Goal: Task Accomplishment & Management: Manage account settings

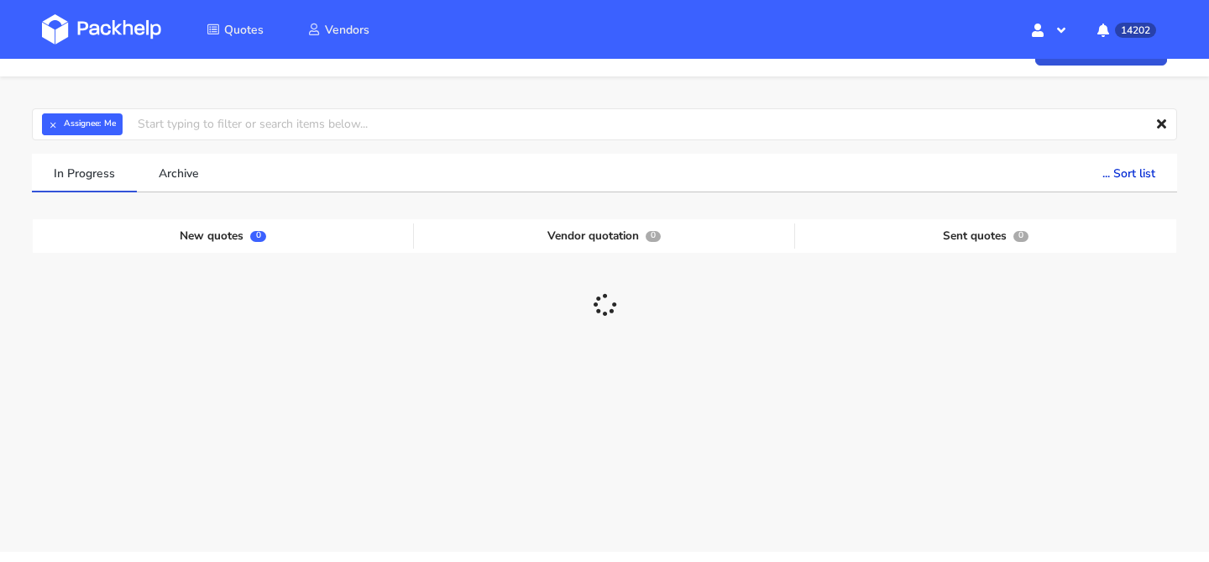
scroll to position [35, 0]
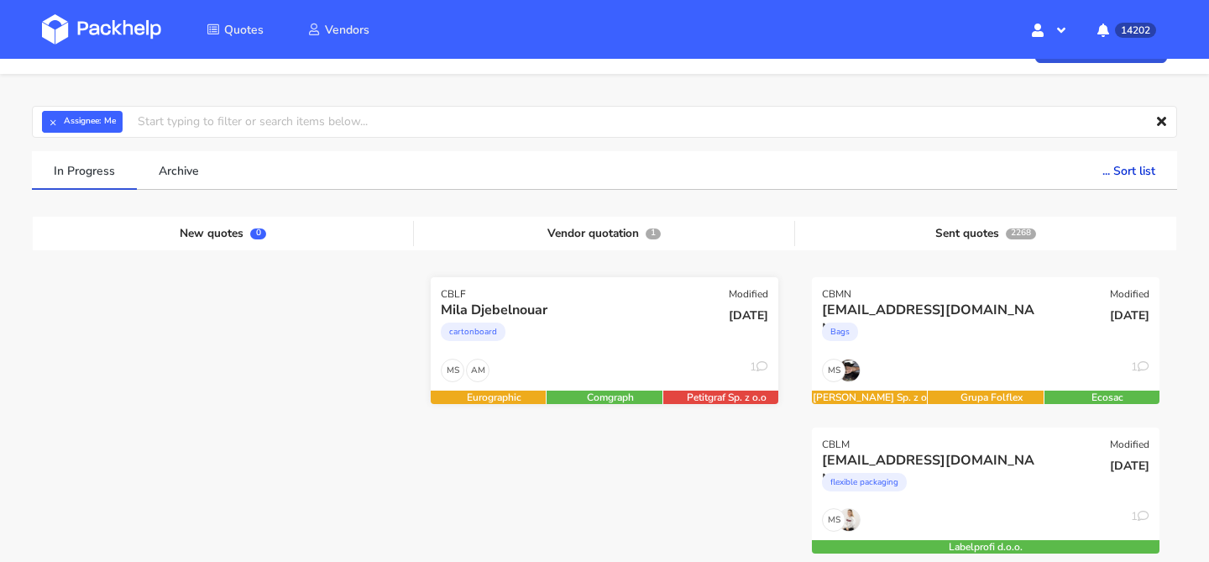
click at [528, 342] on div "cartonboard" at bounding box center [552, 336] width 223 height 34
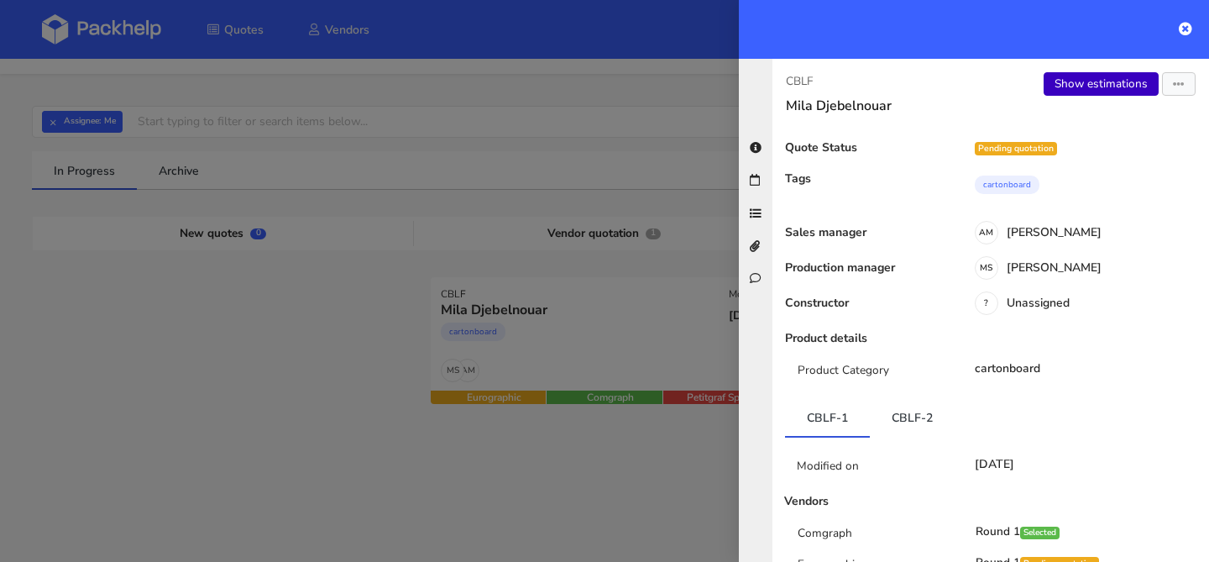
click at [1081, 92] on link "Show estimations" at bounding box center [1101, 84] width 115 height 24
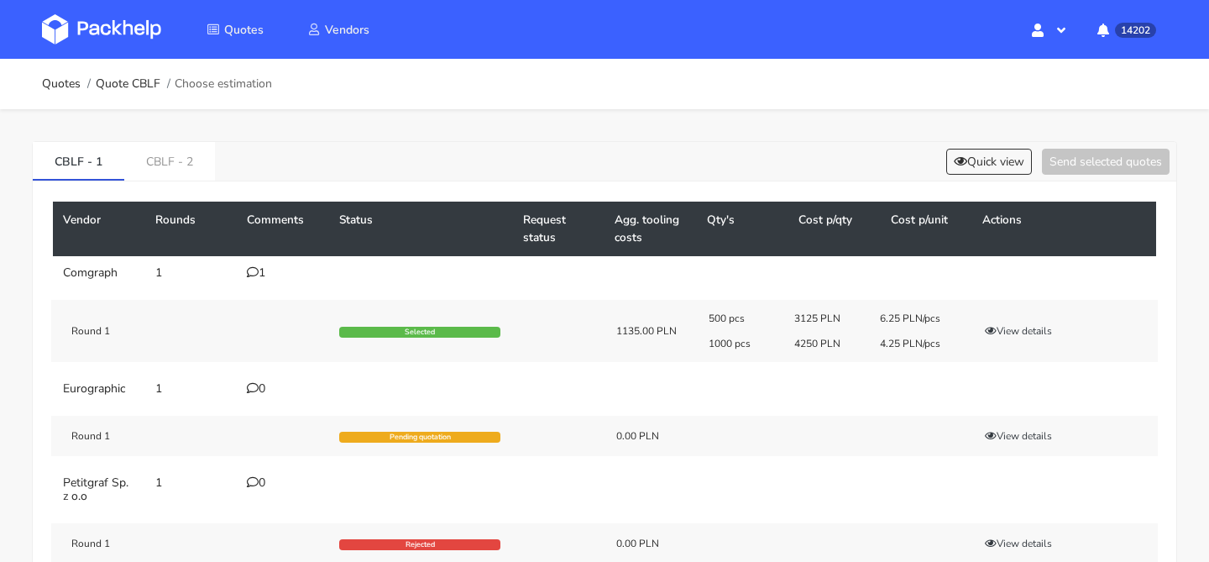
click at [254, 270] on icon at bounding box center [253, 272] width 12 height 12
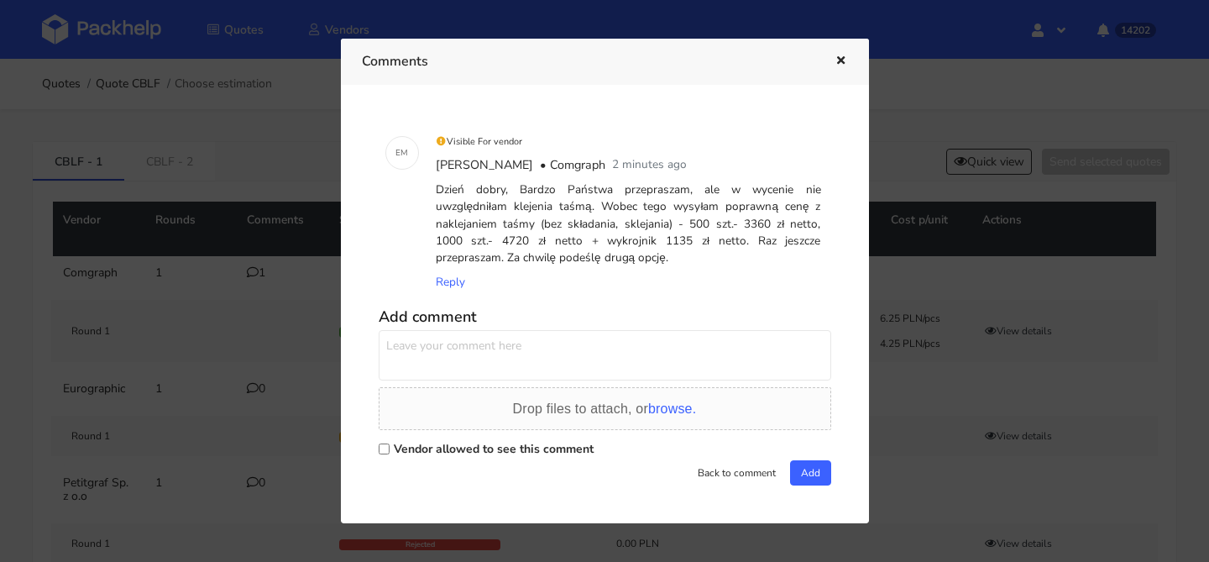
drag, startPoint x: 585, startPoint y: 258, endPoint x: 521, endPoint y: 192, distance: 91.4
click at [521, 192] on div "Dzień dobry, Bardzo Państwa przepraszam, ale w wycenie nie uwzględniłam klejeni…" at bounding box center [628, 224] width 392 height 92
copy div "Bardzo Państwa przepraszam, ale w wycenie nie uwzględniłam klejenia taśmą. Wobe…"
click at [844, 63] on icon "button" at bounding box center [841, 61] width 14 height 12
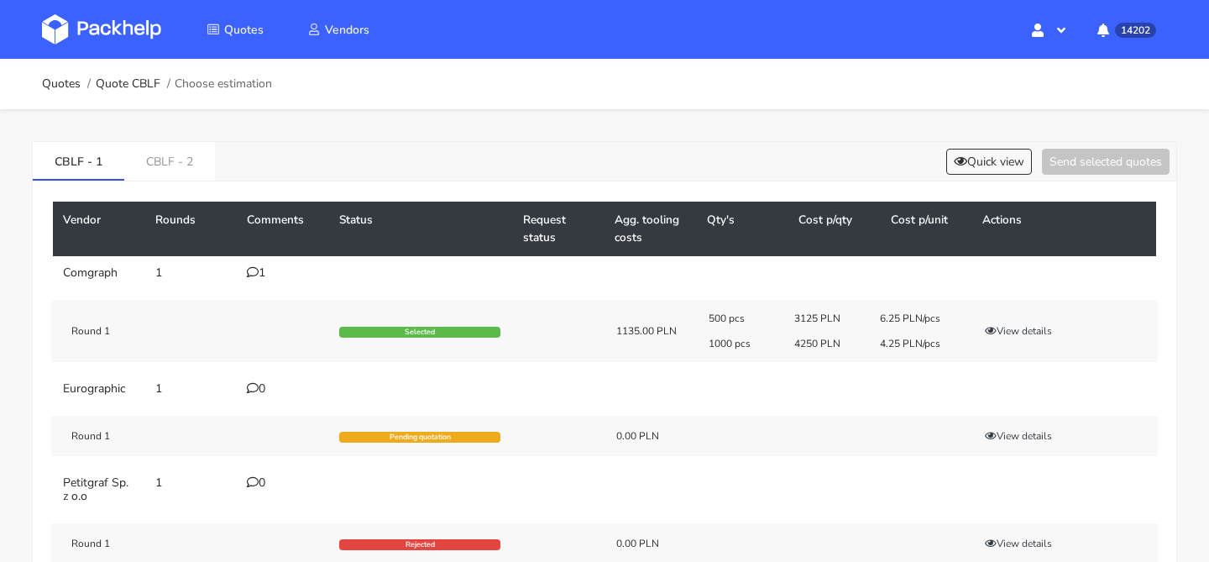
click at [144, 93] on ol "Quotes Quote CBLF Choose estimation" at bounding box center [157, 84] width 230 height 34
click at [140, 84] on link "Quote CBLF" at bounding box center [128, 83] width 65 height 13
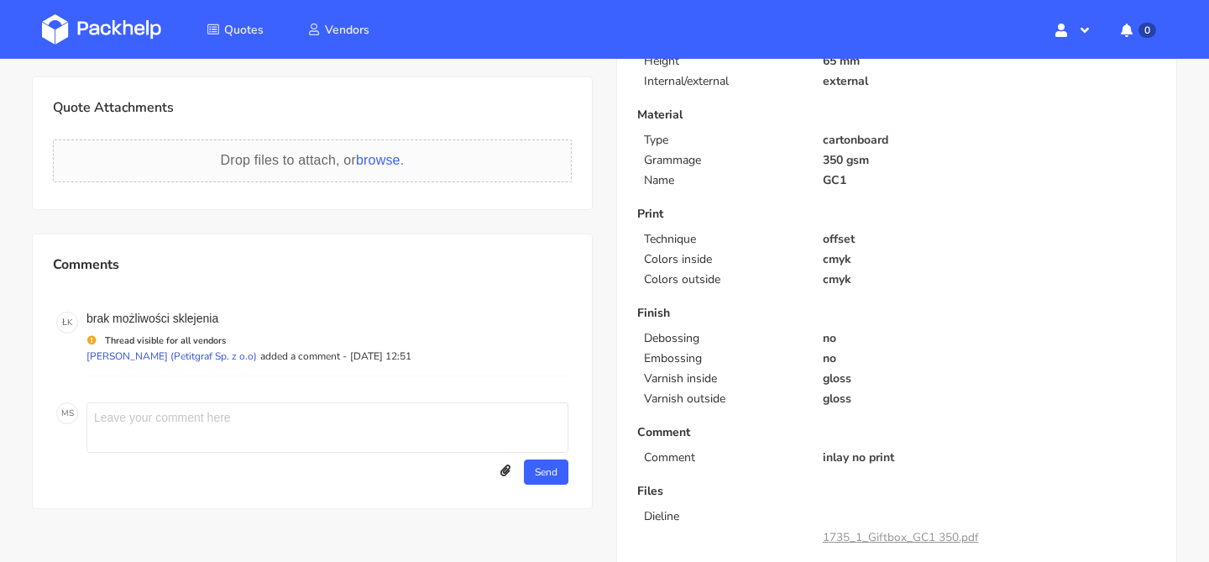
scroll to position [610, 0]
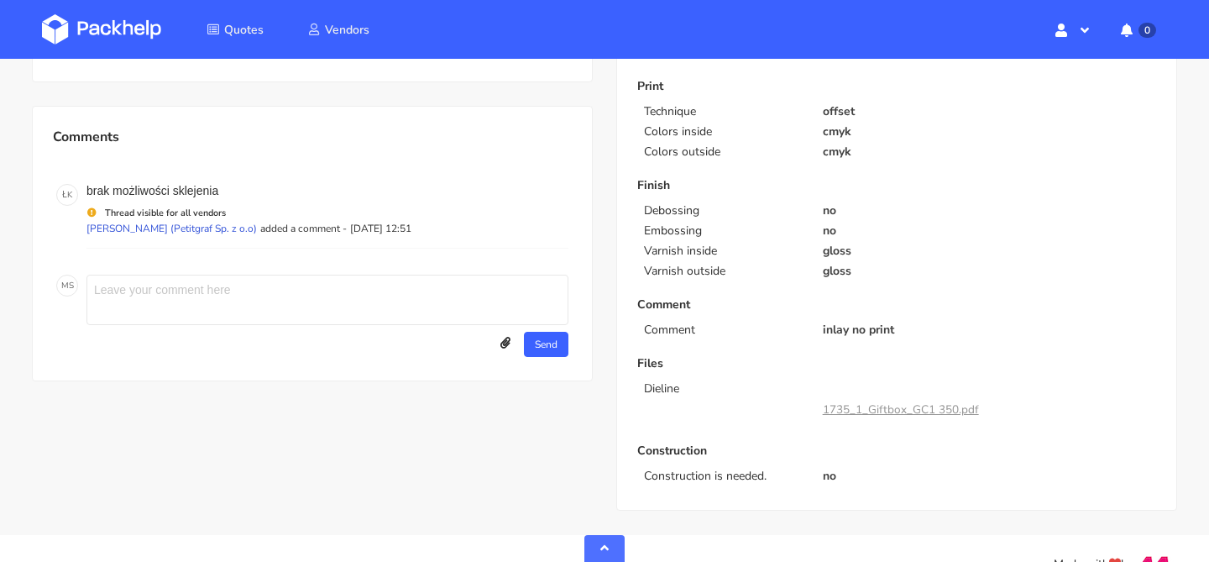
click at [202, 271] on div "M S Send Upload attachments Drop files to attach, or browse. Close Add" at bounding box center [312, 315] width 519 height 89
click at [186, 288] on textarea at bounding box center [327, 300] width 482 height 50
type textarea "o"
paste textarea "Bardzo Państwa przepraszam, ale w wycenie nie uwzględniłam klejenia taśmą. Wobe…"
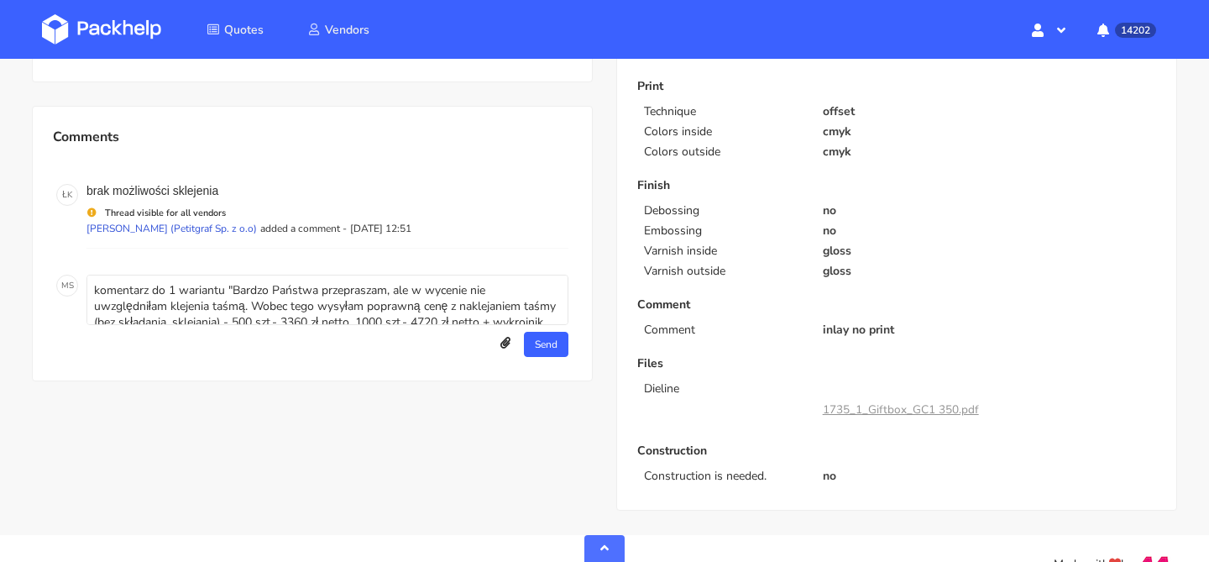
scroll to position [22, 0]
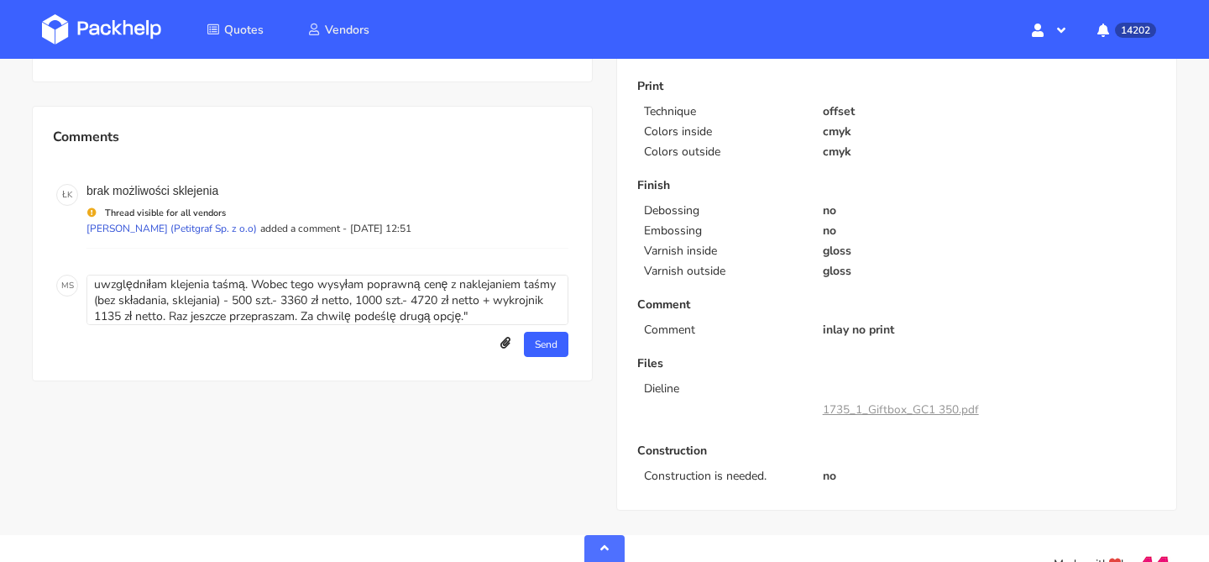
type textarea "komentarz do 1 wariantu "Bardzo Państwa przepraszam, ale w wycenie nie uwzględn…"
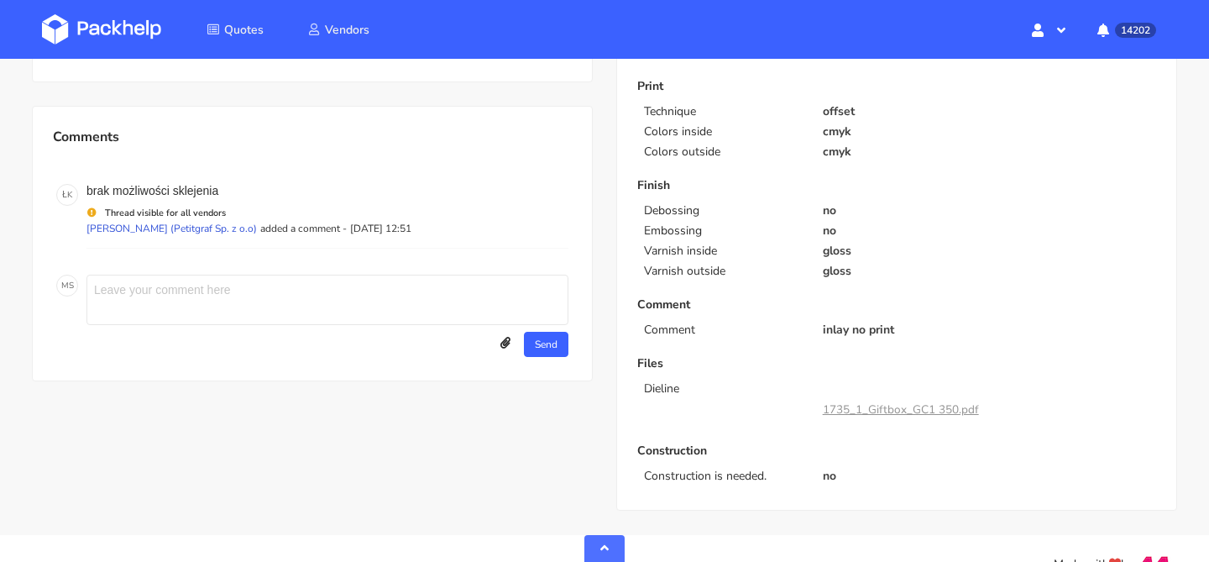
scroll to position [0, 0]
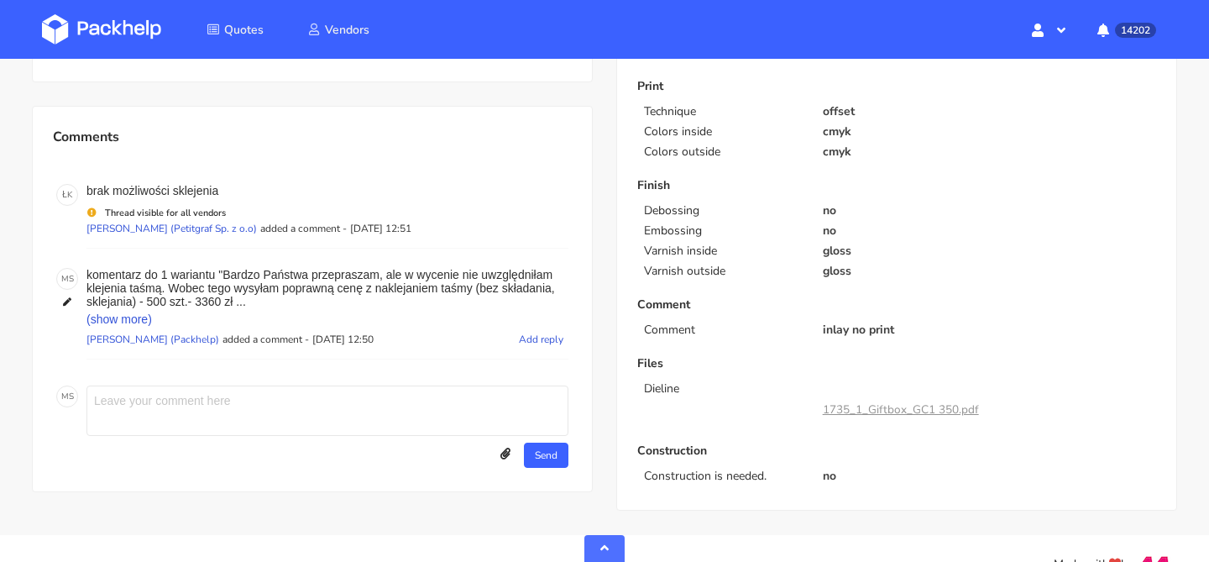
click at [127, 321] on span "(show more)" at bounding box center [327, 318] width 482 height 13
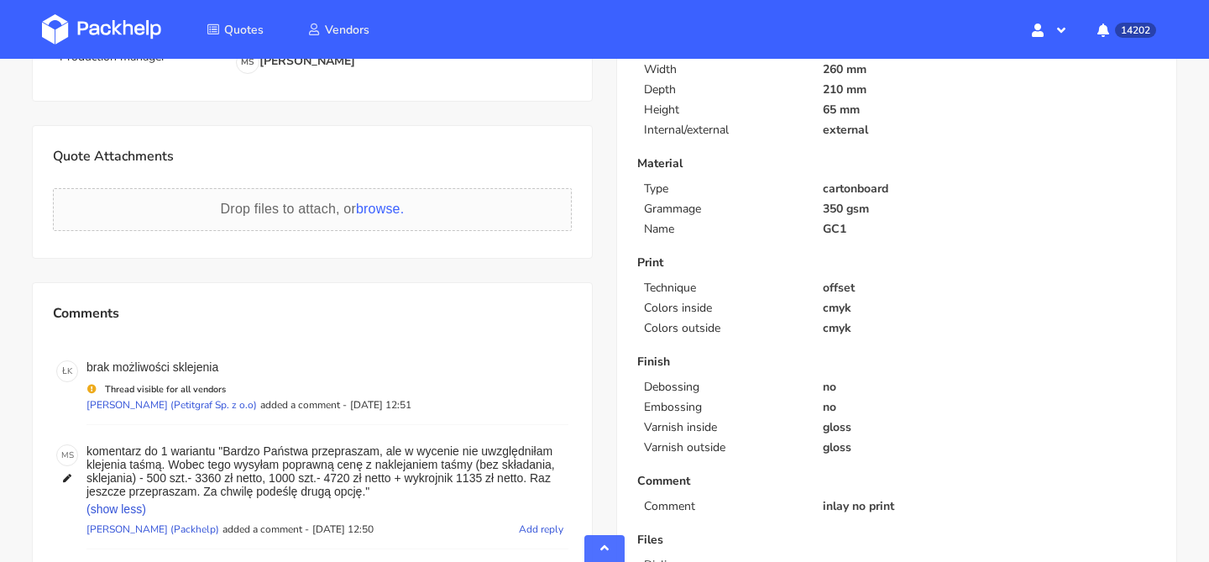
scroll to position [191, 0]
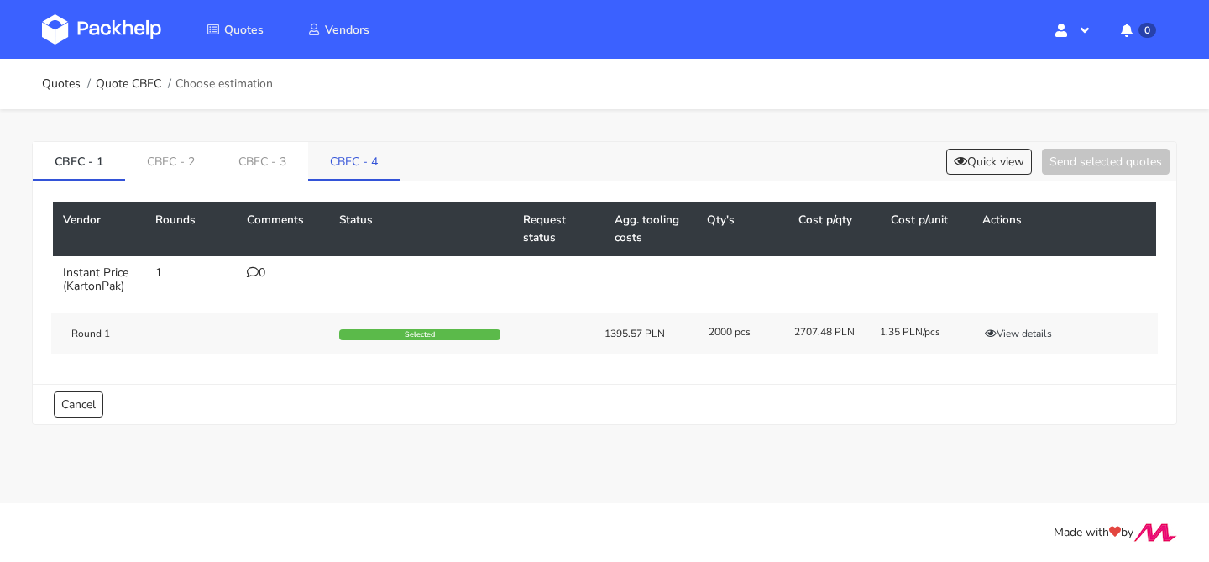
click at [353, 156] on link "CBFC - 4" at bounding box center [354, 160] width 92 height 37
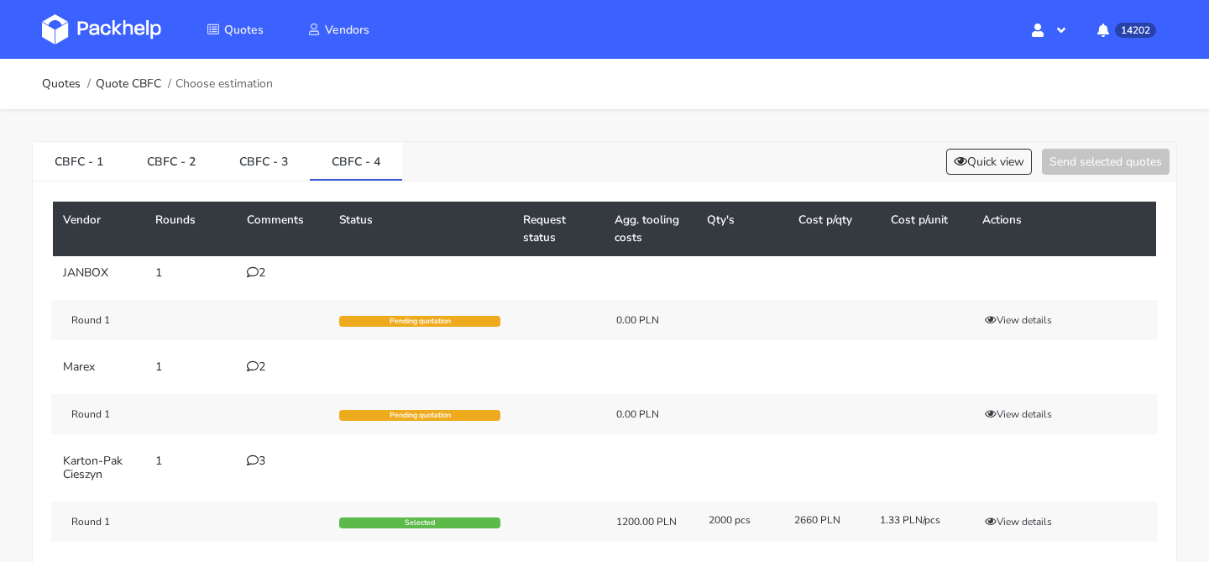
click at [992, 175] on div "CBFC - 1 CBFC - 2 CBFC - 3 CBFC - 4 Quick view Send selected quotes" at bounding box center [605, 161] width 1144 height 39
click at [998, 164] on button "Quick view" at bounding box center [989, 162] width 86 height 26
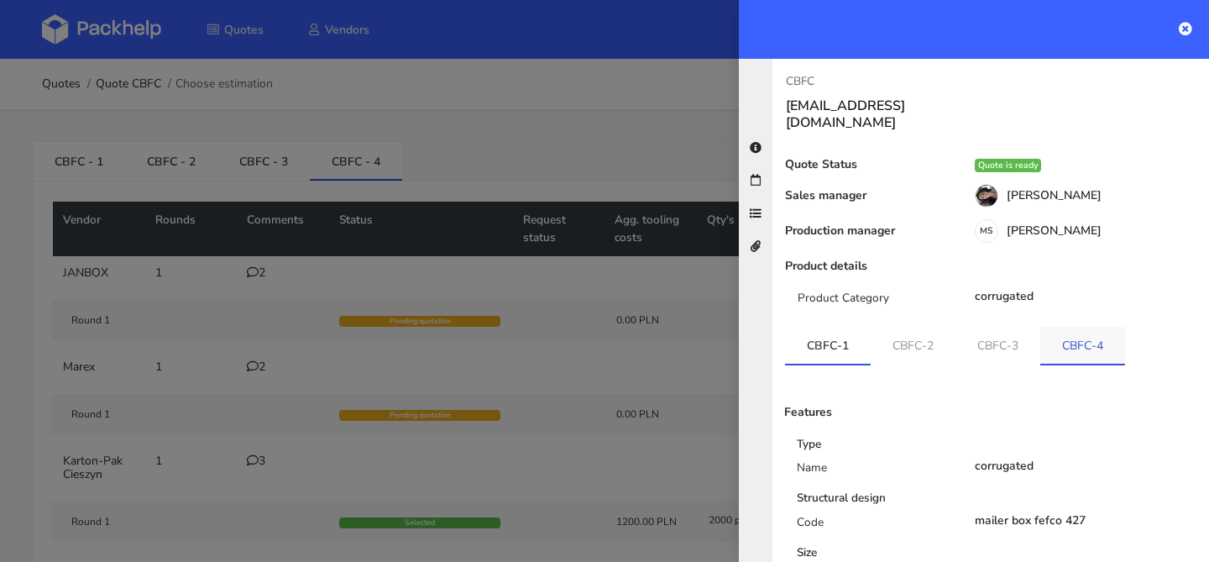
click at [1079, 343] on link "CBFC-4" at bounding box center [1082, 345] width 85 height 37
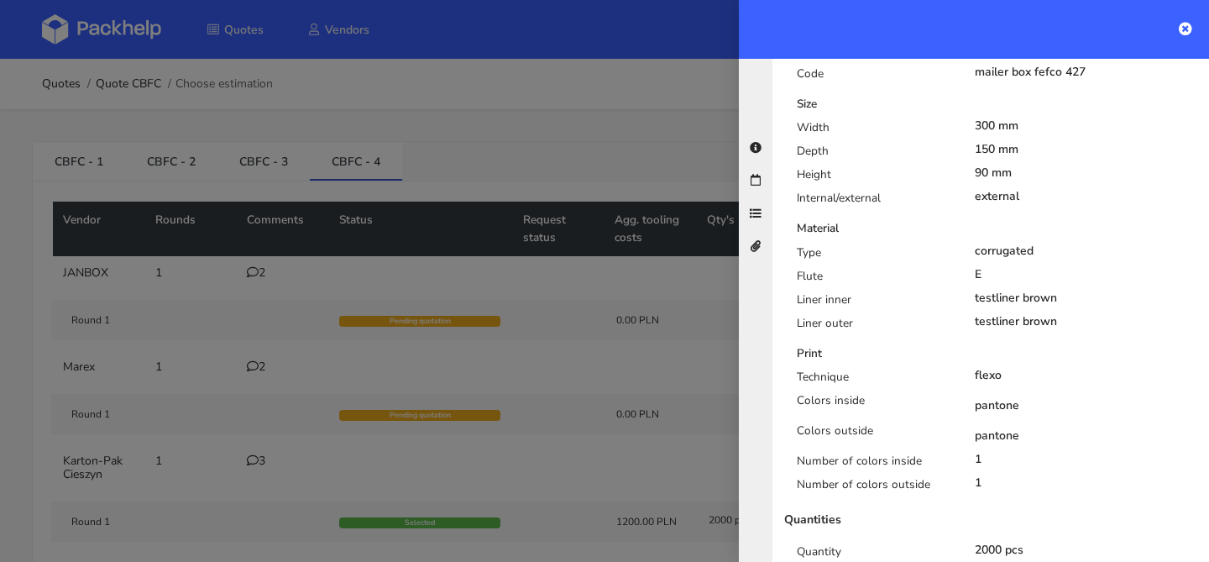
scroll to position [531, 0]
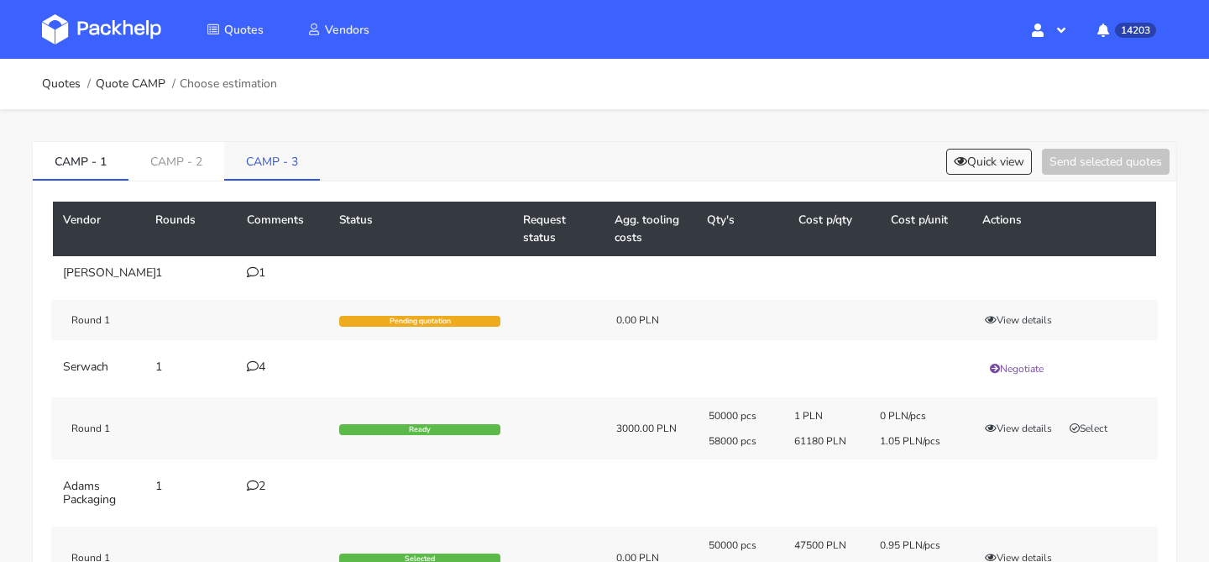
click at [270, 164] on link "CAMP - 3" at bounding box center [272, 160] width 96 height 37
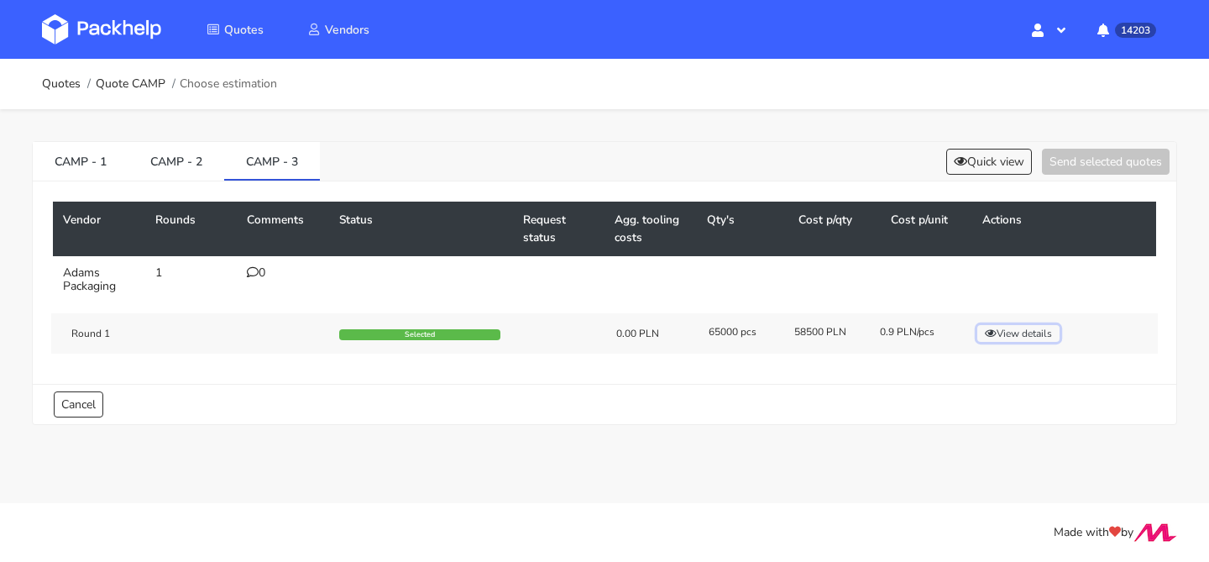
click at [1029, 341] on button "View details" at bounding box center [1018, 333] width 82 height 17
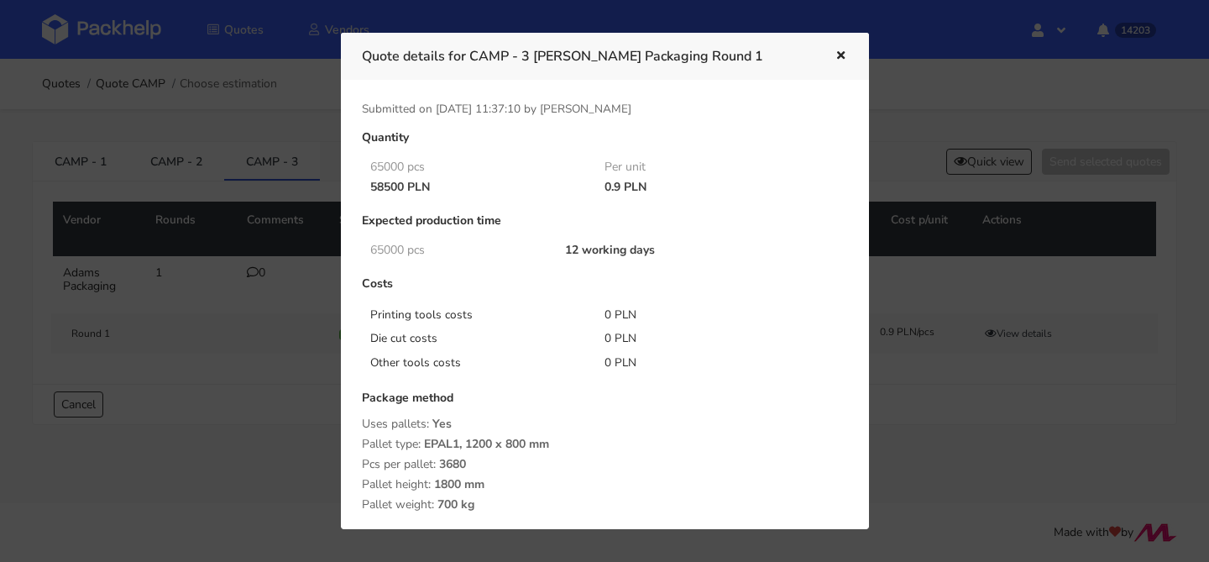
click at [202, 92] on div at bounding box center [604, 281] width 1209 height 562
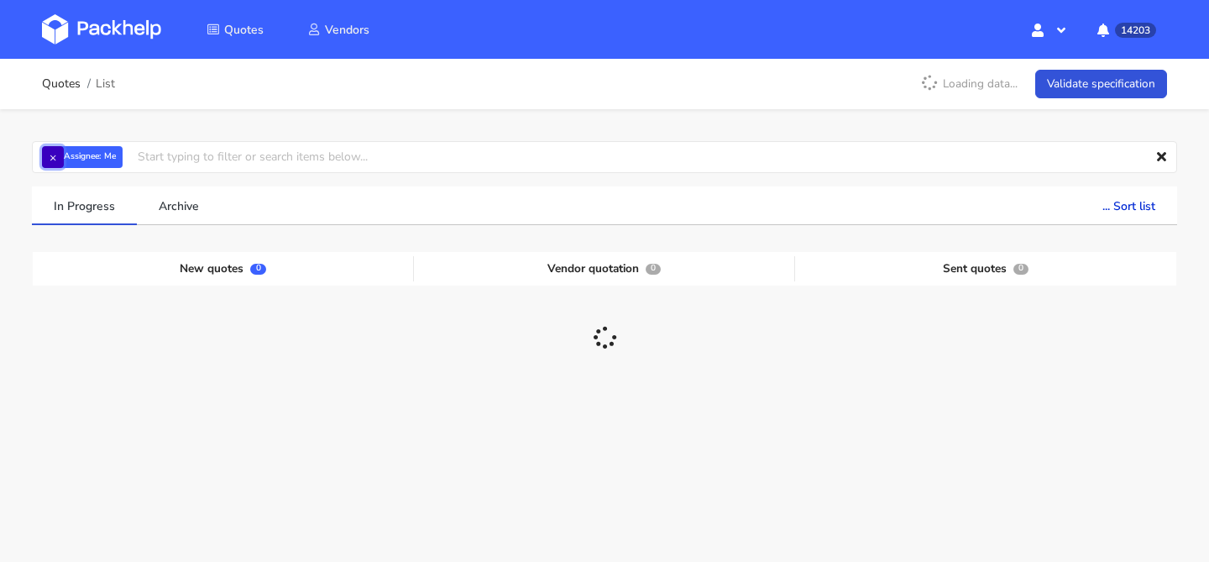
click at [57, 164] on button "×" at bounding box center [53, 157] width 22 height 22
click at [57, 164] on input "text" at bounding box center [604, 157] width 1145 height 32
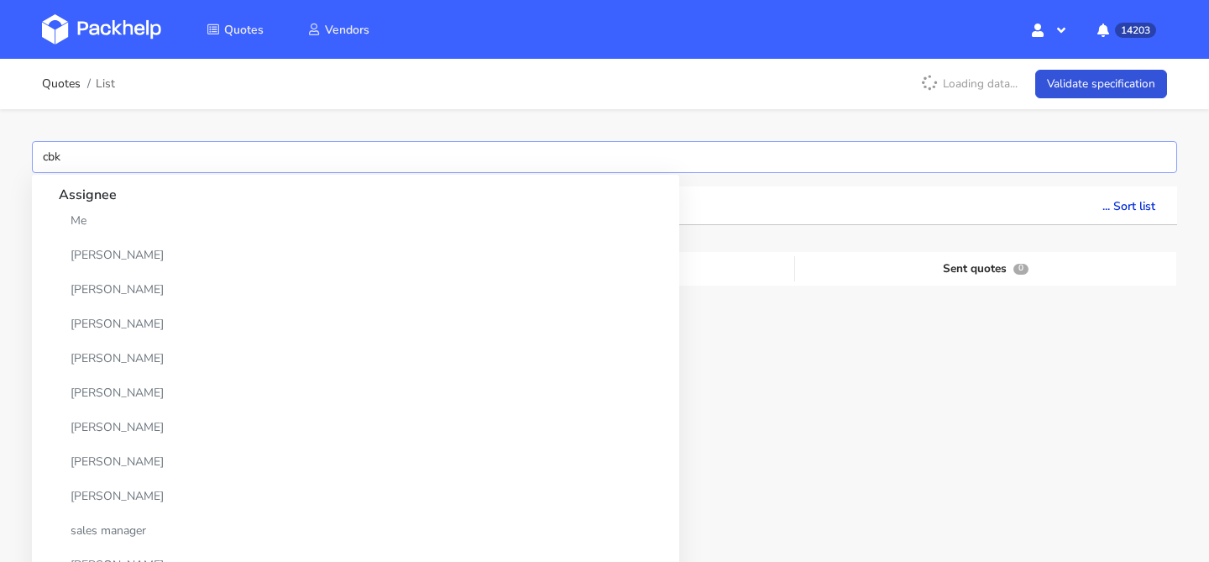
type input "cbkv"
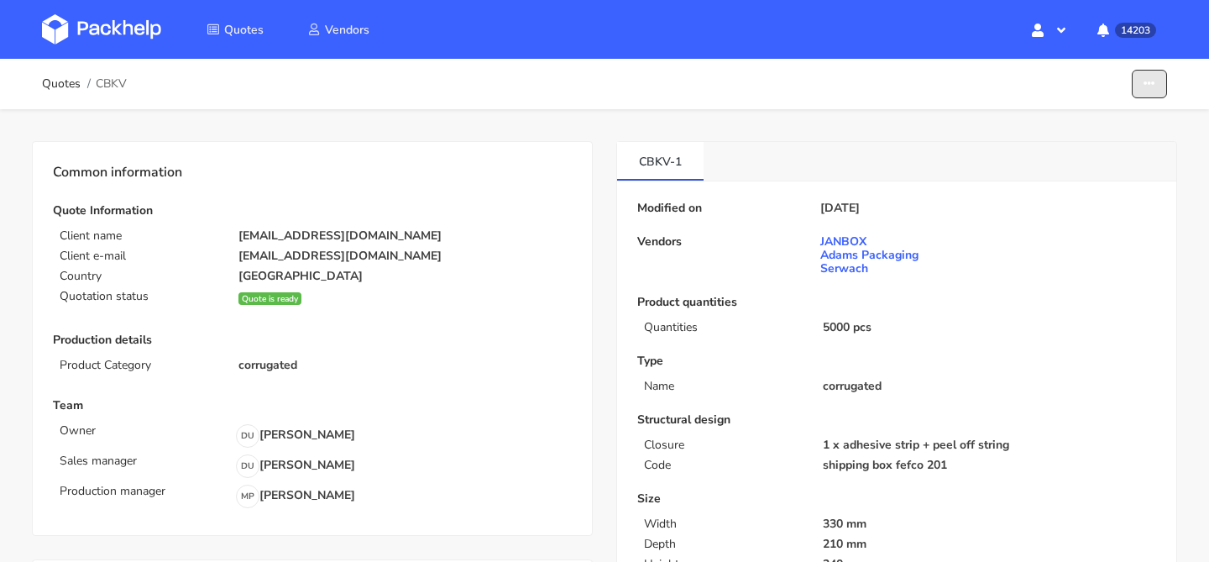
click at [1144, 83] on icon "button" at bounding box center [1150, 84] width 12 height 12
click at [1084, 175] on link "Show estimations" at bounding box center [1086, 184] width 148 height 28
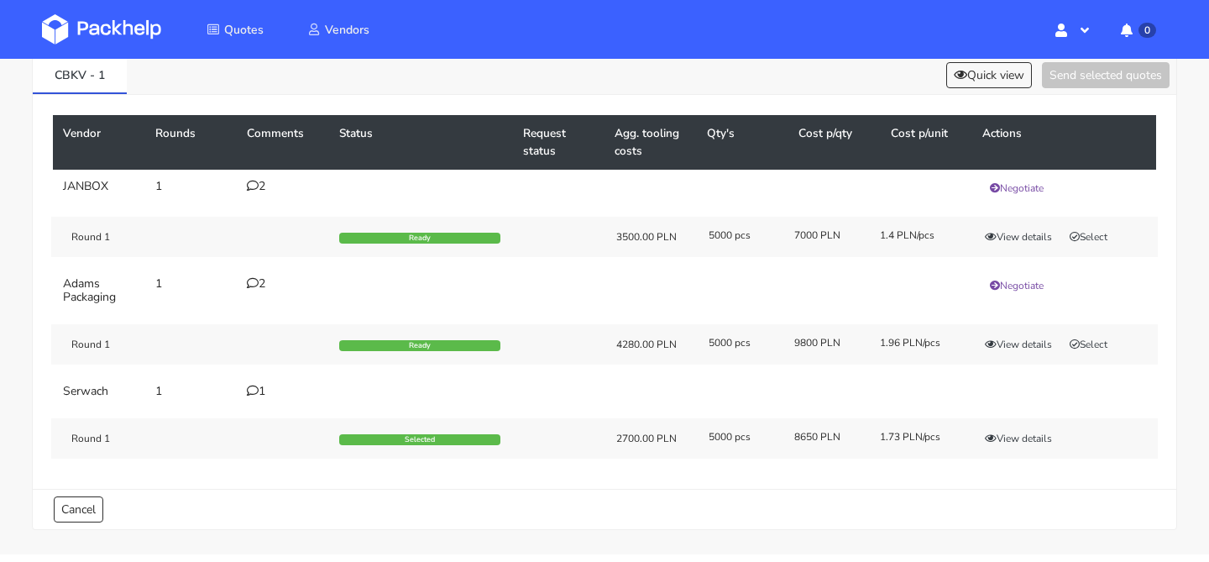
scroll to position [107, 0]
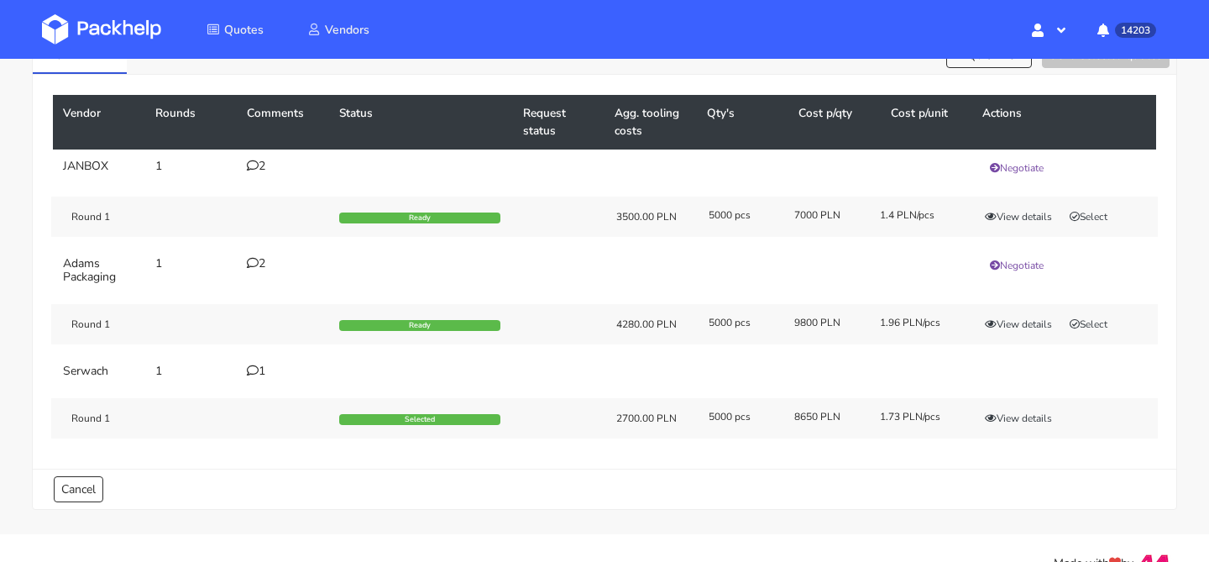
click at [259, 369] on div "1" at bounding box center [283, 370] width 72 height 13
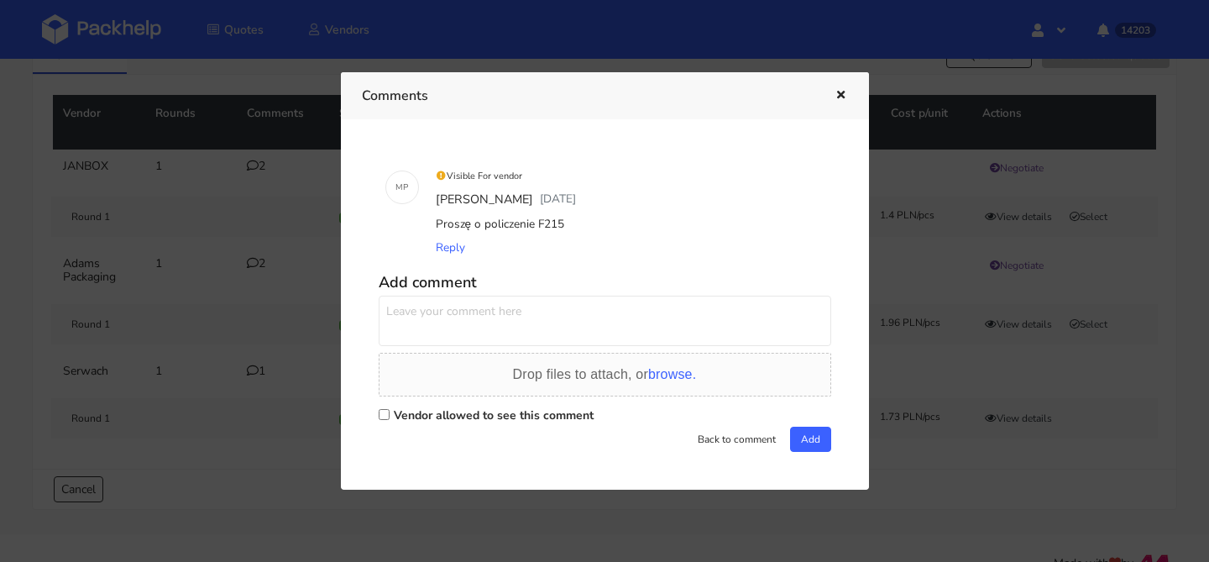
click at [259, 369] on div at bounding box center [604, 281] width 1209 height 562
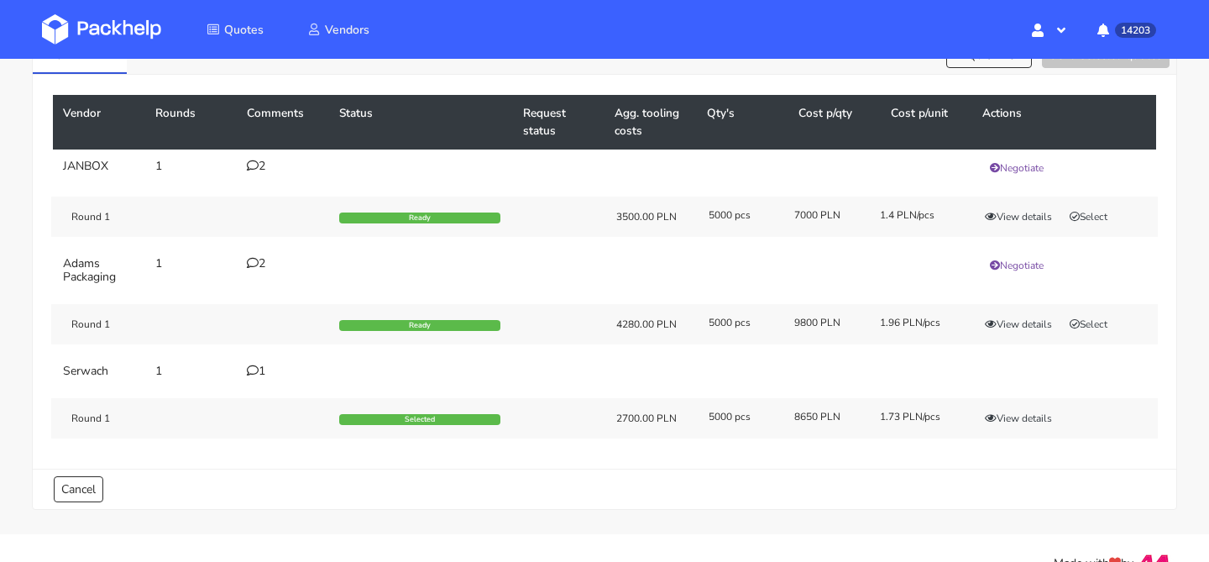
click at [266, 264] on div "2" at bounding box center [283, 263] width 72 height 13
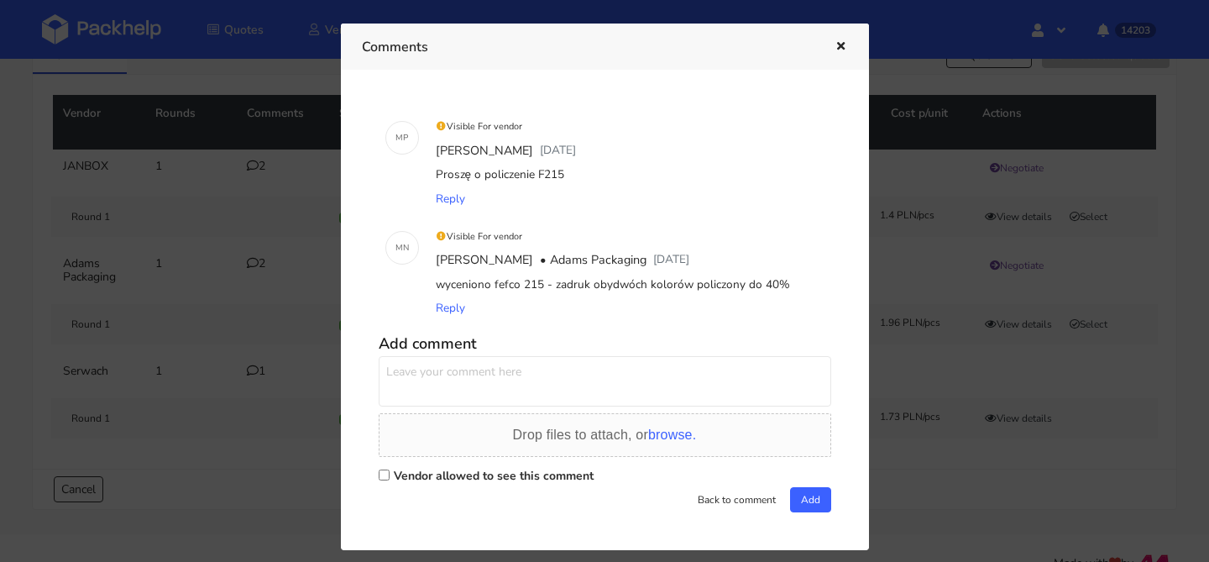
click at [244, 291] on div at bounding box center [604, 281] width 1209 height 562
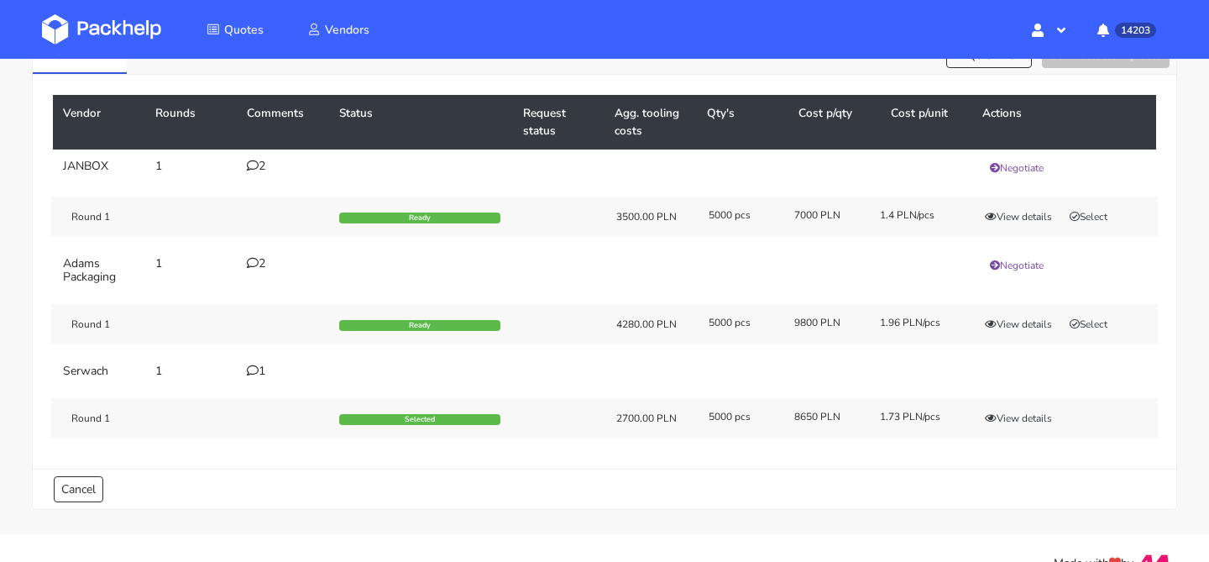
click at [270, 174] on td "2" at bounding box center [283, 167] width 92 height 37
click at [266, 171] on div "2" at bounding box center [283, 166] width 72 height 13
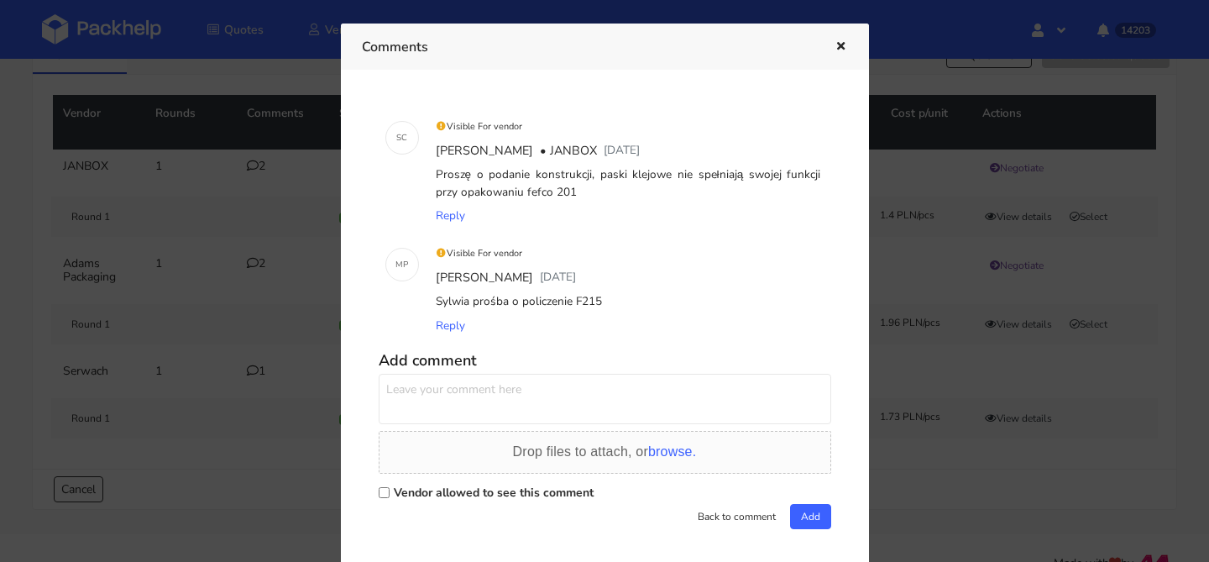
click at [242, 222] on div at bounding box center [604, 281] width 1209 height 562
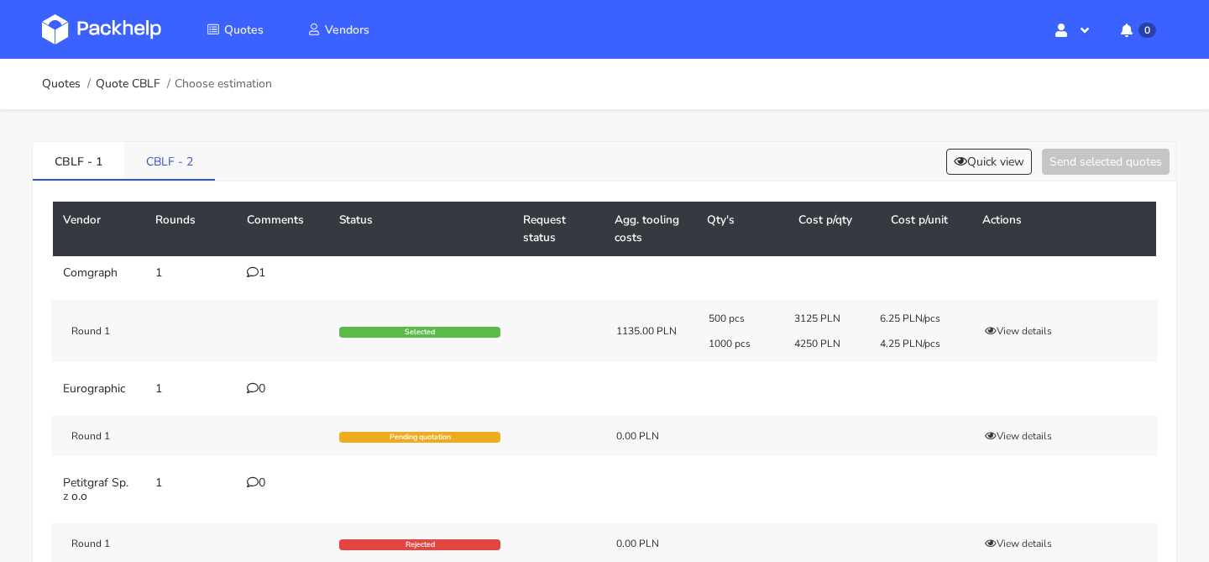
click at [195, 165] on link "CBLF - 2" at bounding box center [169, 160] width 91 height 37
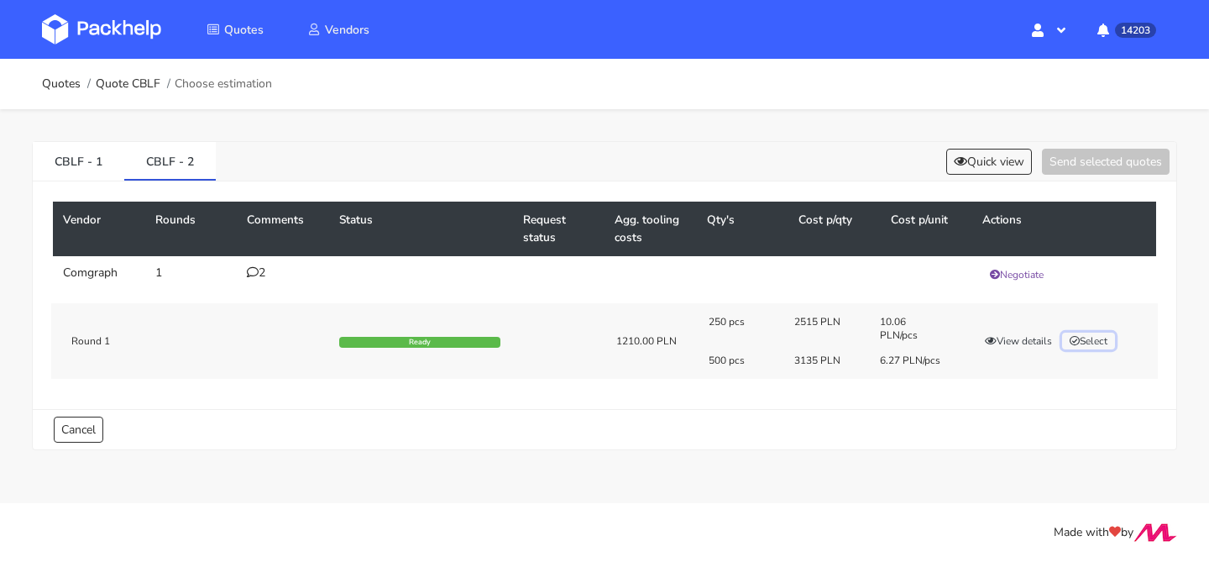
click at [1080, 336] on icon "button" at bounding box center [1075, 341] width 10 height 10
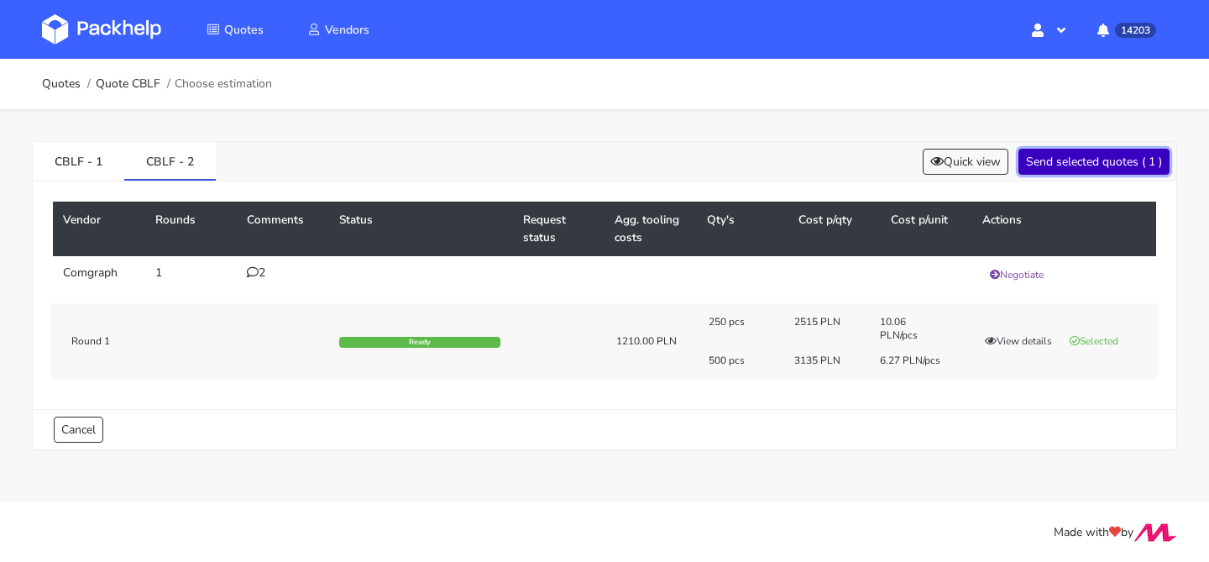
click at [1086, 154] on button "Send selected quotes ( 1 )" at bounding box center [1093, 162] width 151 height 26
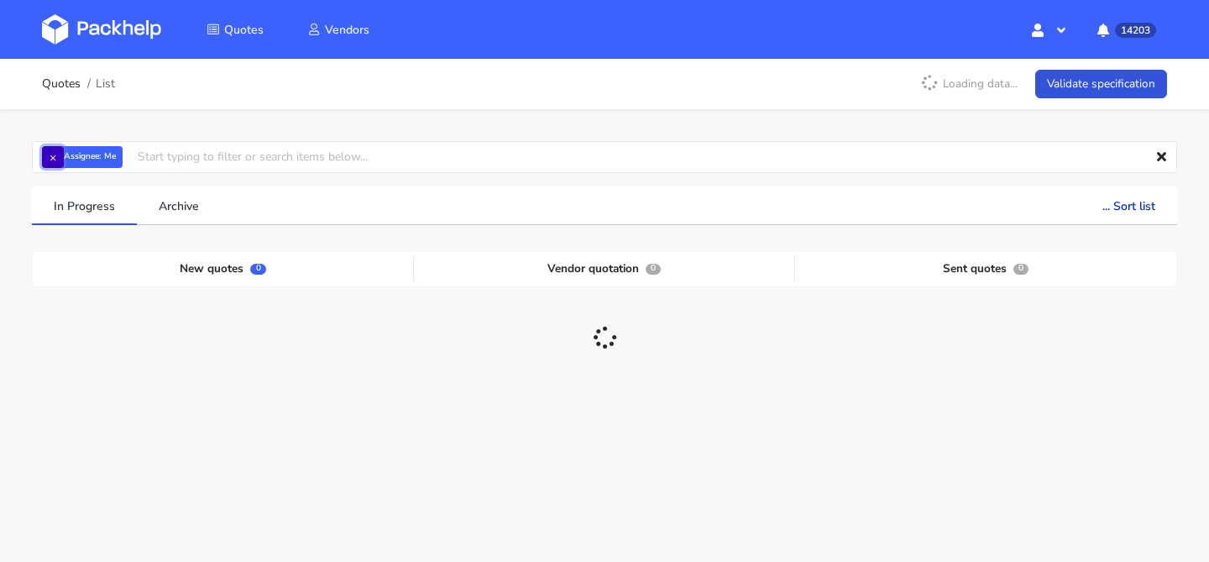
click at [58, 157] on button "×" at bounding box center [53, 157] width 22 height 22
click at [58, 157] on input "text" at bounding box center [604, 157] width 1145 height 32
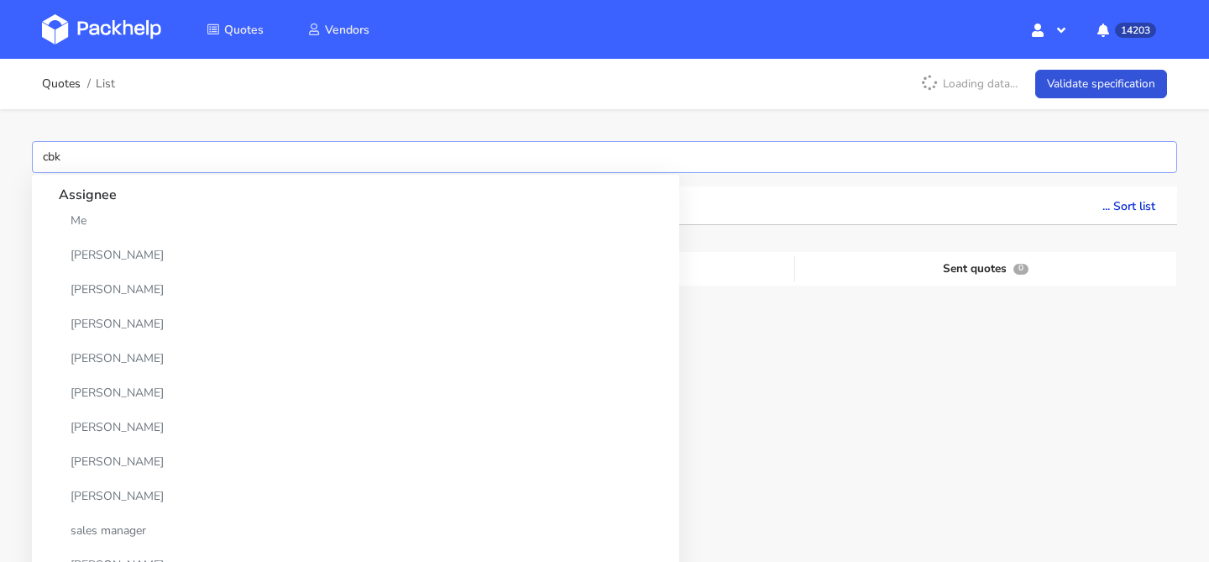
type input "cbkv"
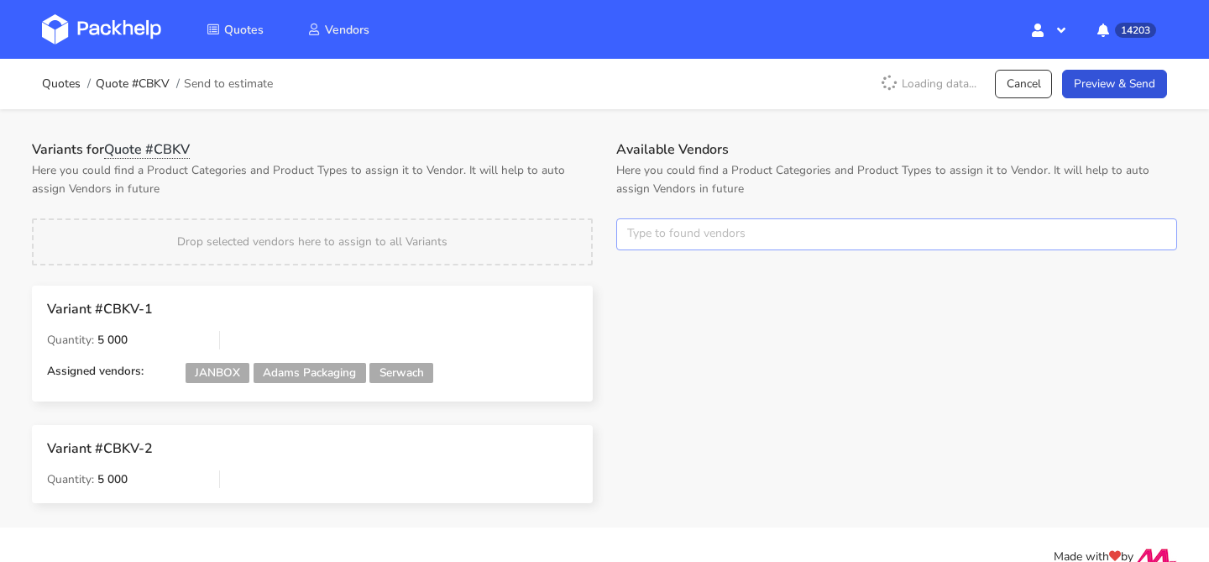
click at [690, 235] on input "text" at bounding box center [896, 234] width 561 height 32
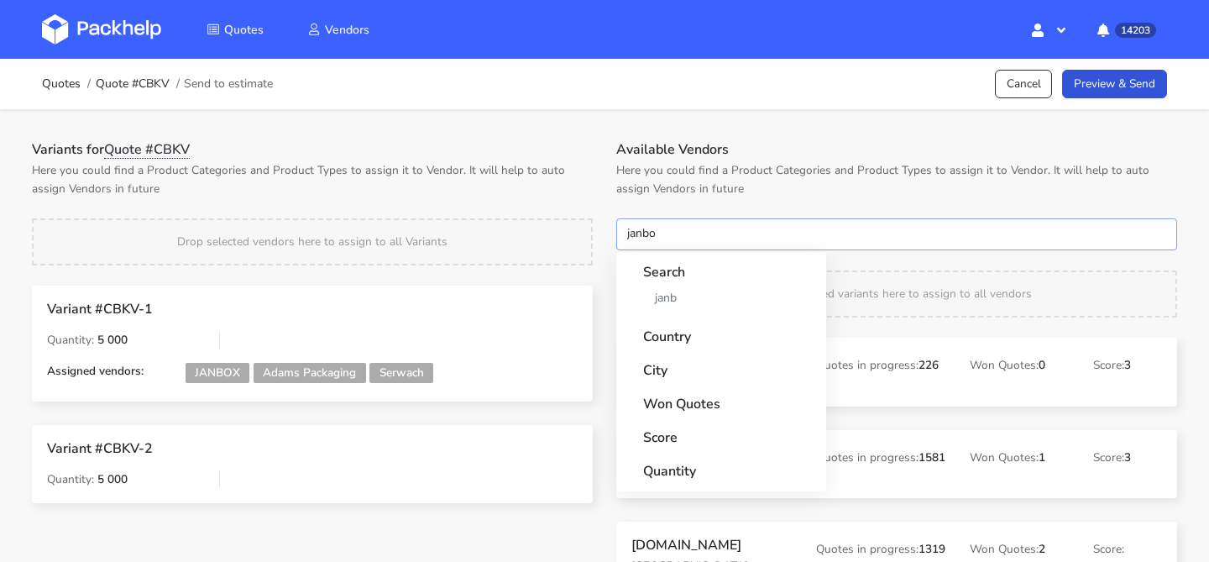
type input "janbox"
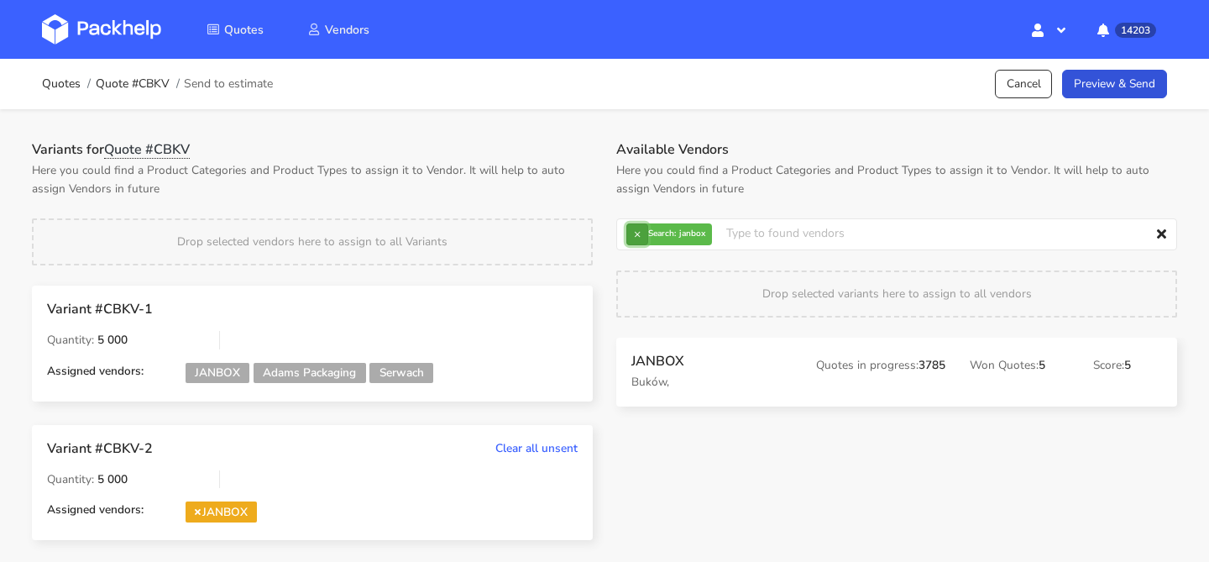
click at [643, 231] on button "×" at bounding box center [637, 234] width 22 height 22
click at [643, 231] on input "text" at bounding box center [896, 234] width 561 height 32
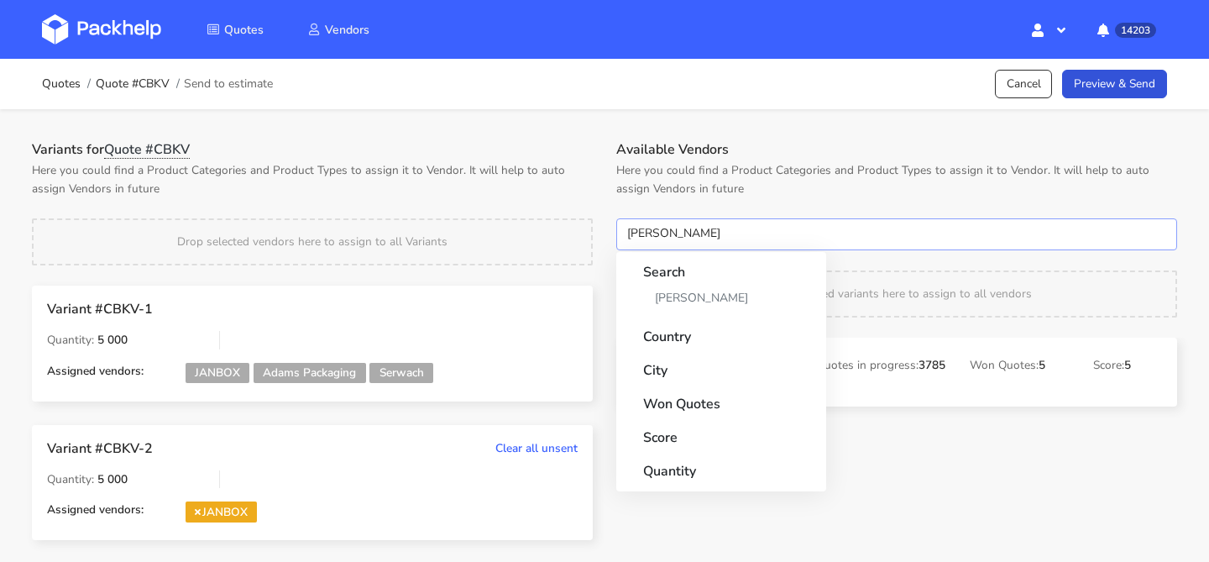
type input "adams"
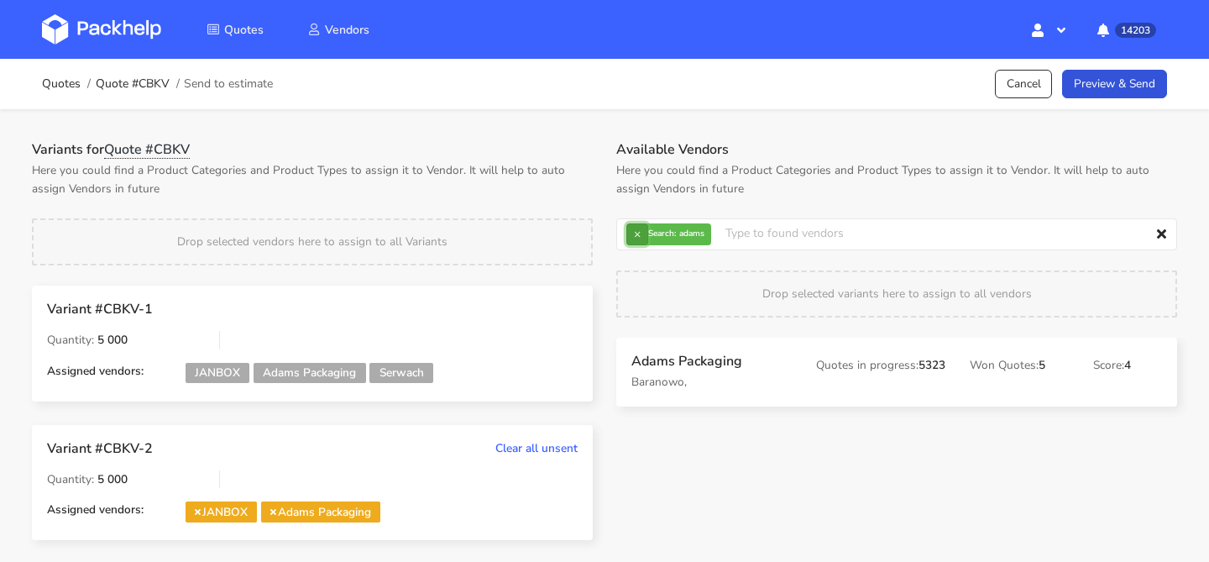
click at [636, 233] on button "×" at bounding box center [637, 234] width 22 height 22
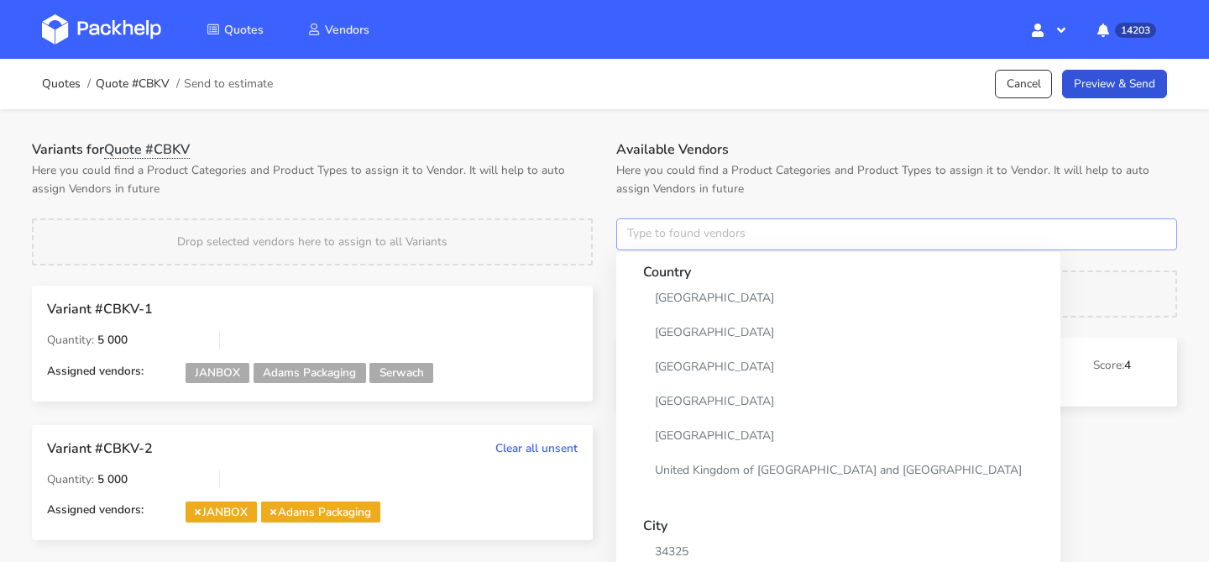
click at [636, 233] on input "text" at bounding box center [896, 234] width 561 height 32
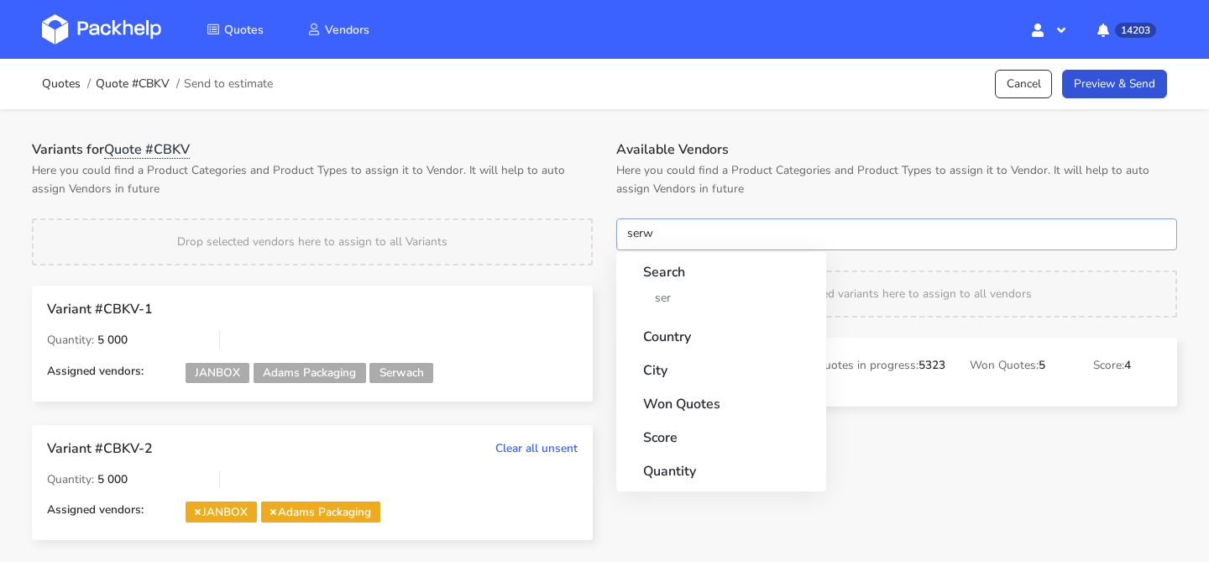
type input "serwa"
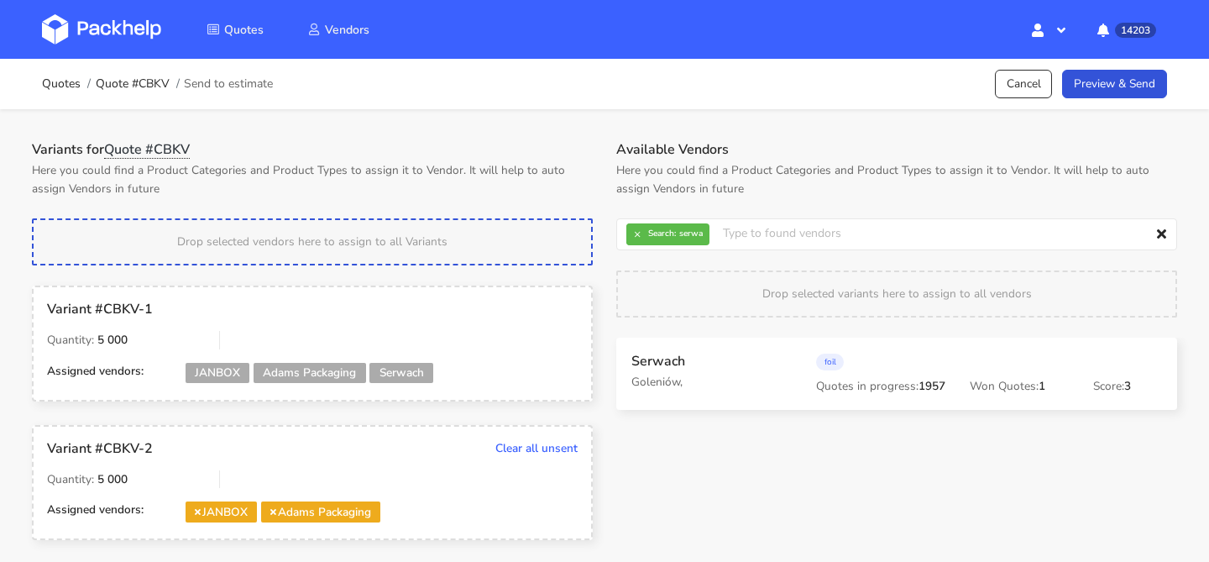
drag, startPoint x: 656, startPoint y: 370, endPoint x: 504, endPoint y: 242, distance: 199.0
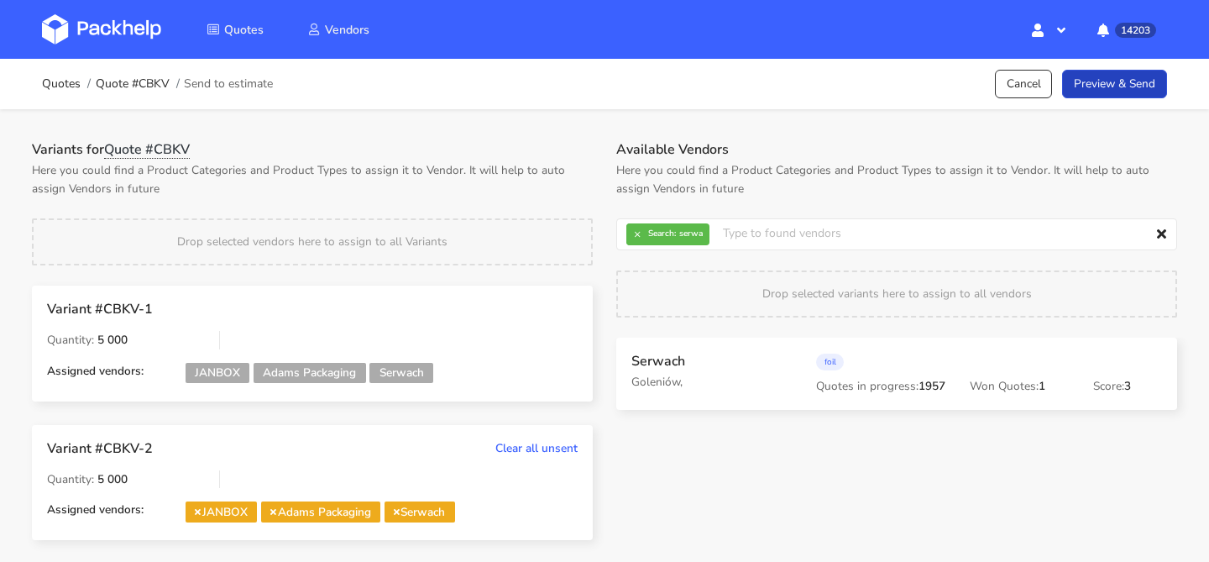
click at [1125, 92] on link "Preview & Send" at bounding box center [1114, 84] width 105 height 29
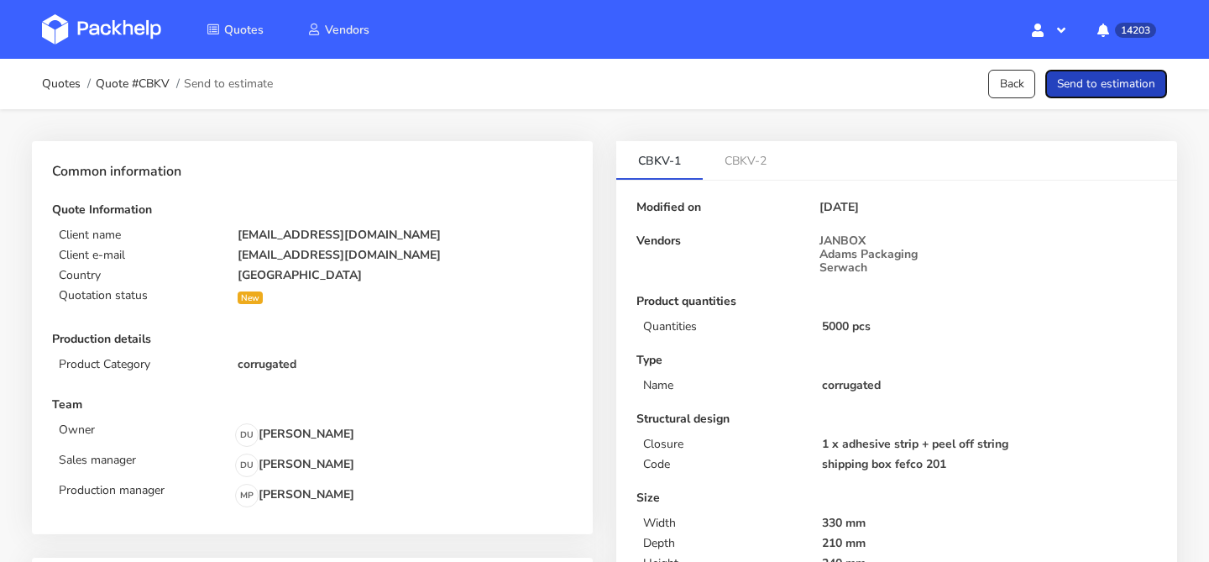
click at [1125, 92] on button "Send to estimation" at bounding box center [1106, 84] width 122 height 29
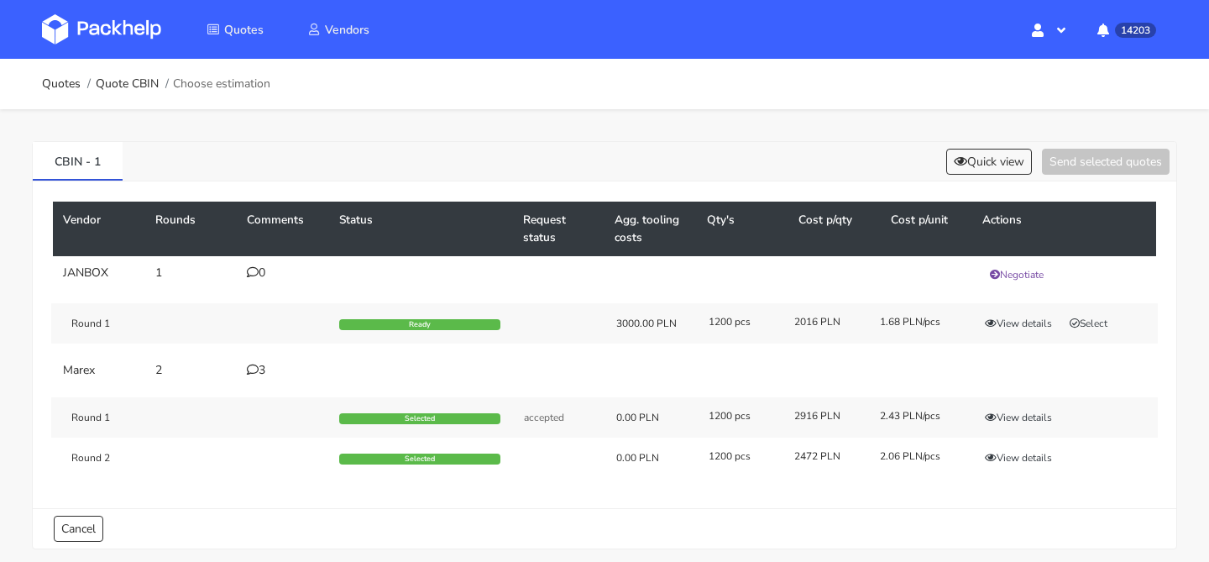
click at [258, 367] on div "3" at bounding box center [283, 370] width 72 height 13
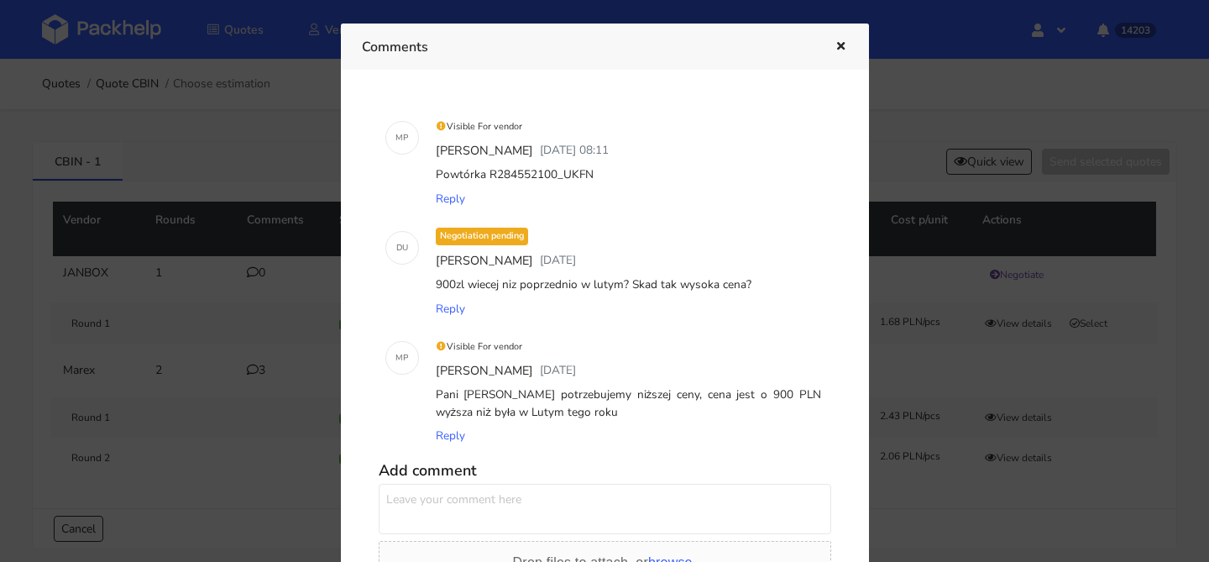
click at [834, 41] on icon "button" at bounding box center [841, 47] width 14 height 12
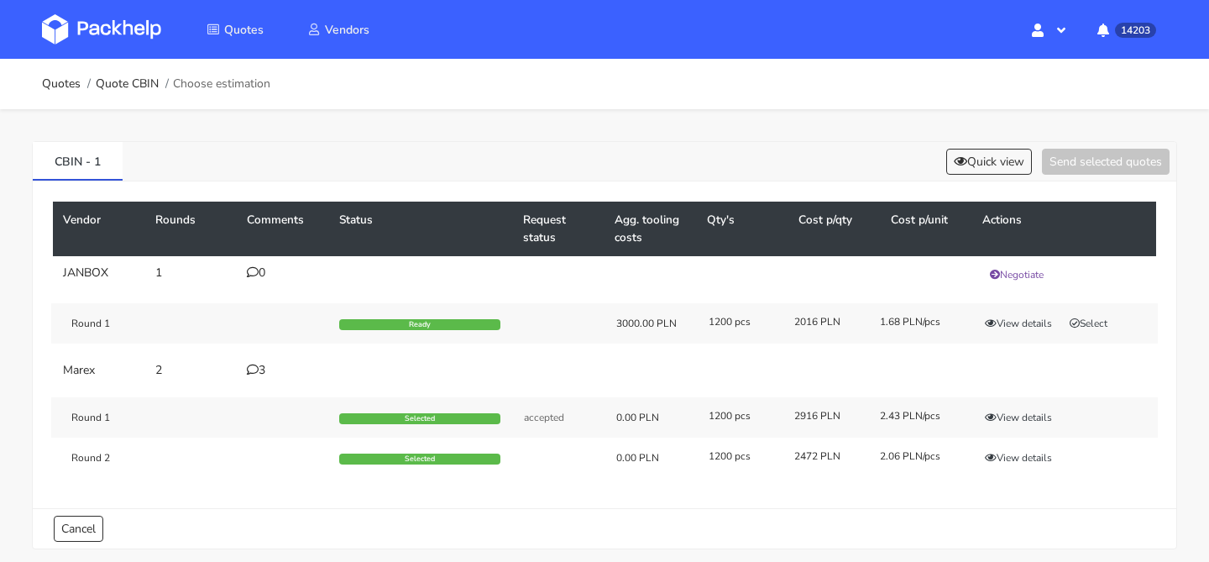
click at [265, 377] on div "3" at bounding box center [283, 370] width 72 height 13
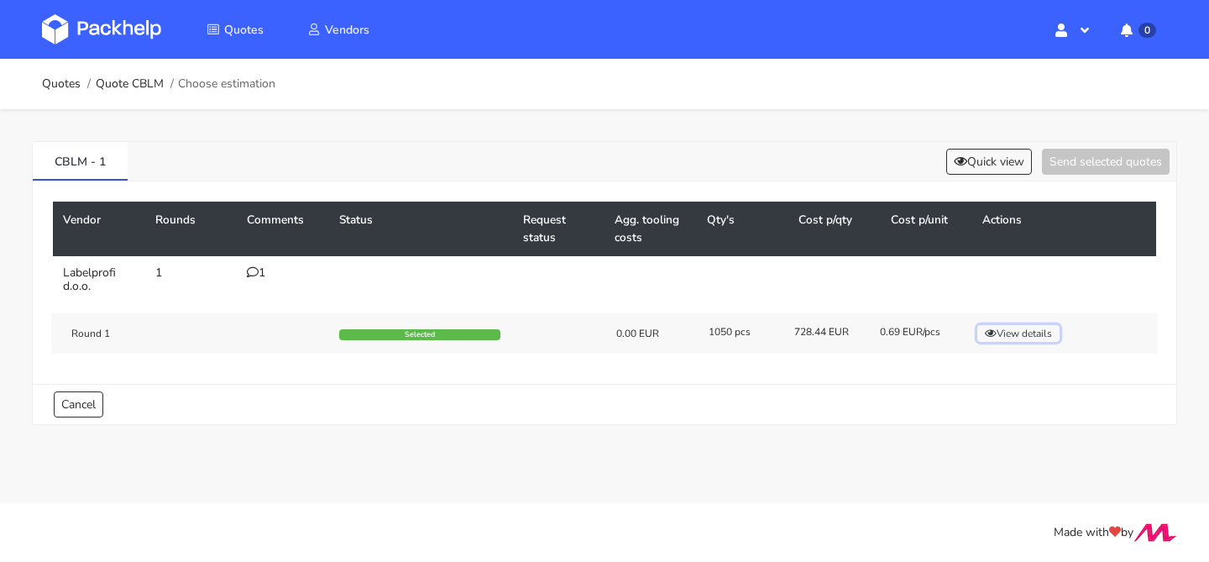
click at [1000, 328] on button "View details" at bounding box center [1018, 333] width 82 height 17
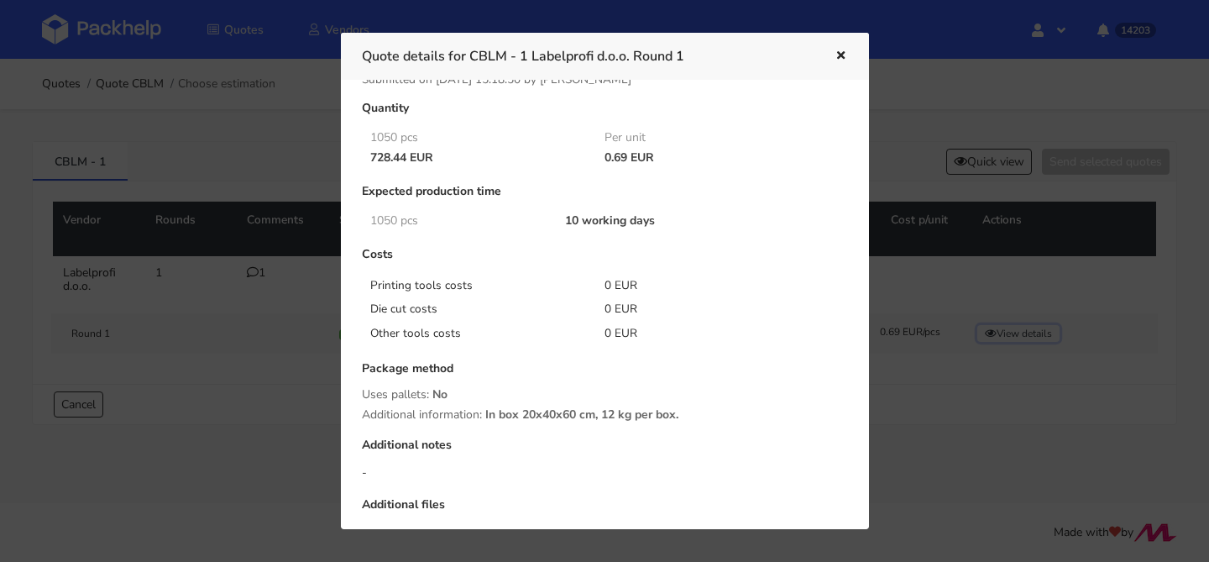
scroll to position [32, 0]
click at [831, 56] on button "button" at bounding box center [839, 56] width 18 height 22
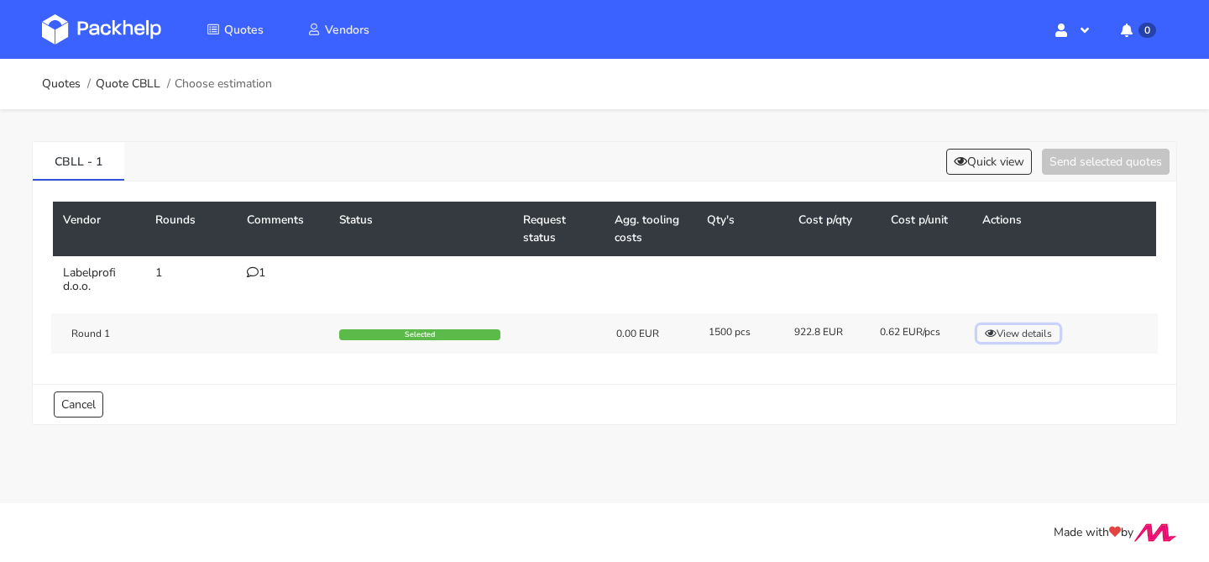
click at [1014, 332] on button "View details" at bounding box center [1018, 333] width 82 height 17
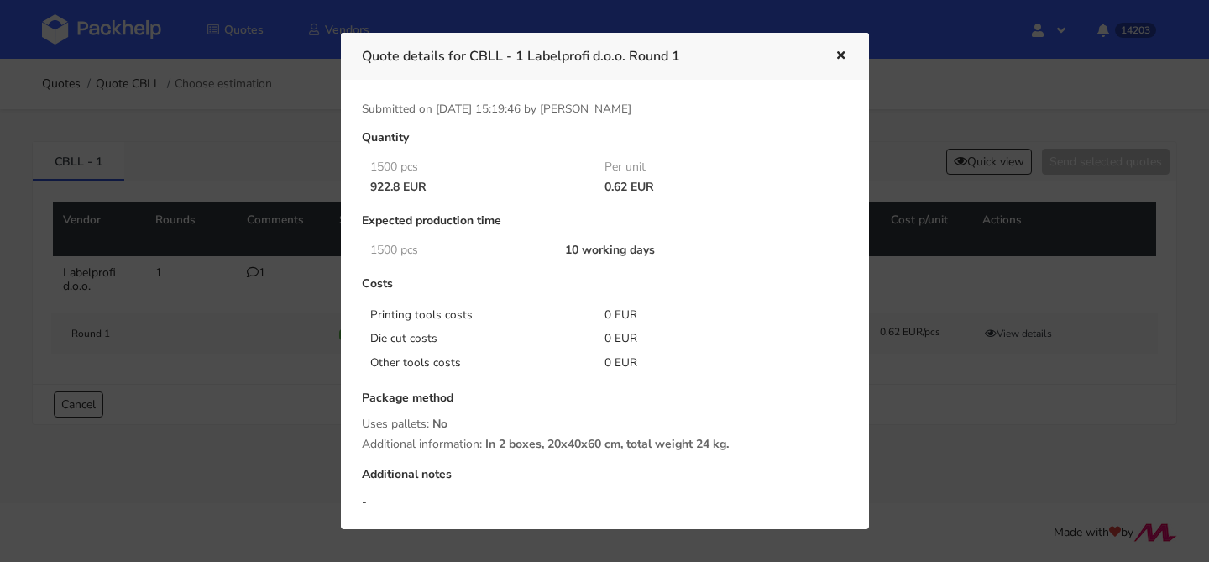
click at [840, 55] on icon "button" at bounding box center [841, 56] width 14 height 12
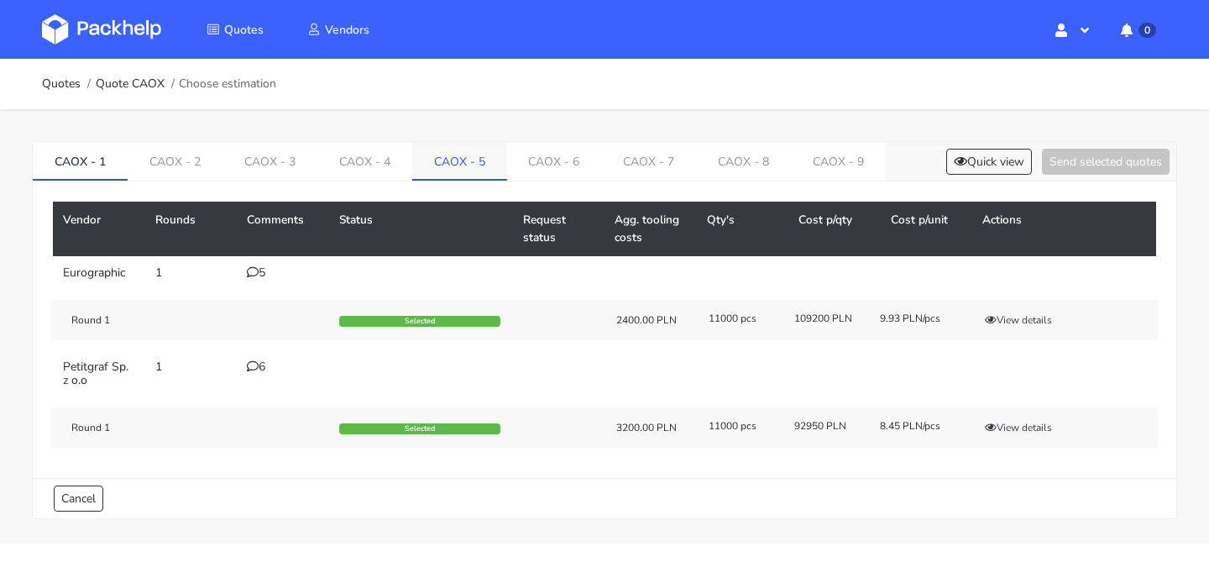
click at [439, 175] on link "CAOX - 5" at bounding box center [459, 160] width 95 height 37
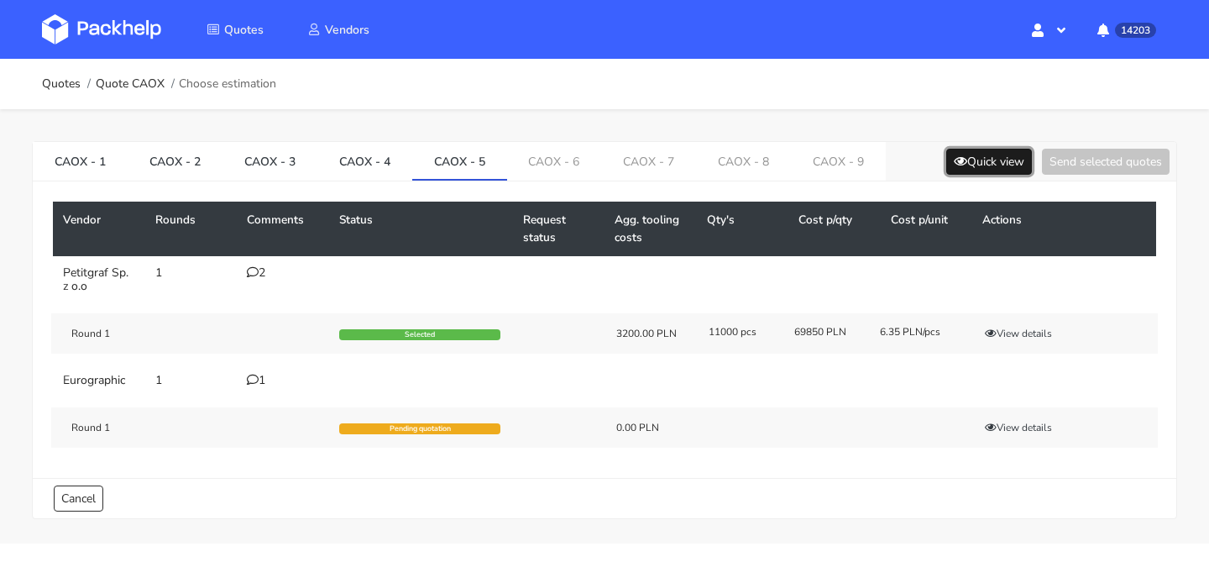
click at [964, 154] on button "Quick view" at bounding box center [989, 162] width 86 height 26
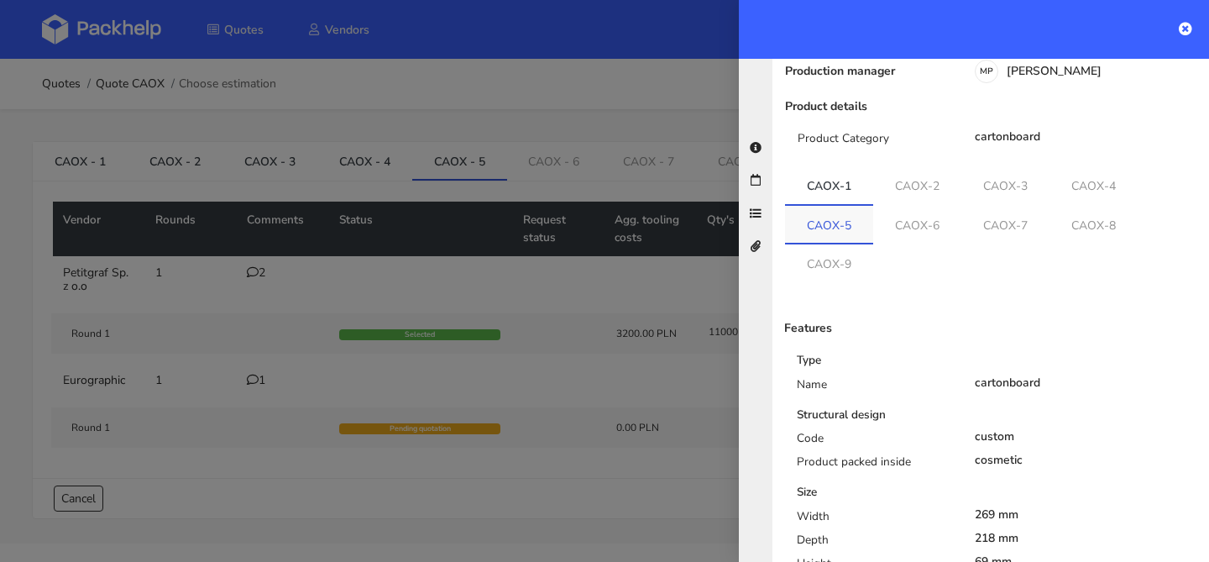
click at [854, 206] on link "CAOX-5" at bounding box center [829, 224] width 88 height 37
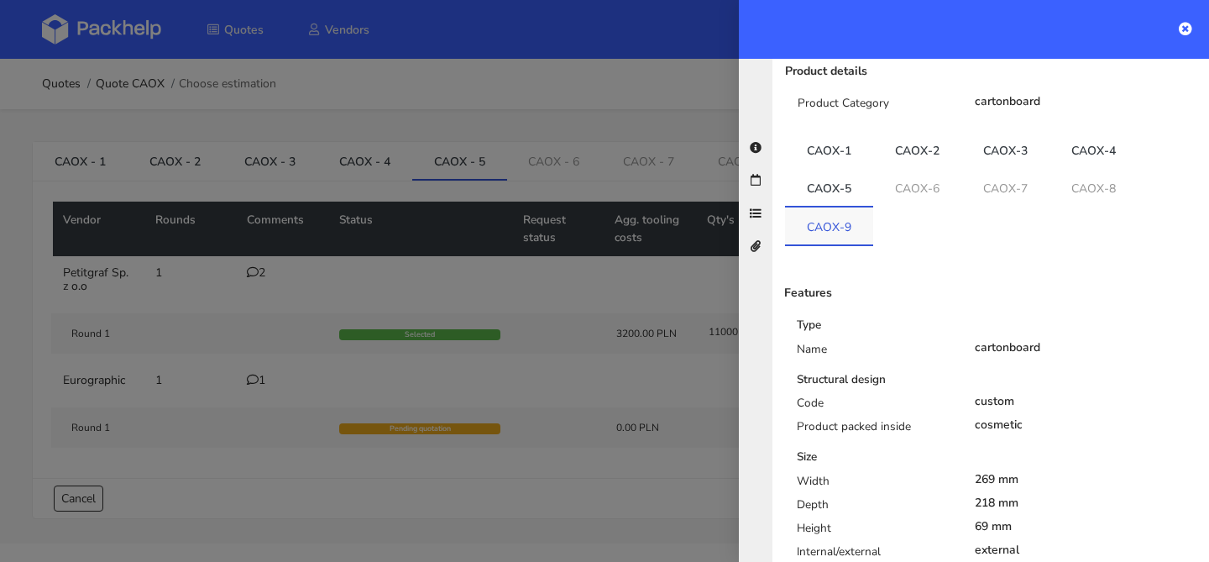
scroll to position [194, 0]
click at [927, 179] on link "CAOX-6" at bounding box center [917, 188] width 88 height 37
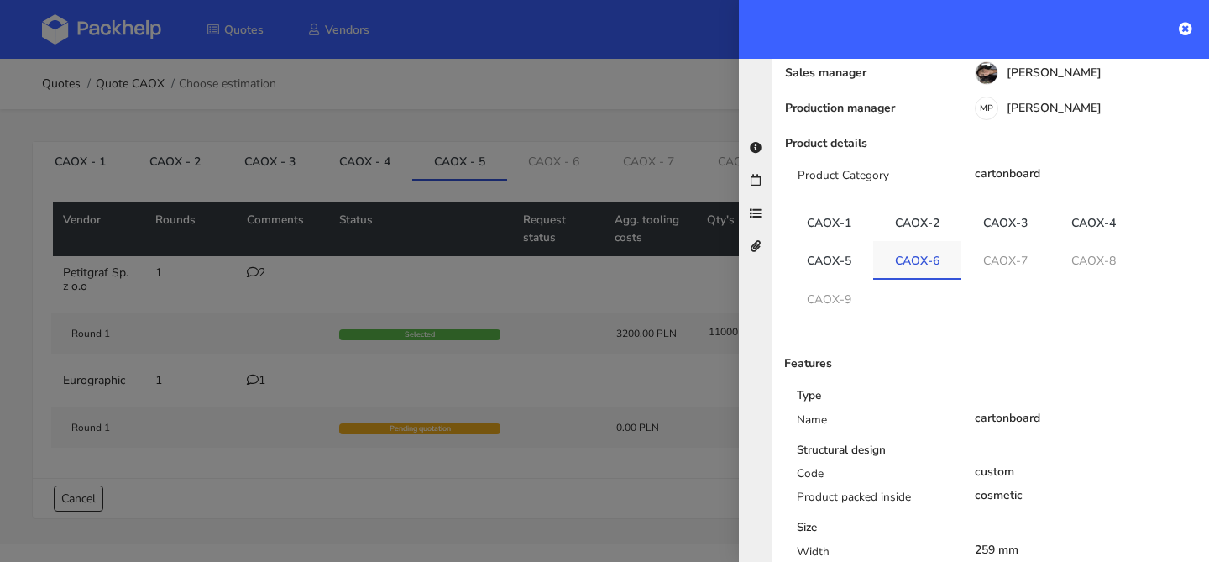
scroll to position [0, 0]
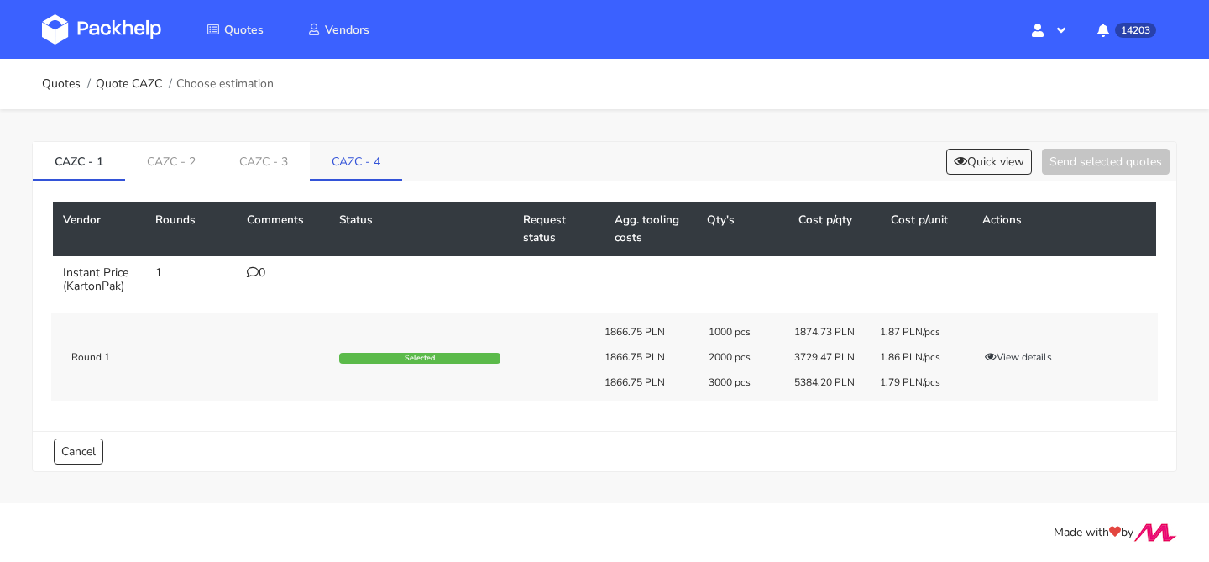
click at [346, 159] on link "CAZC - 4" at bounding box center [356, 160] width 92 height 37
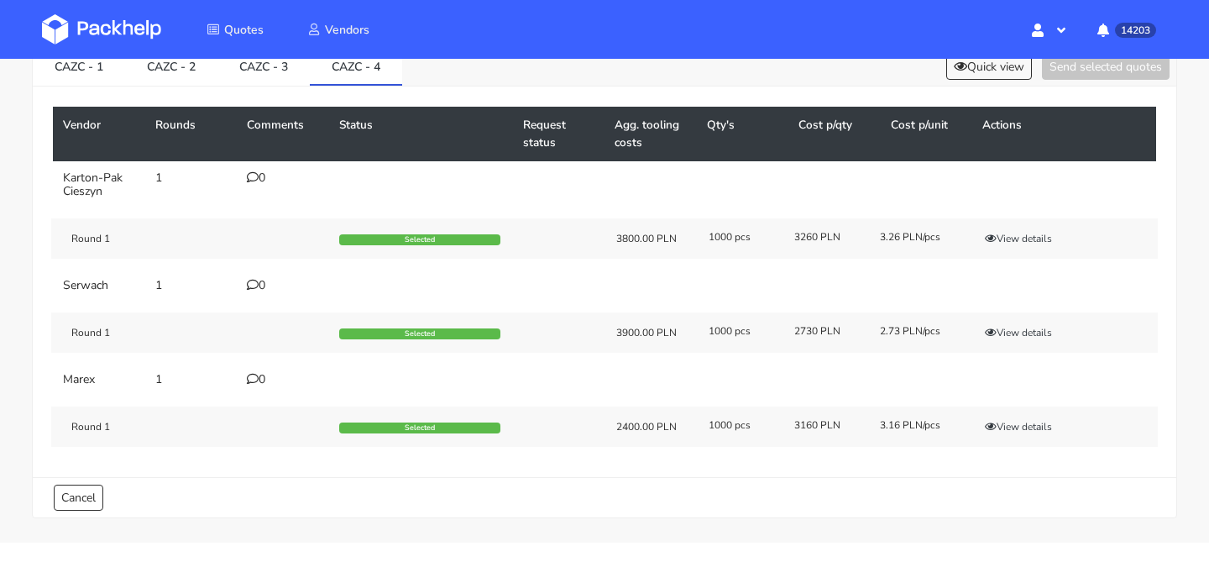
scroll to position [118, 0]
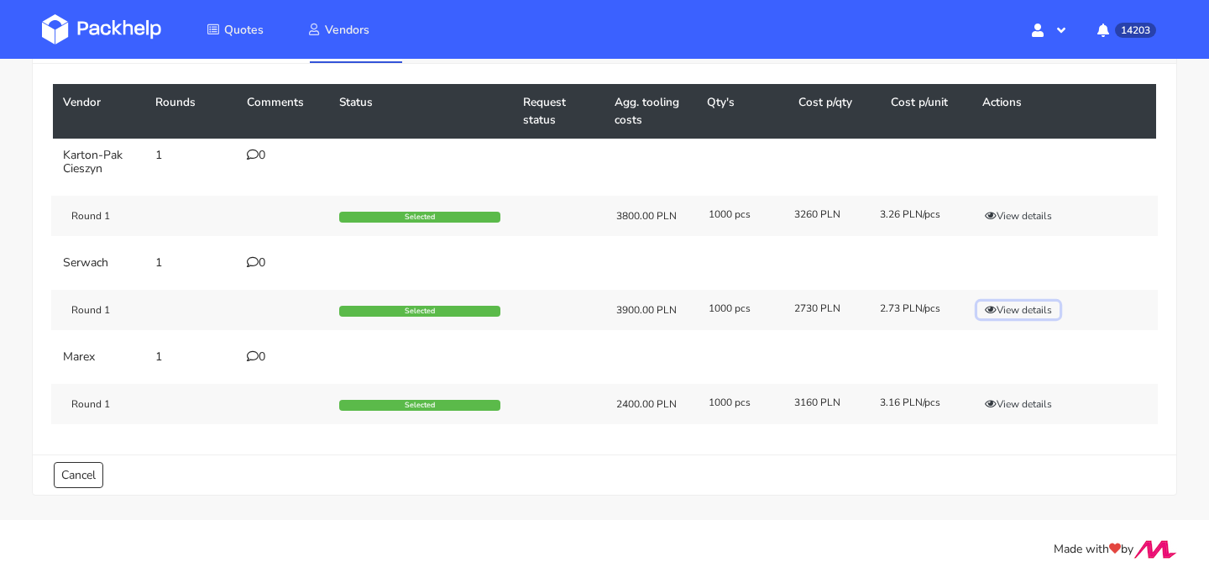
click at [1018, 312] on button "View details" at bounding box center [1018, 309] width 82 height 17
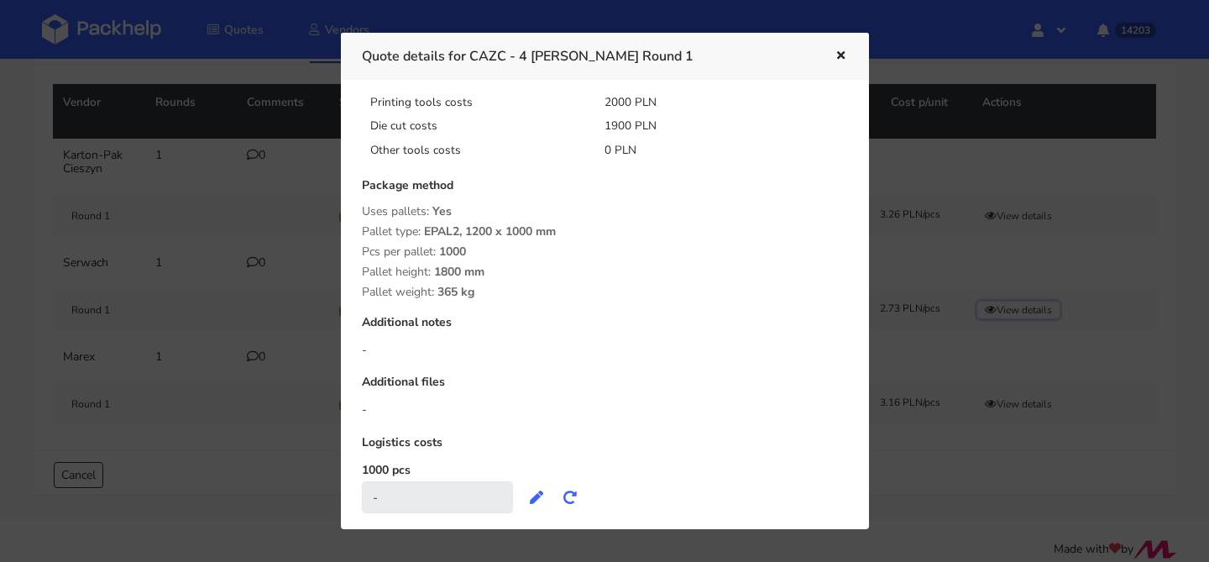
scroll to position [248, 0]
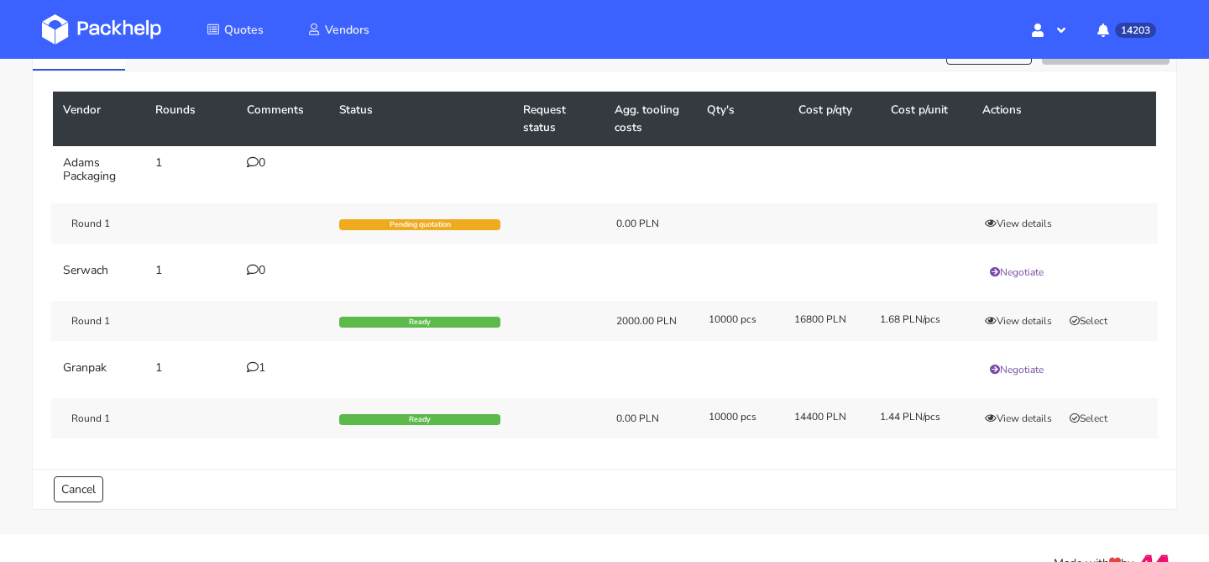
scroll to position [112, 0]
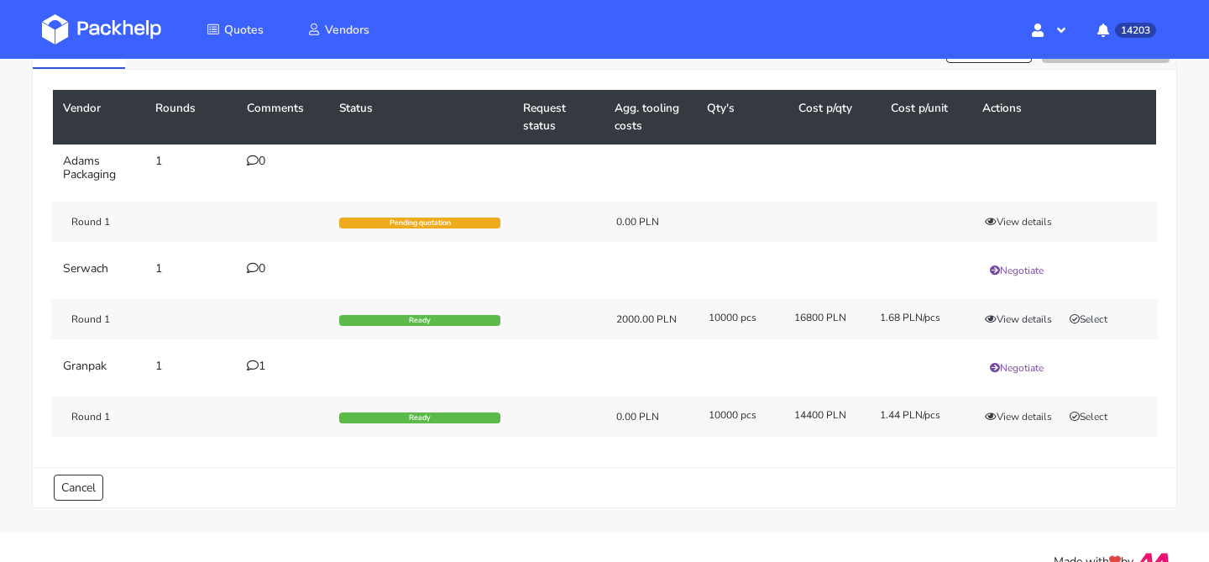
click at [265, 367] on div "1" at bounding box center [283, 365] width 72 height 13
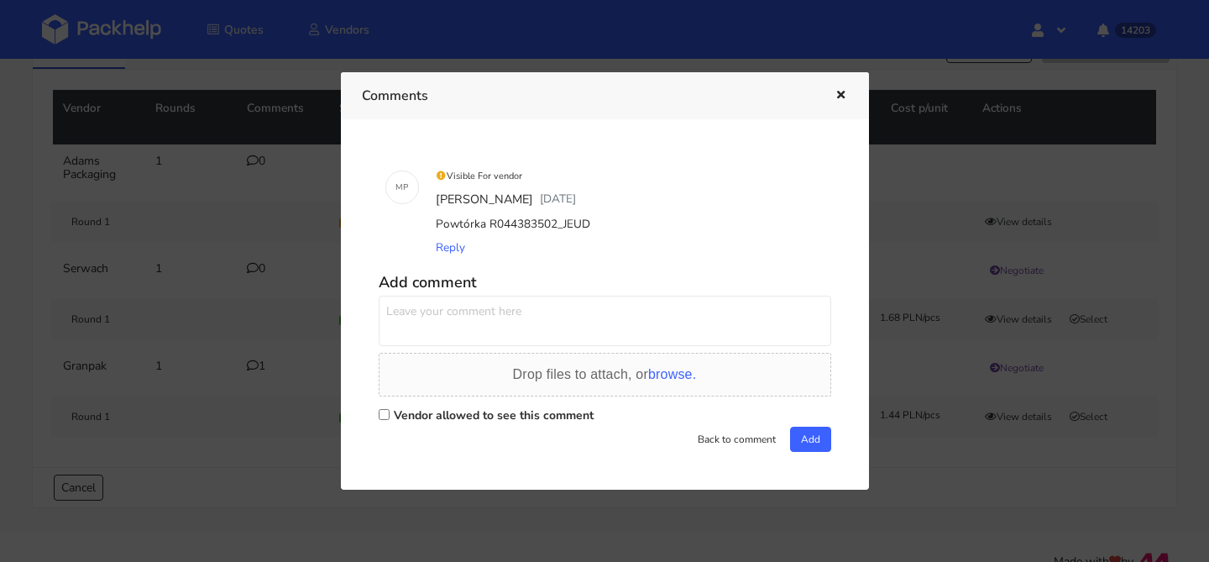
click at [265, 367] on div at bounding box center [604, 281] width 1209 height 562
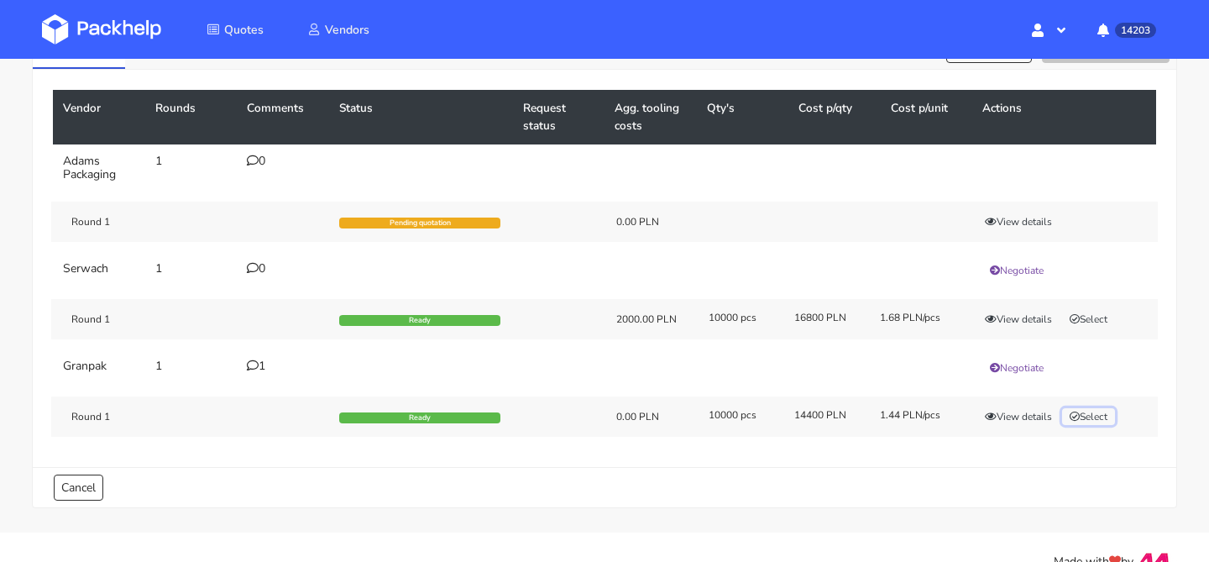
click at [1101, 418] on button "Select" at bounding box center [1088, 416] width 53 height 17
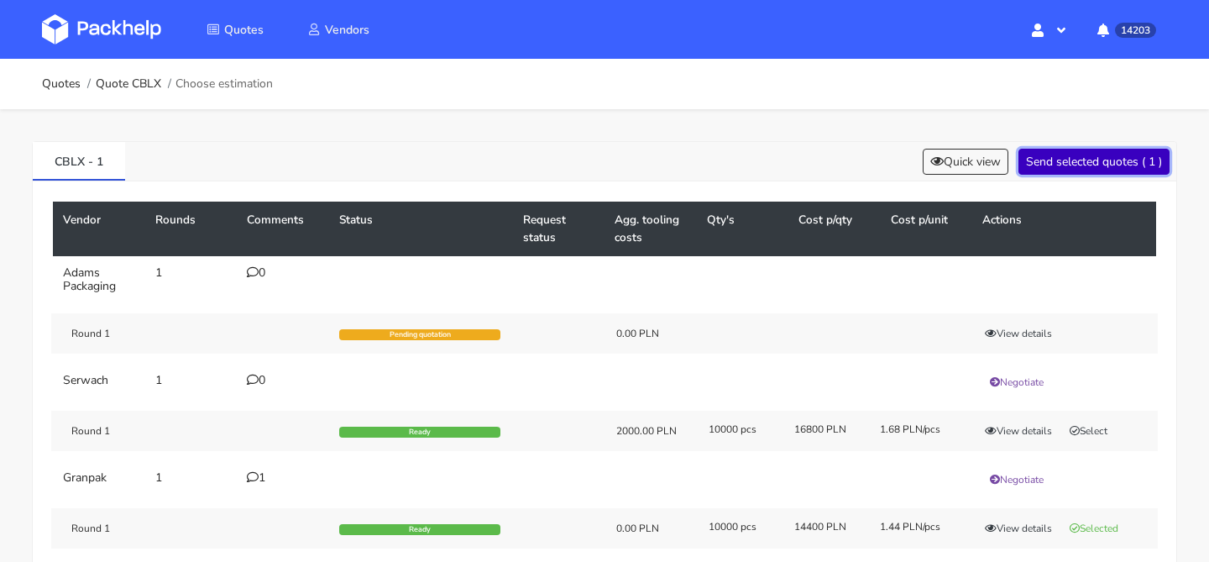
click at [1105, 171] on button "Send selected quotes ( 1 )" at bounding box center [1093, 162] width 151 height 26
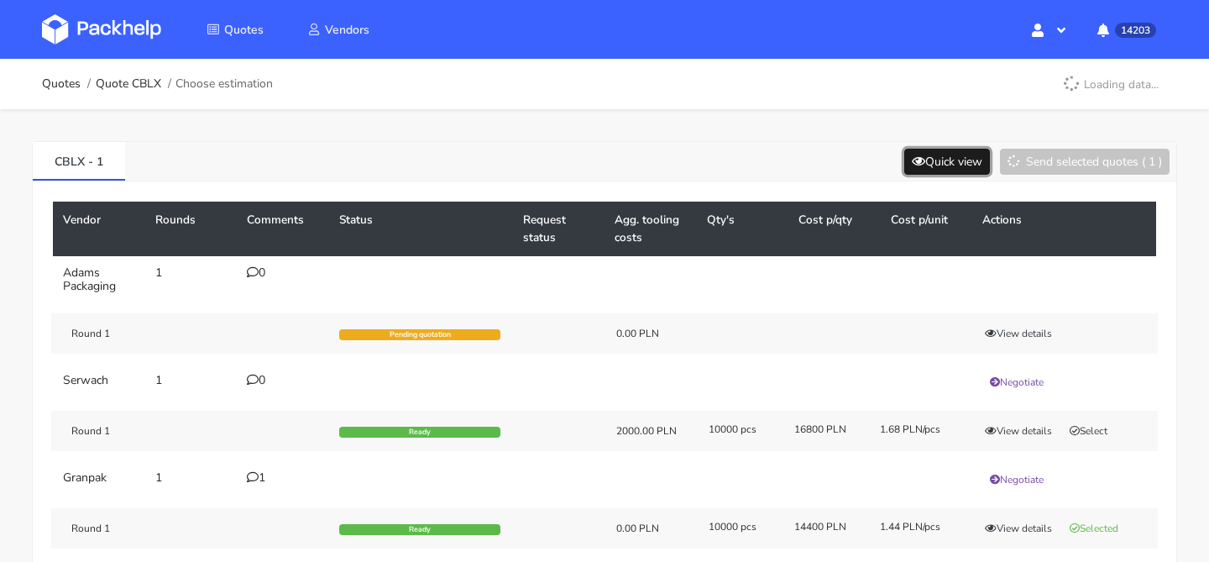
click at [961, 162] on button "Quick view" at bounding box center [947, 162] width 86 height 26
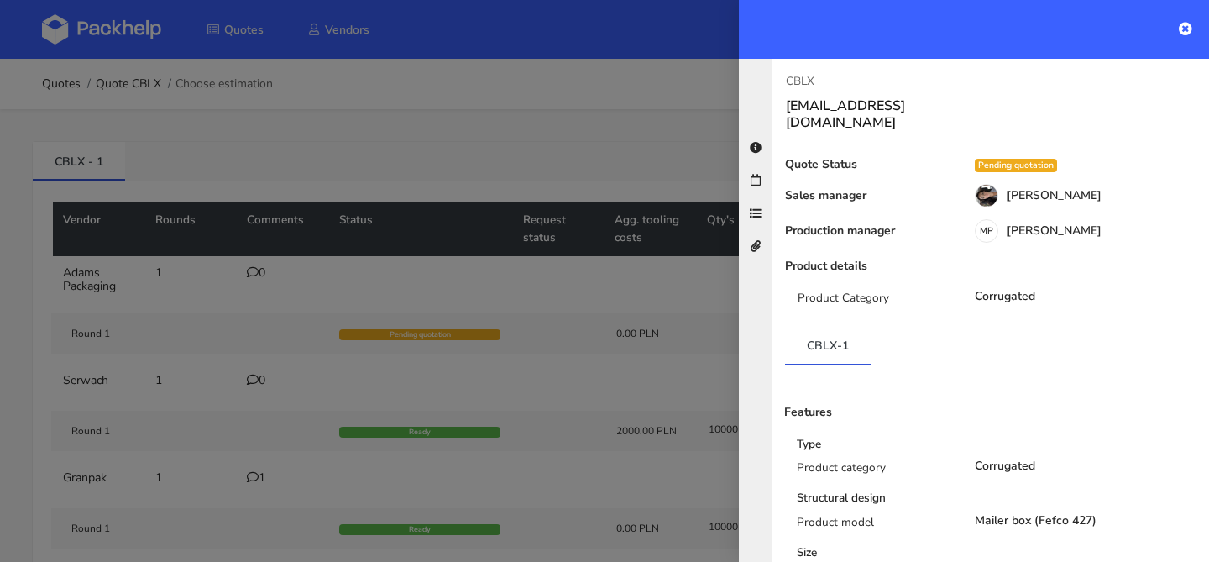
click at [689, 139] on div at bounding box center [604, 281] width 1209 height 562
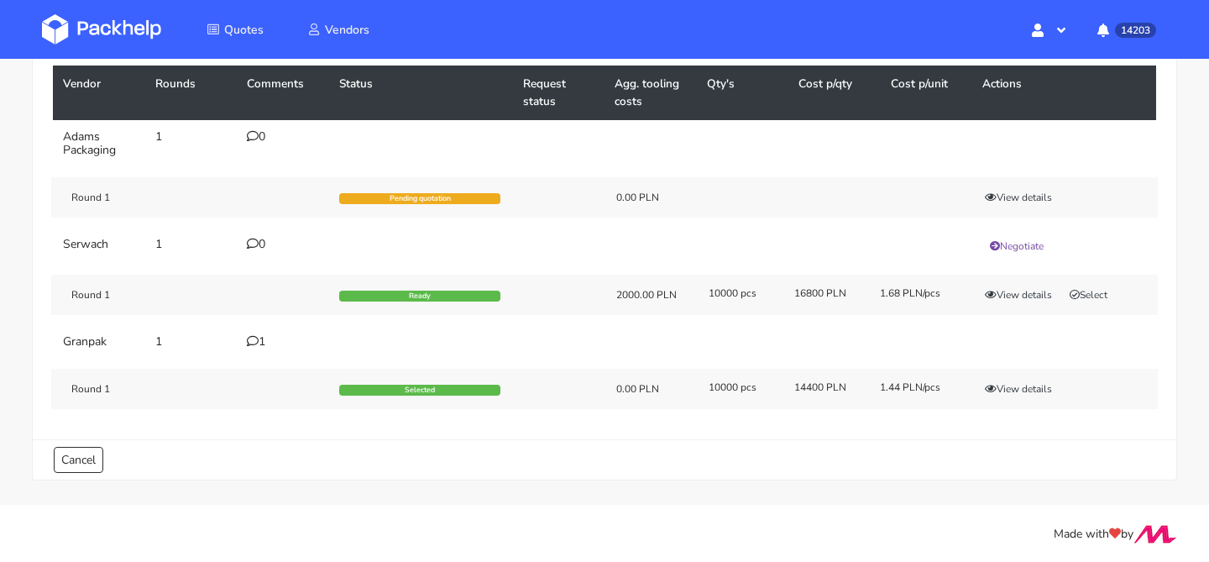
scroll to position [138, 0]
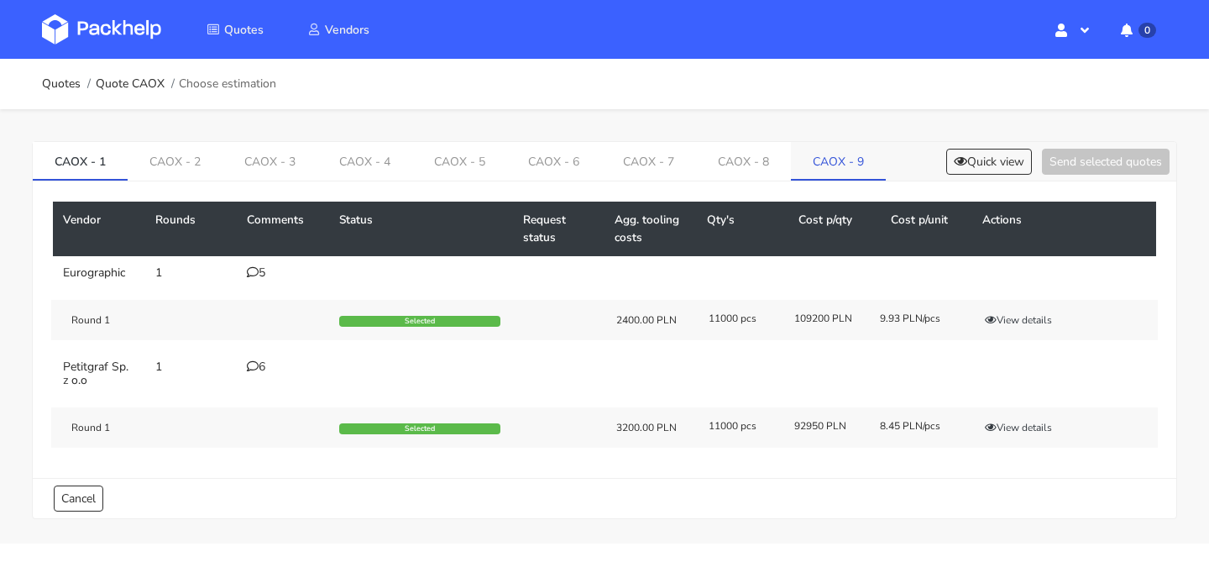
click at [826, 170] on link "CAOX - 9" at bounding box center [838, 160] width 95 height 37
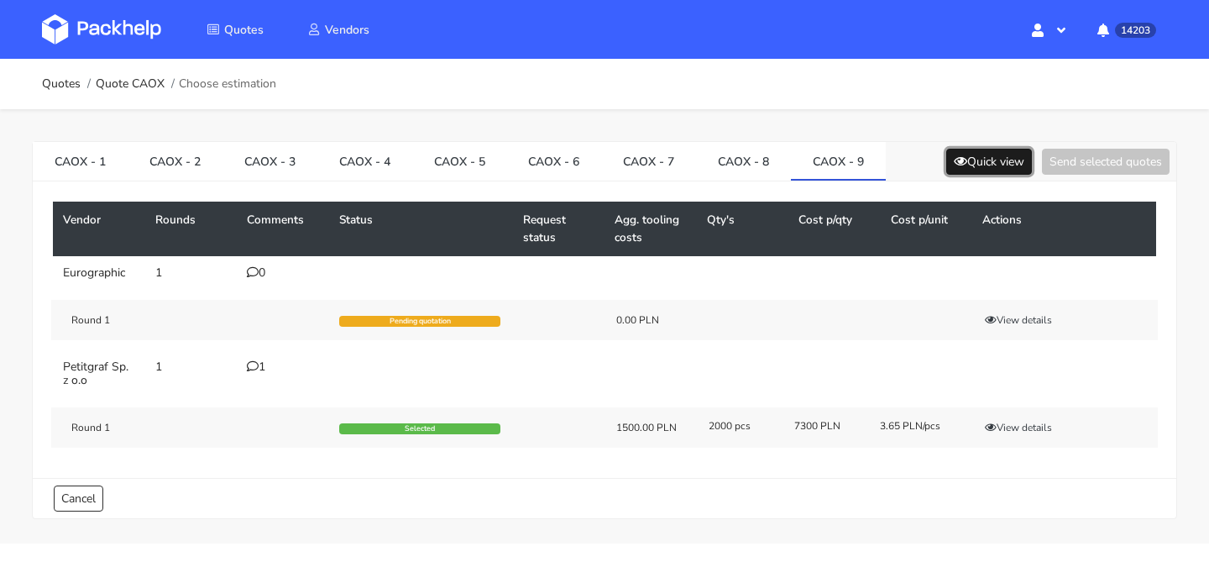
click at [987, 162] on button "Quick view" at bounding box center [989, 162] width 86 height 26
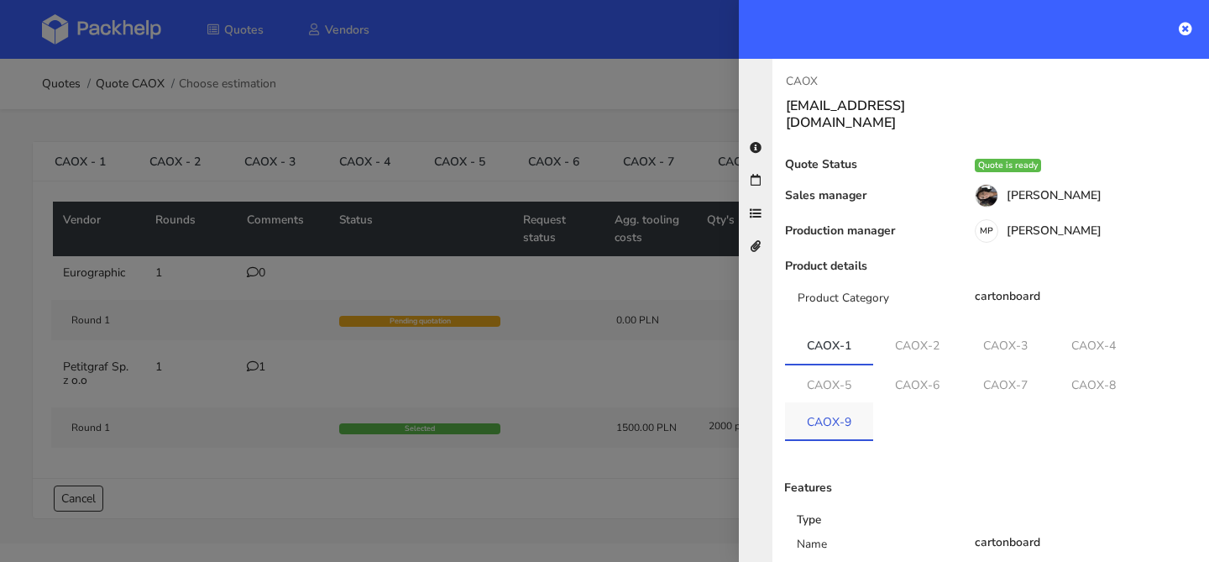
click at [857, 402] on link "CAOX-9" at bounding box center [829, 420] width 88 height 37
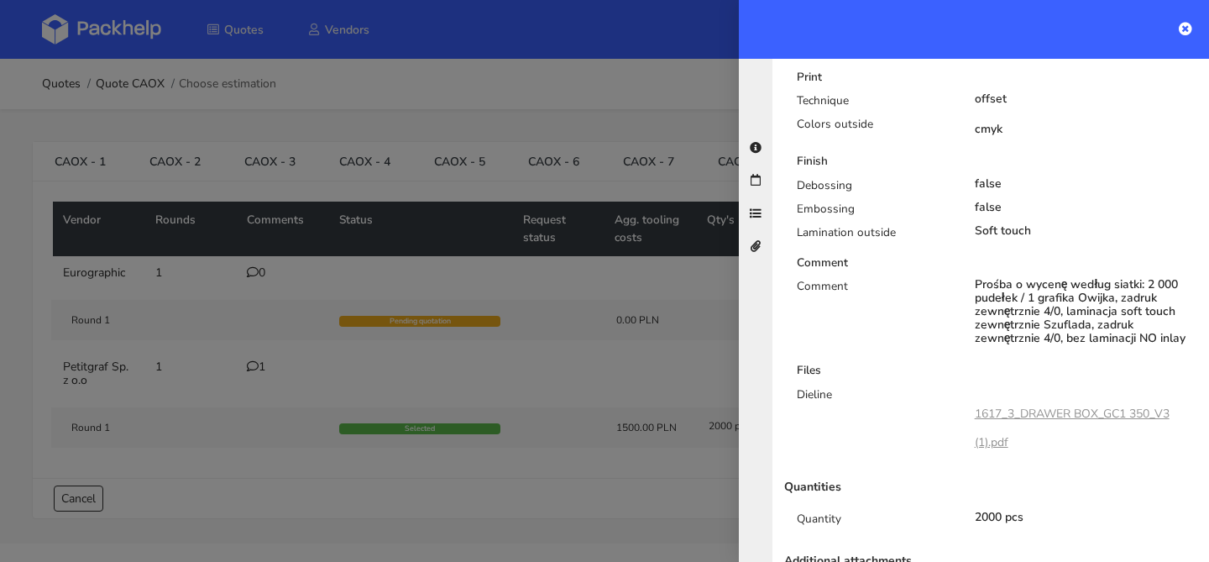
scroll to position [795, 0]
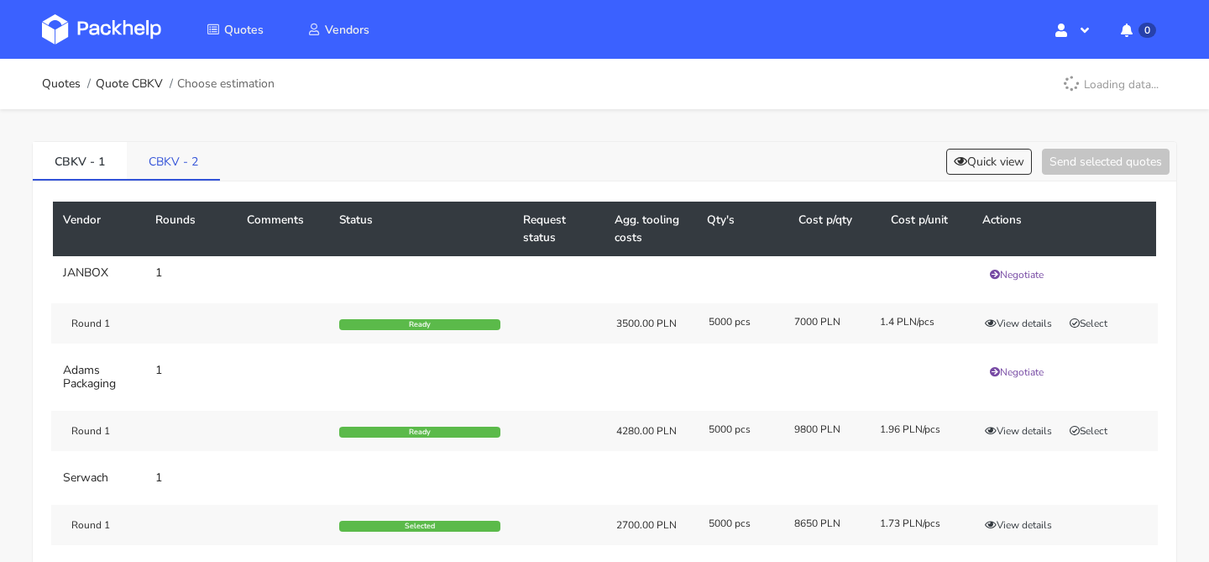
click at [190, 166] on link "CBKV - 2" at bounding box center [173, 160] width 93 height 37
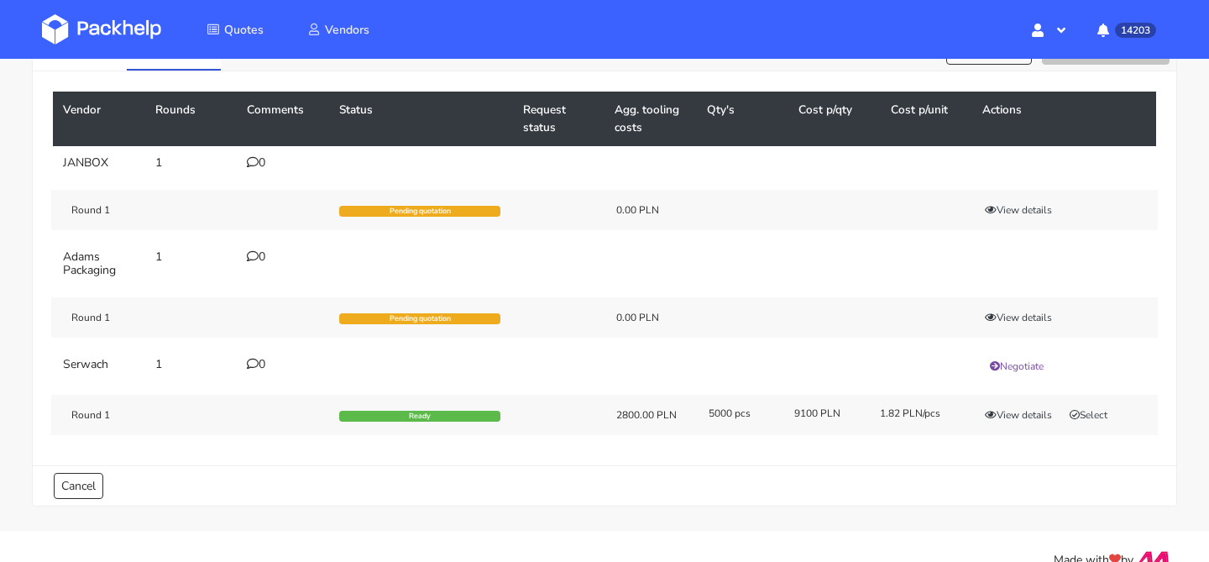
scroll to position [113, 0]
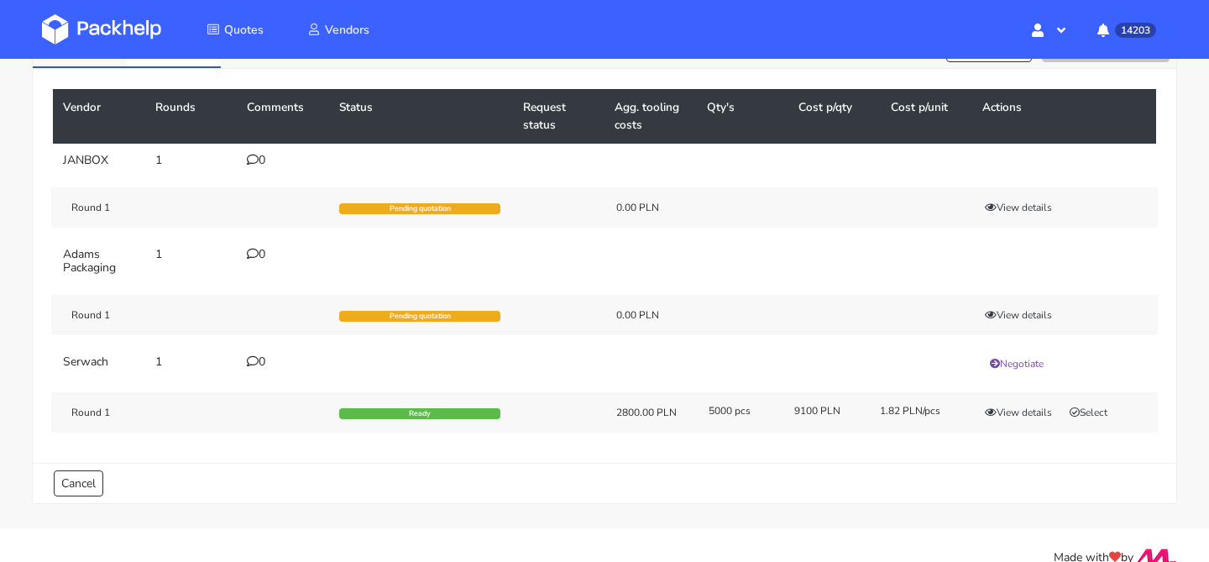
click at [95, 63] on link "CBKV - 1" at bounding box center [80, 47] width 94 height 37
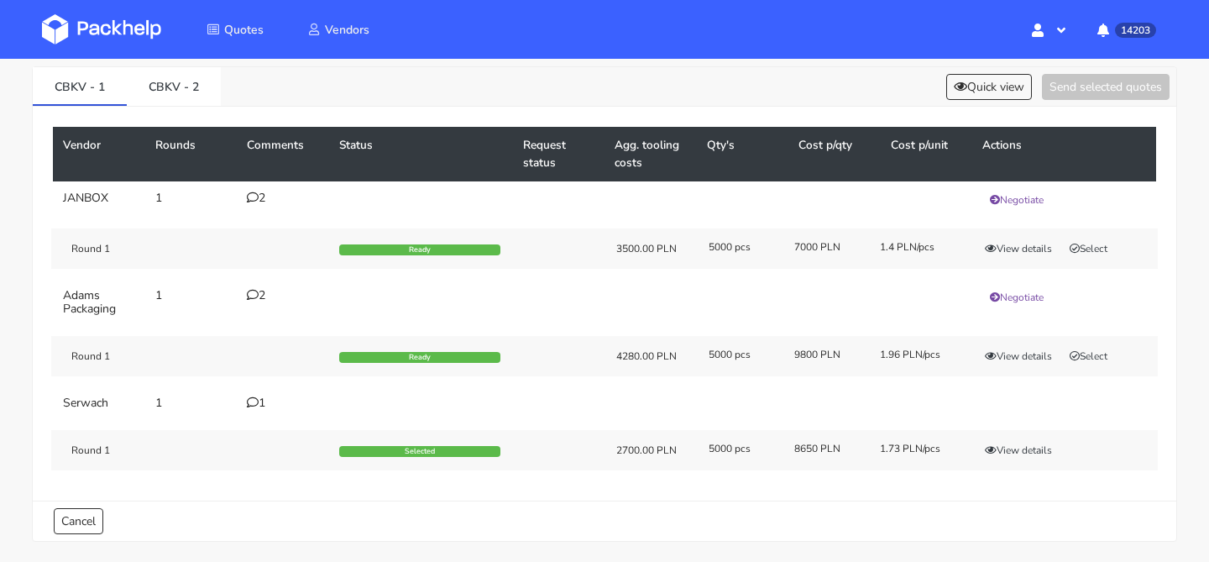
scroll to position [74, 0]
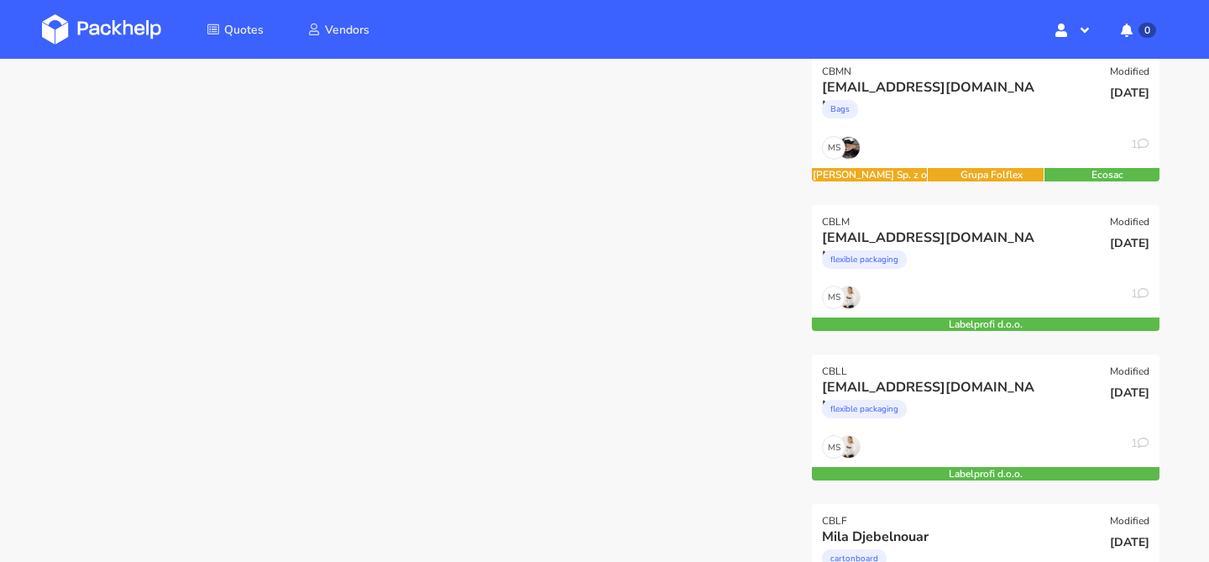
scroll to position [268, 0]
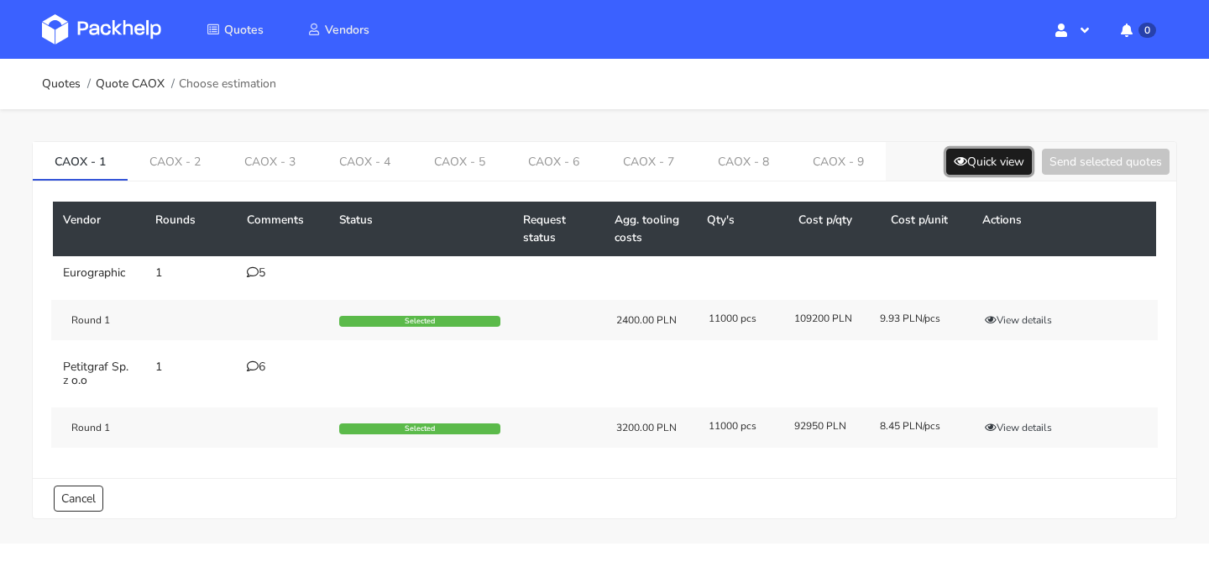
click at [973, 160] on button "Quick view" at bounding box center [989, 162] width 86 height 26
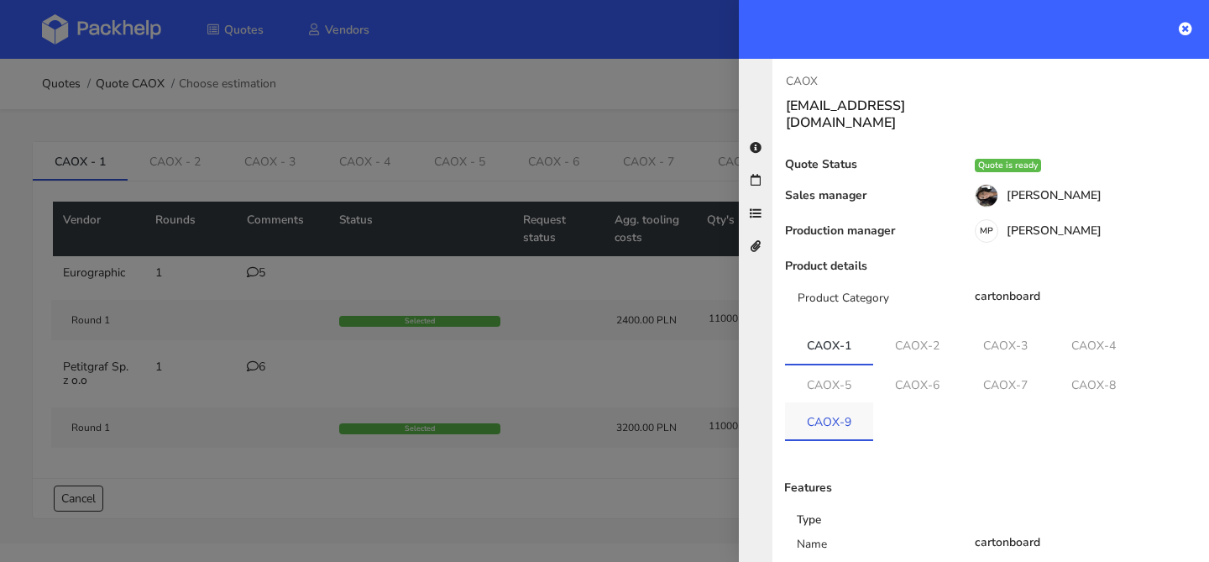
click at [843, 406] on link "CAOX-9" at bounding box center [829, 420] width 88 height 37
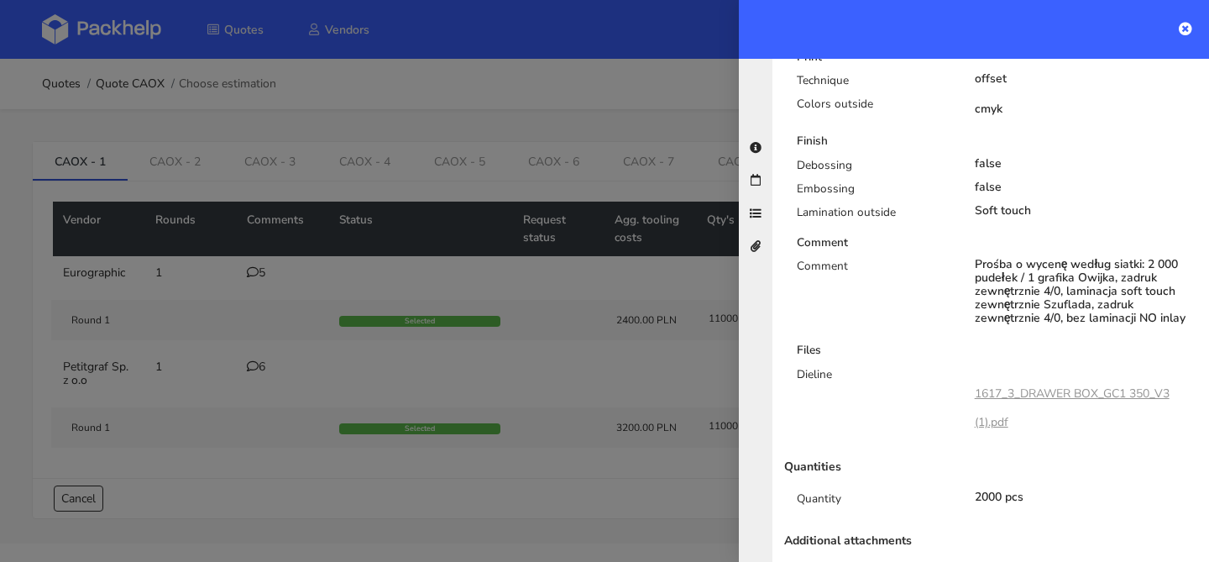
scroll to position [810, 0]
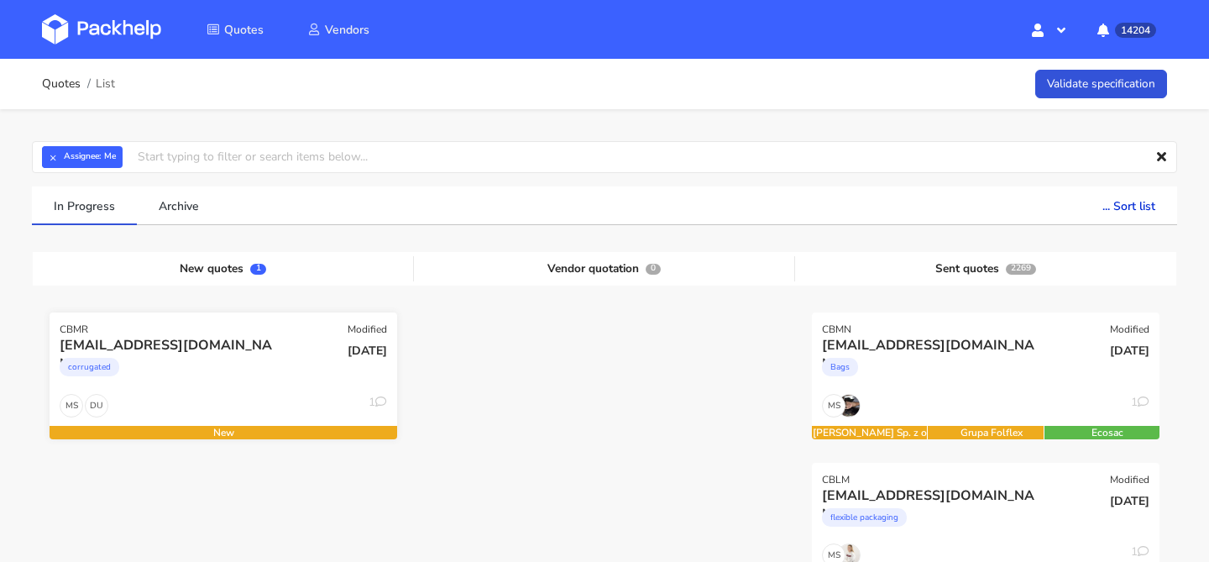
click at [217, 383] on div "corrugated" at bounding box center [171, 371] width 223 height 34
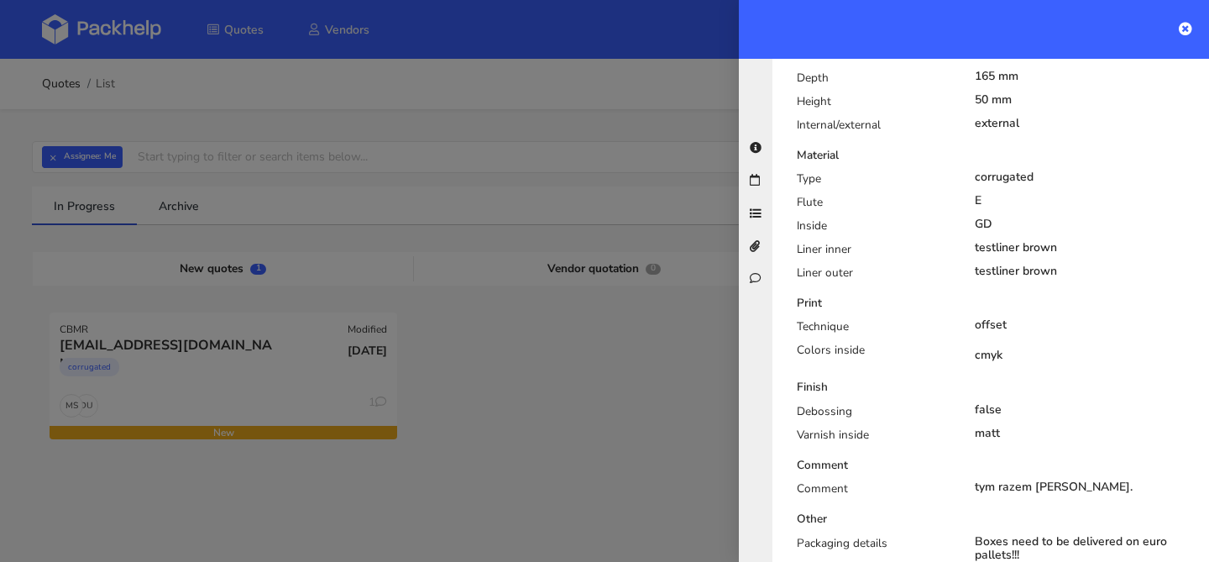
scroll to position [327, 0]
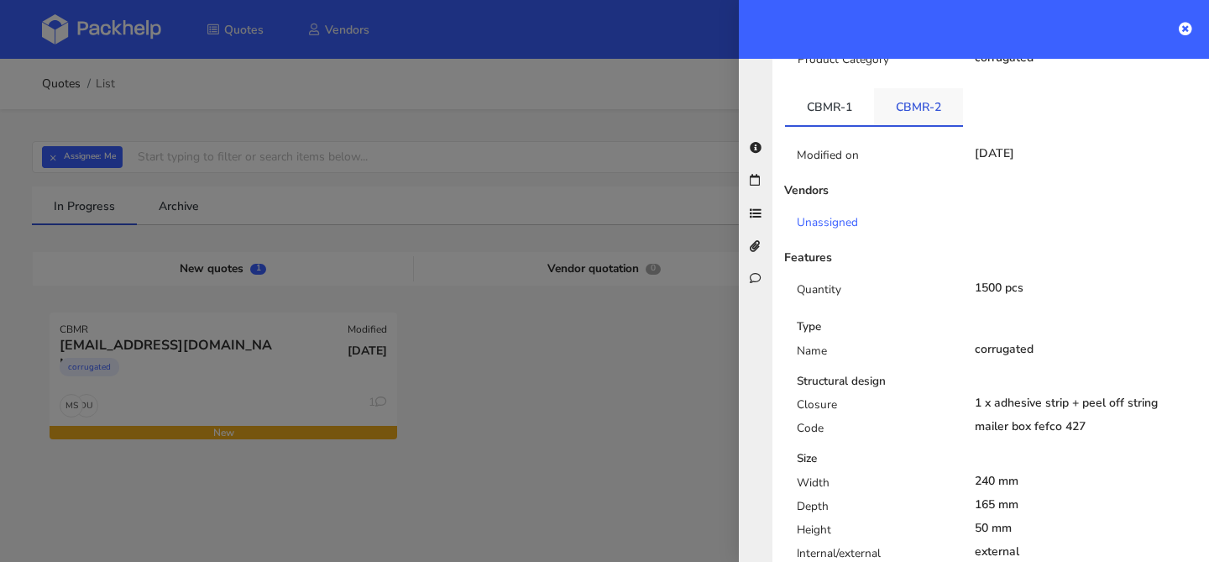
click at [915, 88] on link "CBMR-2" at bounding box center [918, 106] width 89 height 37
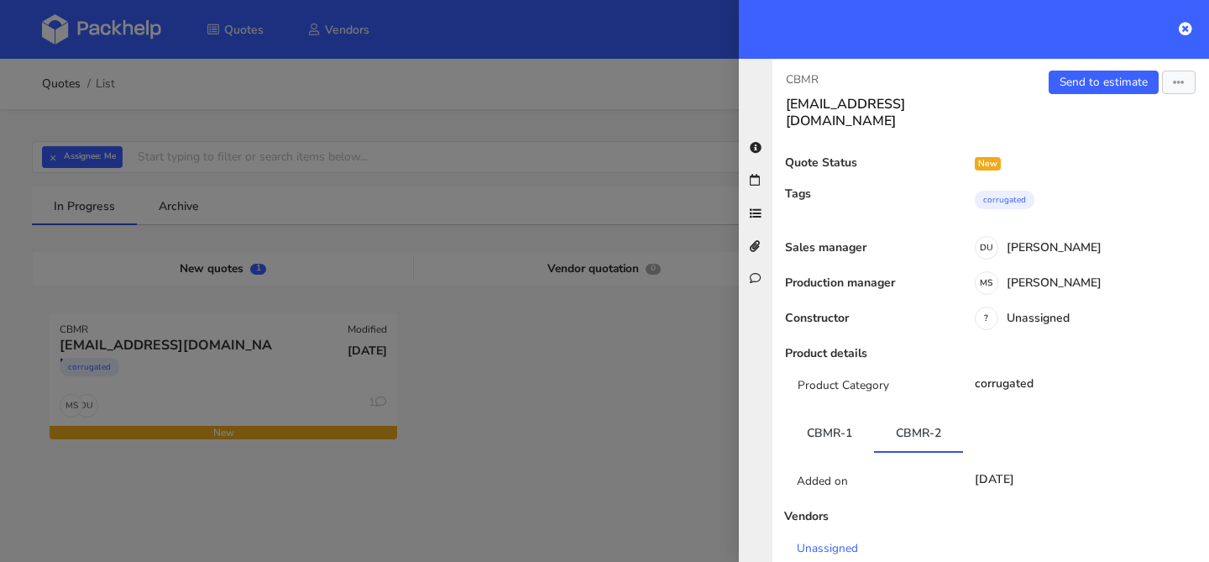
scroll to position [0, 0]
click at [1185, 86] on button "button" at bounding box center [1179, 84] width 34 height 24
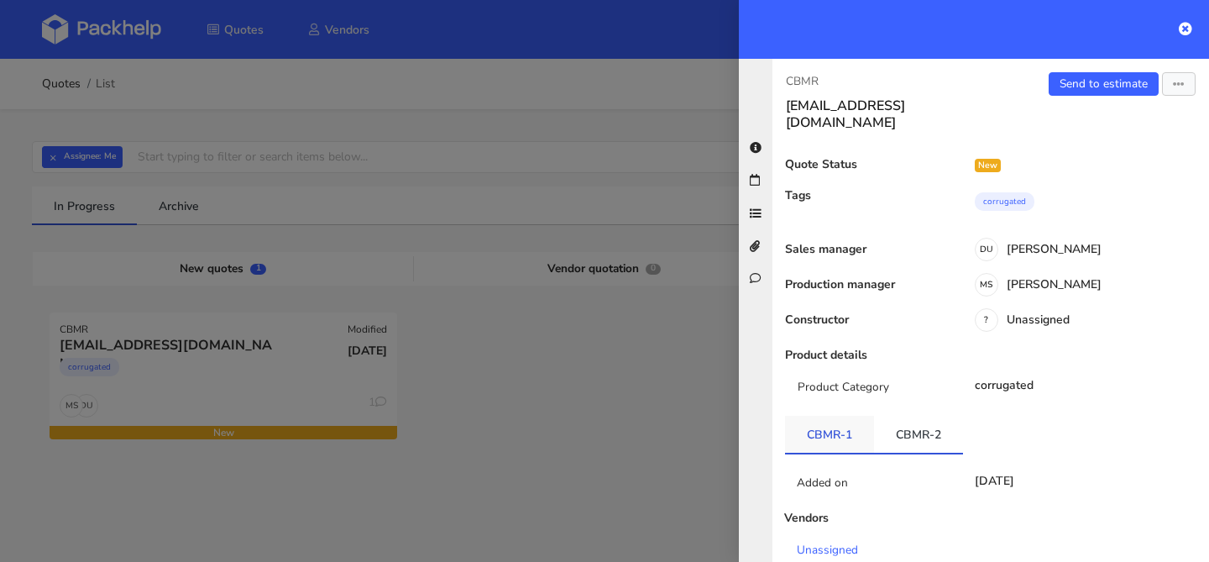
click at [830, 416] on link "CBMR-1" at bounding box center [829, 434] width 89 height 37
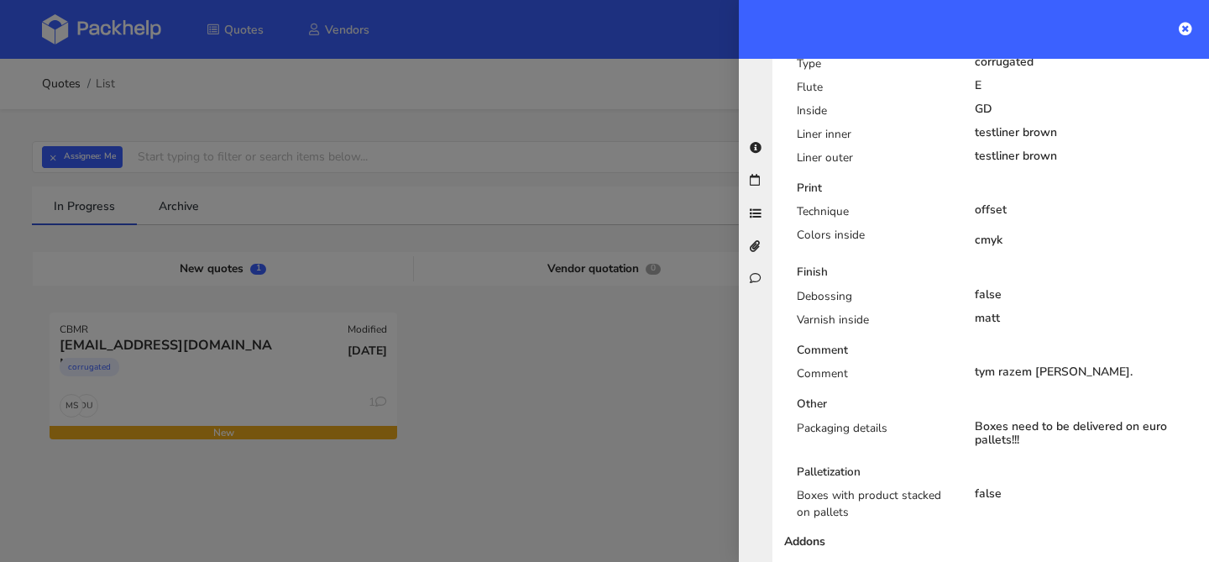
scroll to position [873, 0]
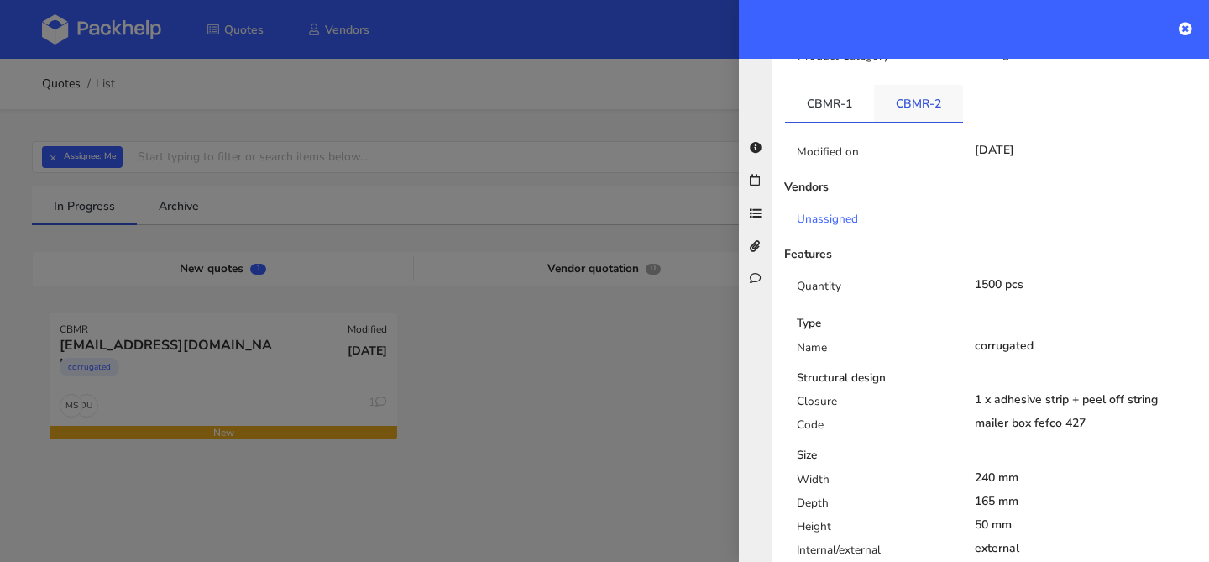
click at [924, 89] on link "CBMR-2" at bounding box center [918, 103] width 89 height 37
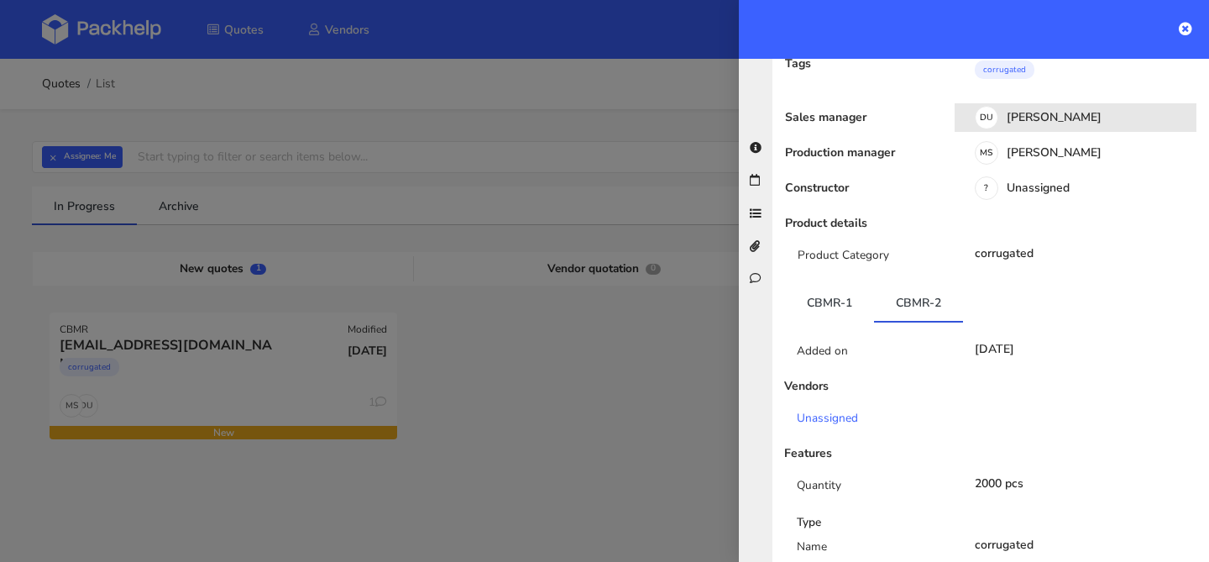
scroll to position [0, 0]
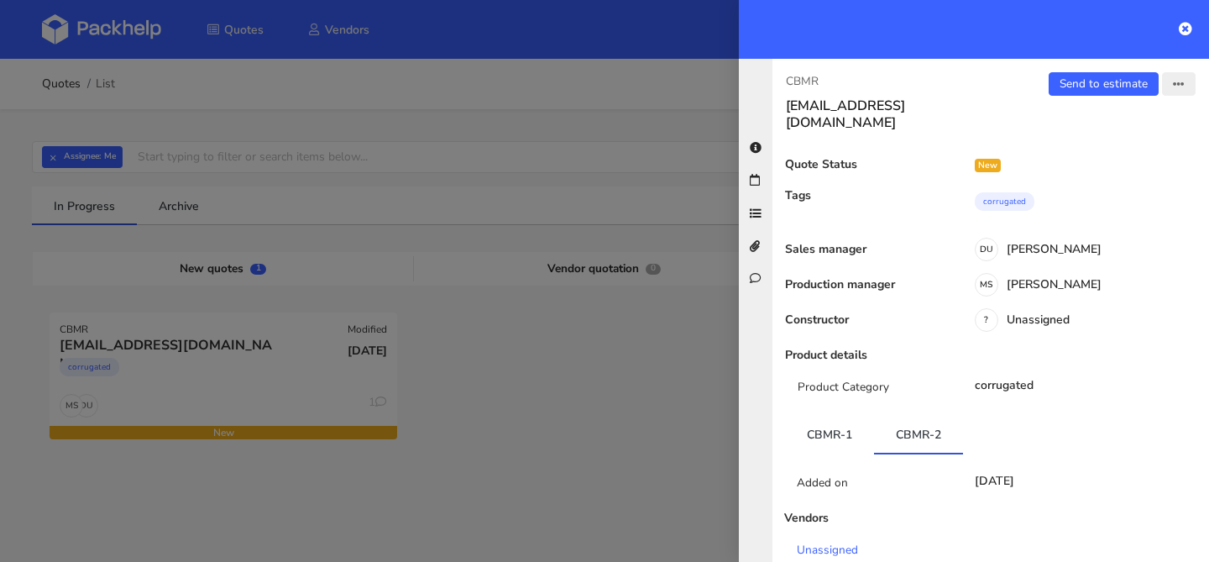
click at [1181, 86] on icon "button" at bounding box center [1179, 85] width 12 height 12
click at [1128, 139] on link "Edit quote" at bounding box center [1124, 150] width 148 height 28
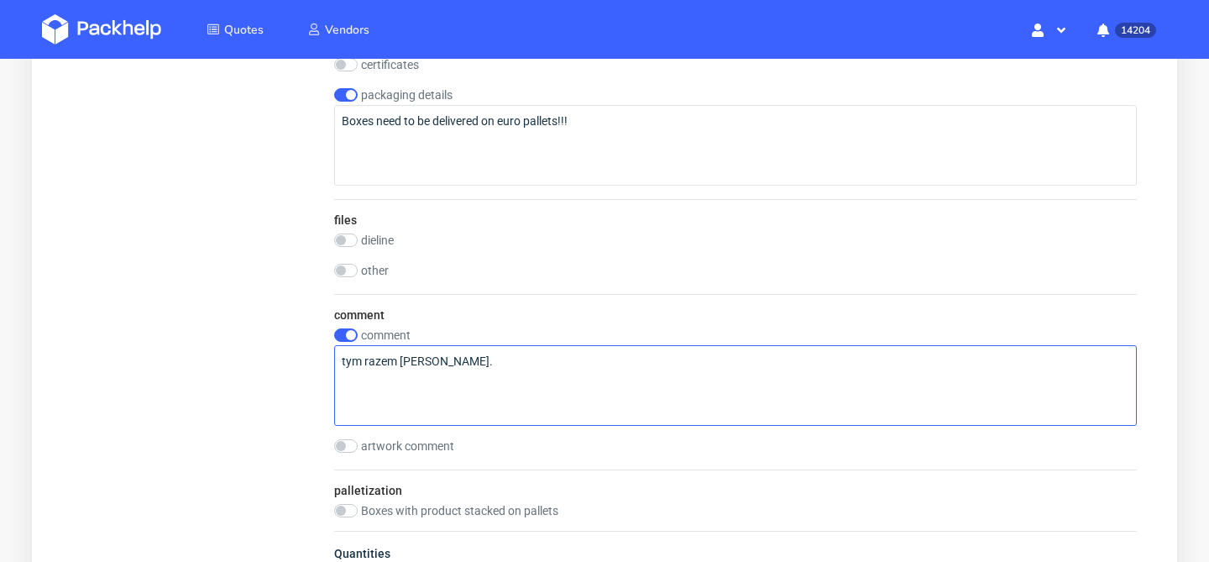
scroll to position [2076, 0]
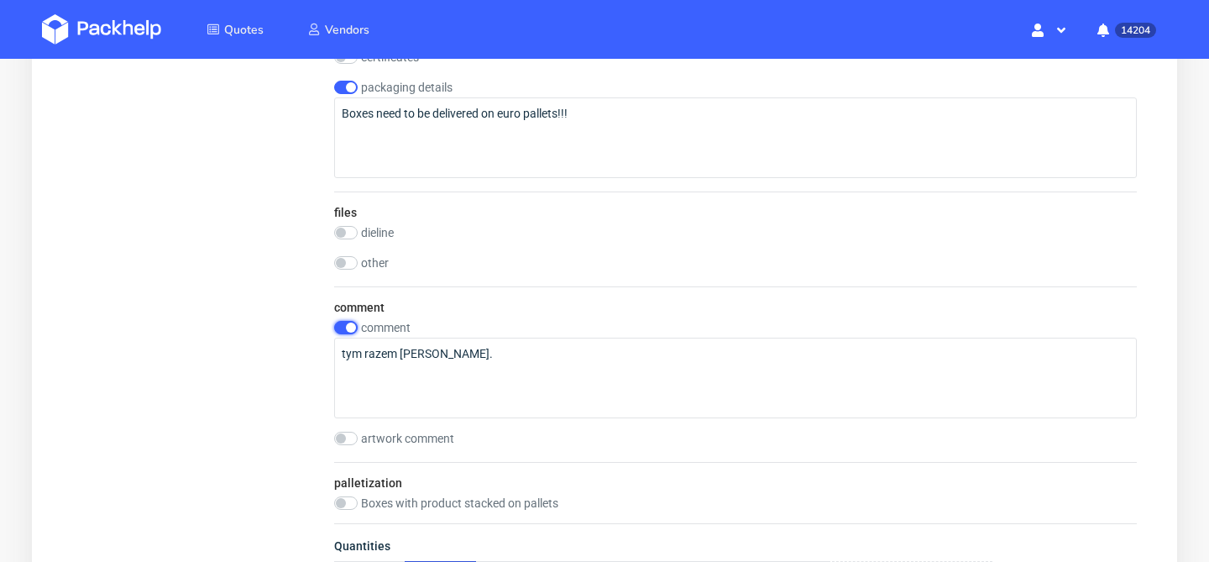
click at [347, 326] on input "checkbox" at bounding box center [346, 327] width 24 height 13
checkbox input "false"
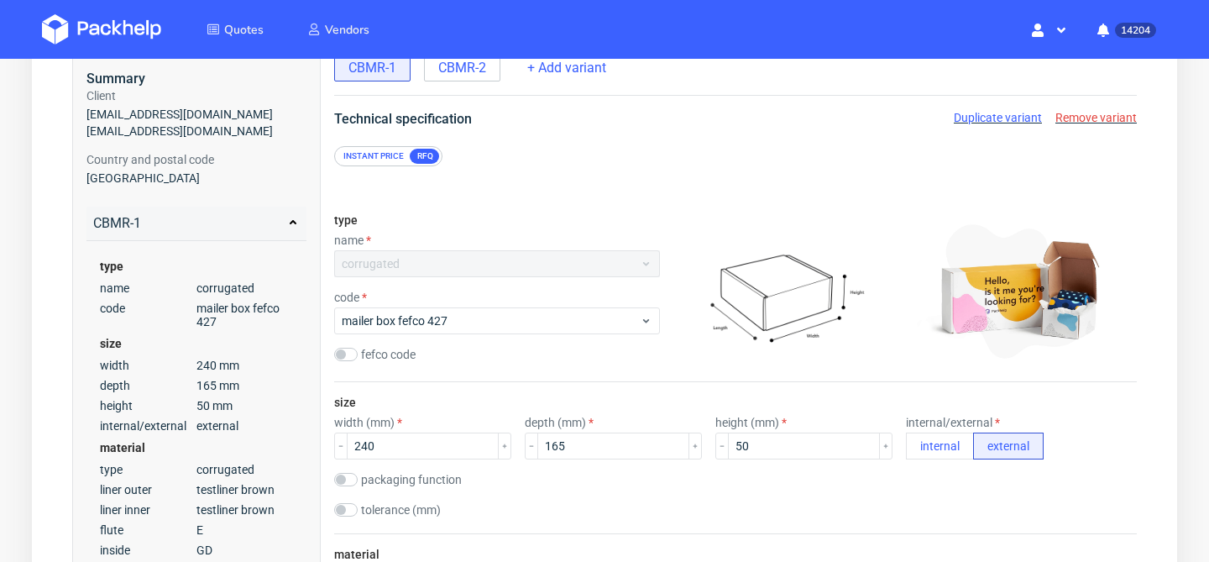
scroll to position [0, 0]
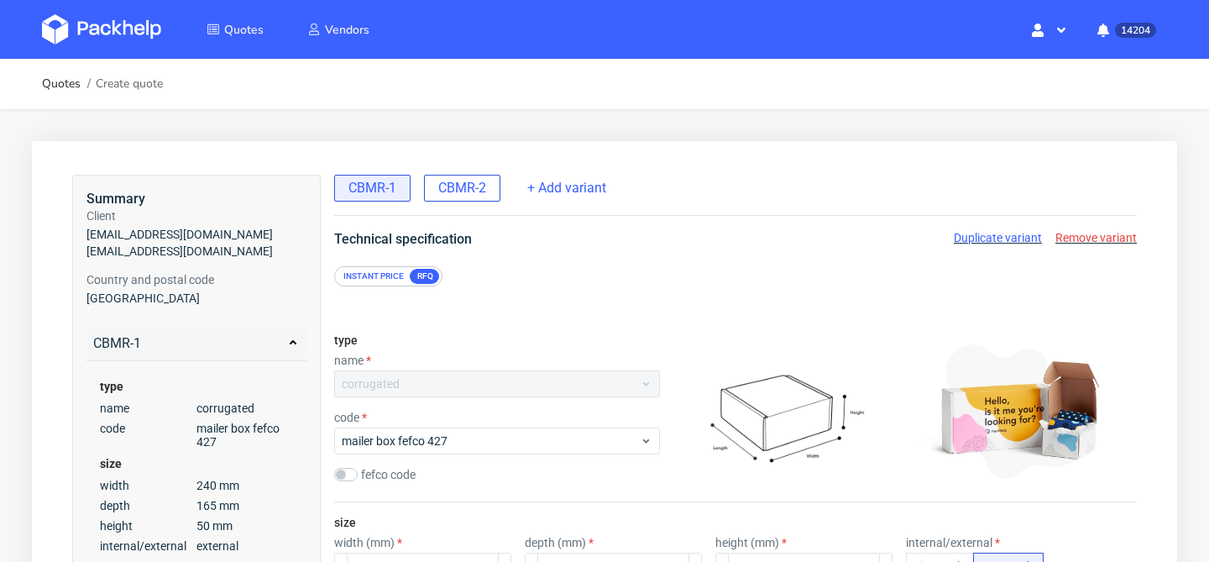
click at [467, 191] on span "CBMR-2" at bounding box center [462, 188] width 48 height 18
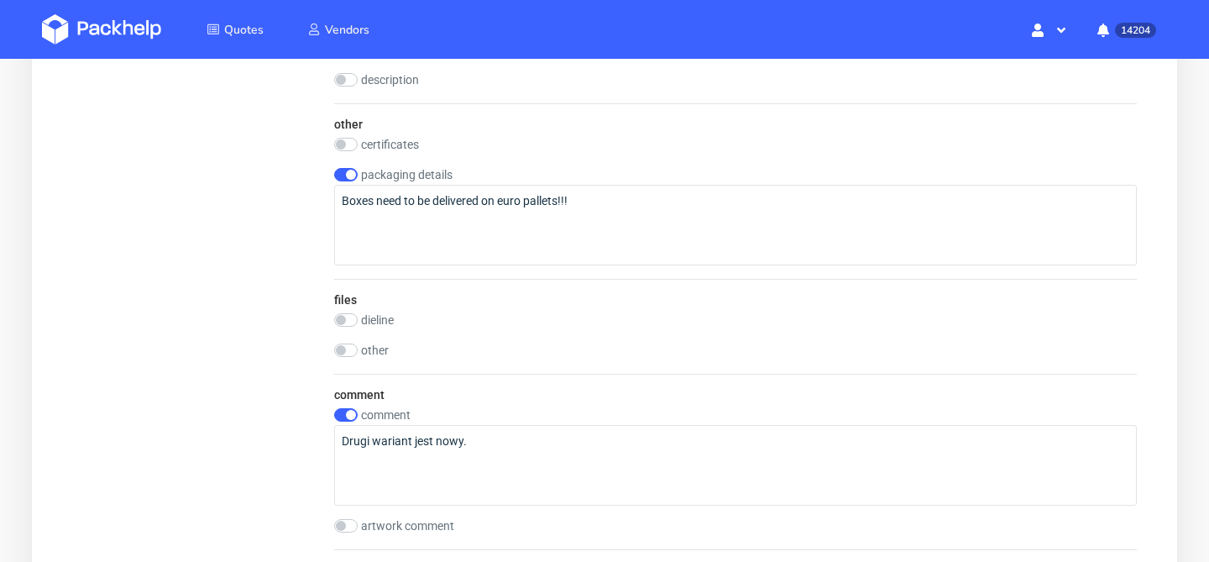
scroll to position [2020, 0]
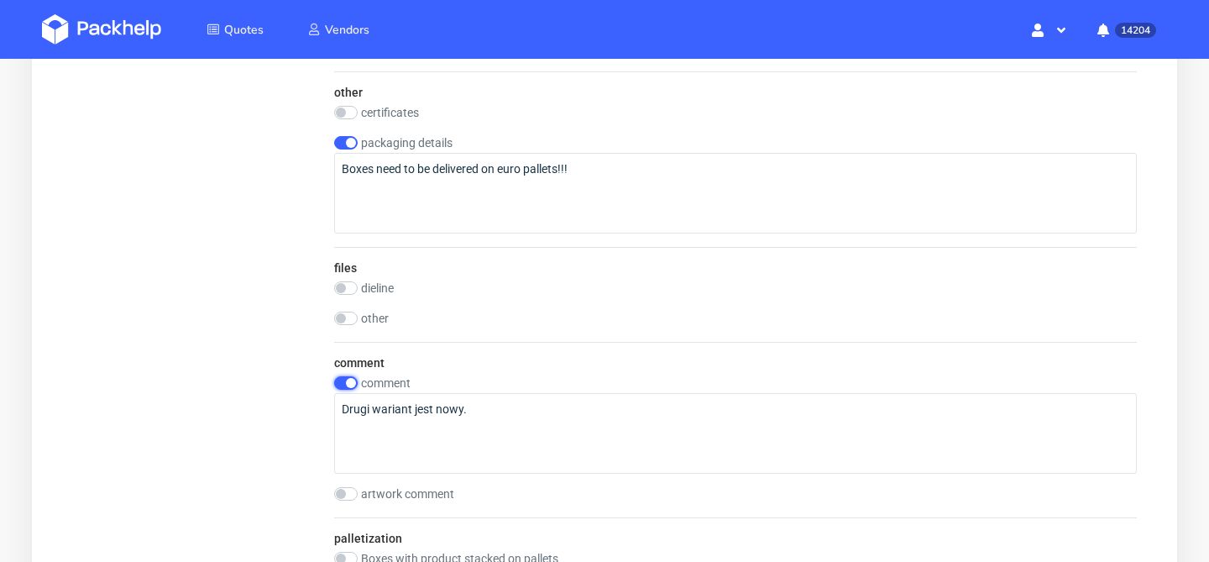
click at [348, 387] on input "checkbox" at bounding box center [346, 382] width 24 height 13
checkbox input "false"
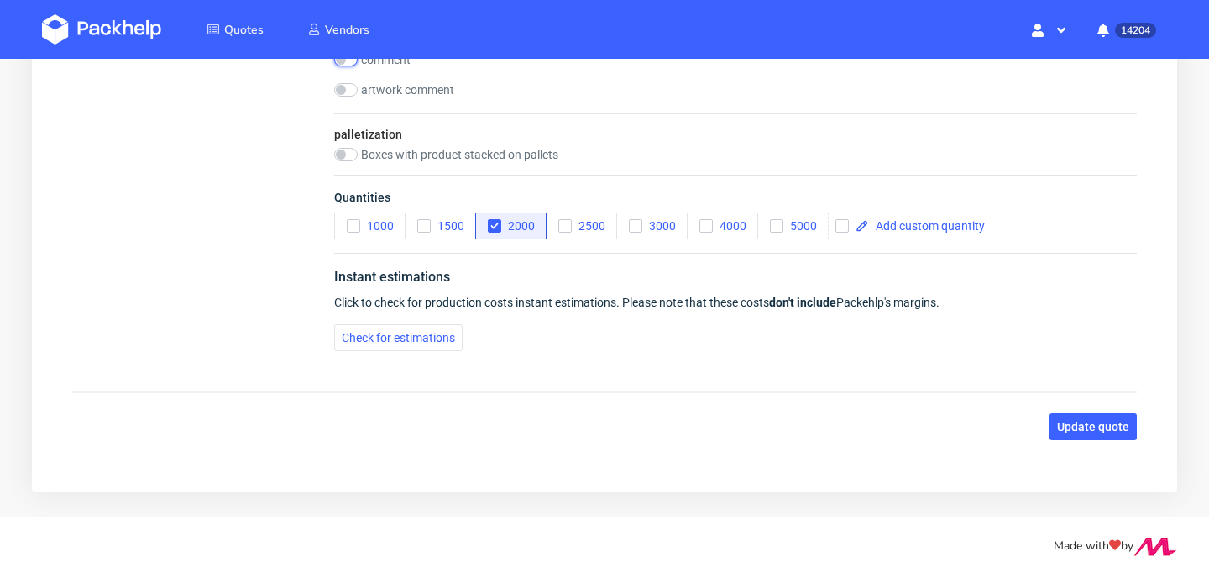
scroll to position [2357, 0]
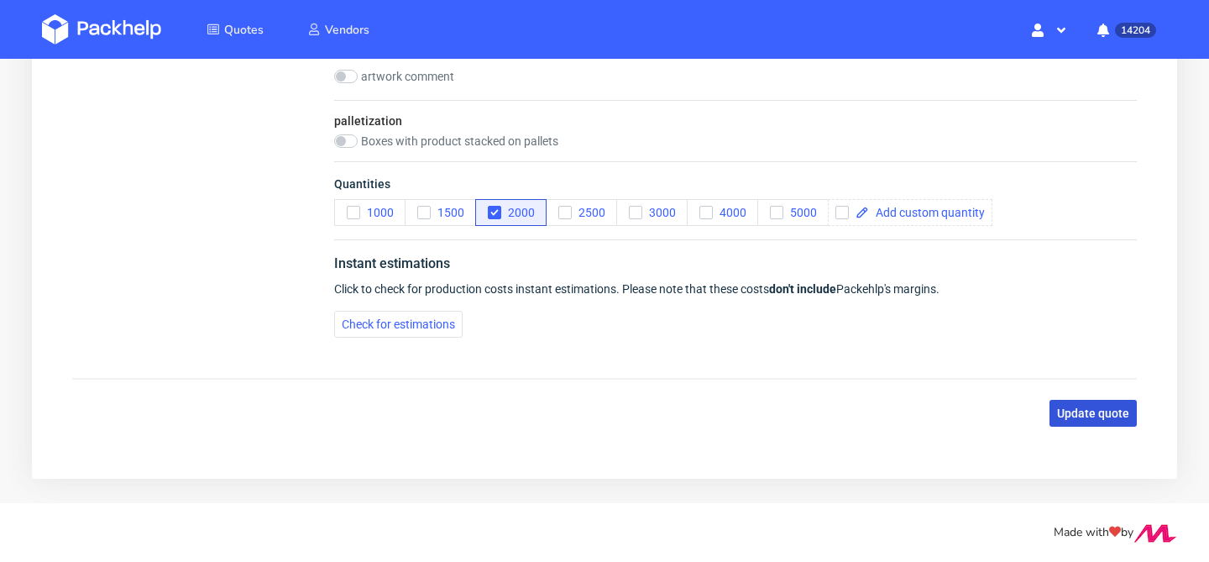
click at [1112, 416] on span "Update quote" at bounding box center [1093, 413] width 72 height 12
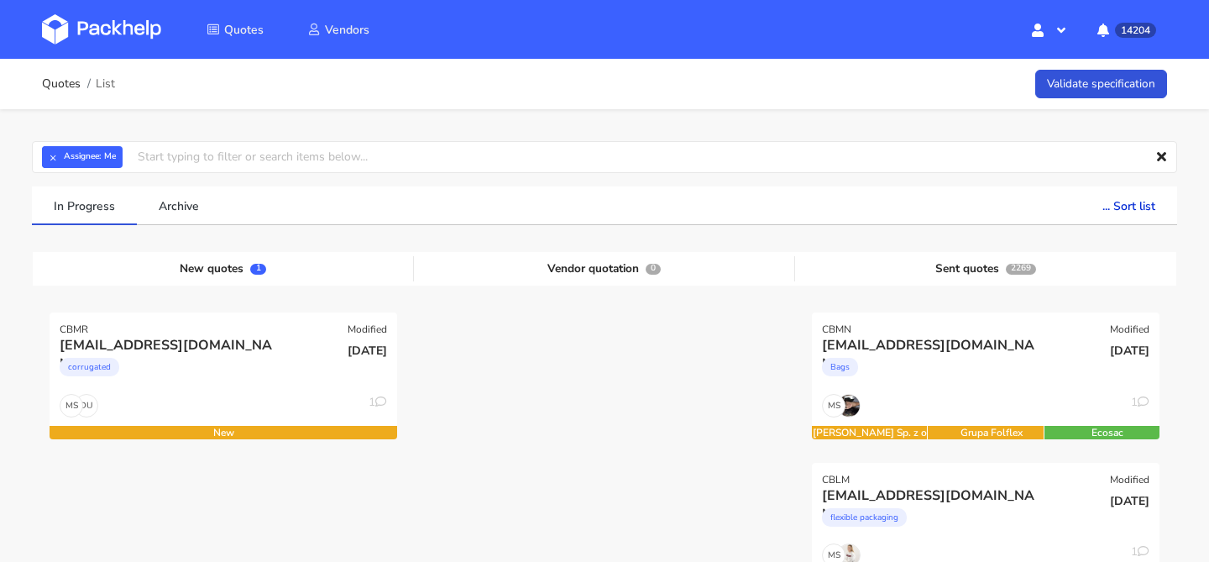
click at [327, 392] on div "[DATE]" at bounding box center [340, 364] width 117 height 57
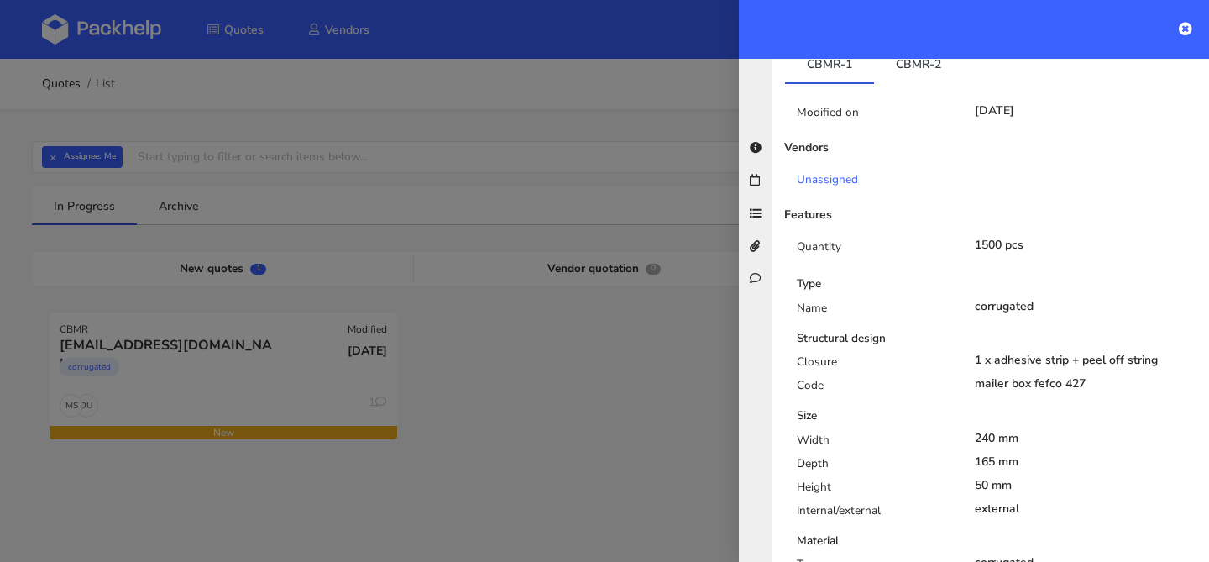
scroll to position [300, 0]
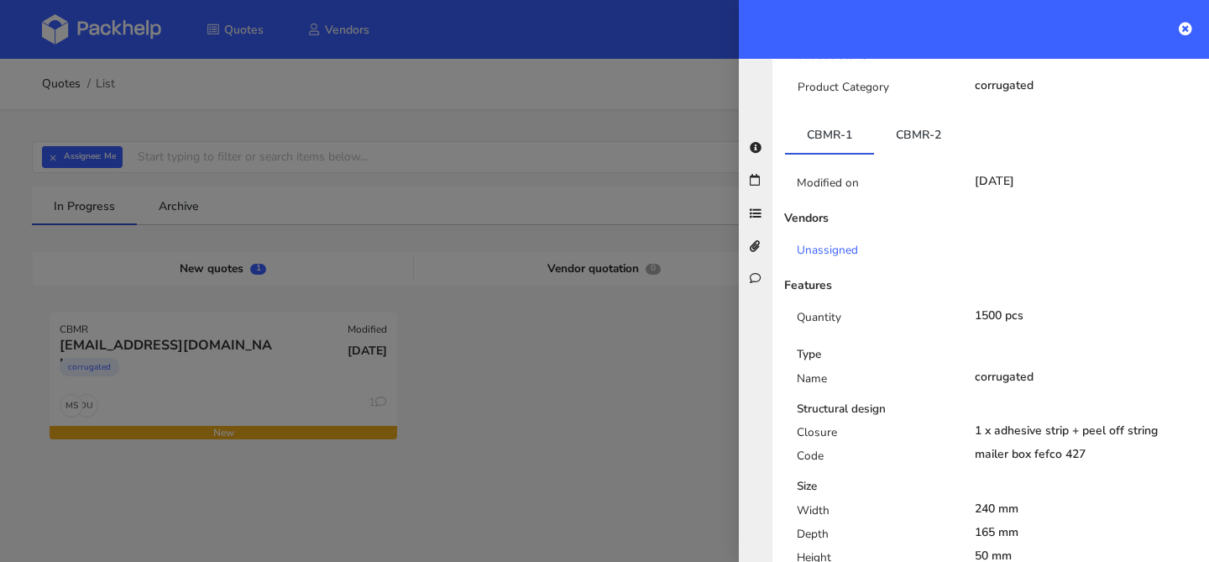
click at [909, 117] on link "CBMR-2" at bounding box center [918, 134] width 89 height 37
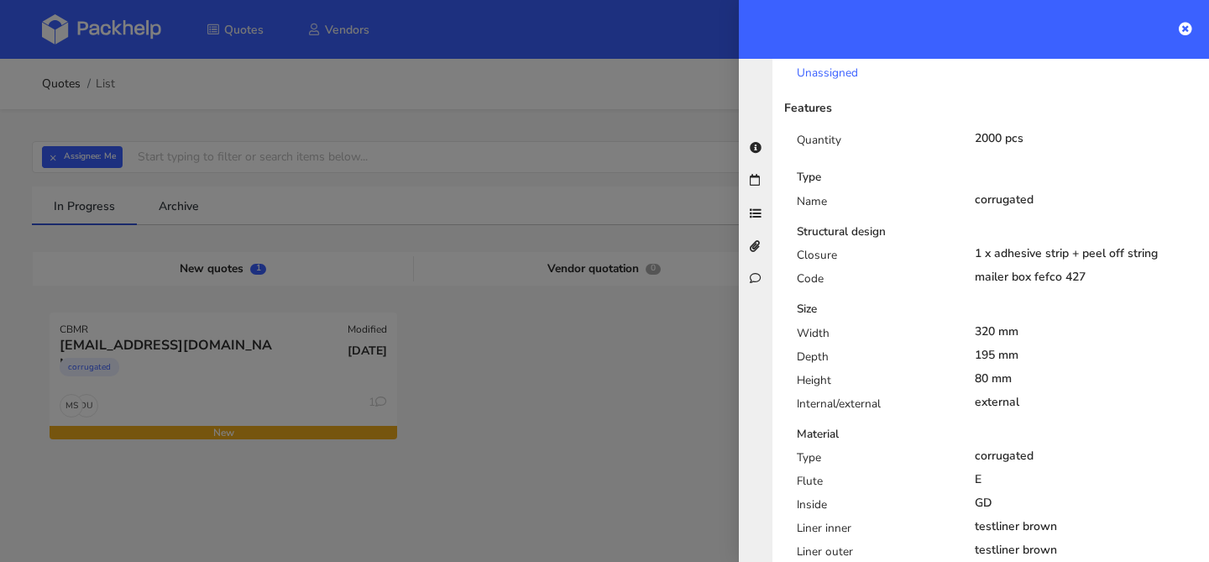
scroll to position [0, 0]
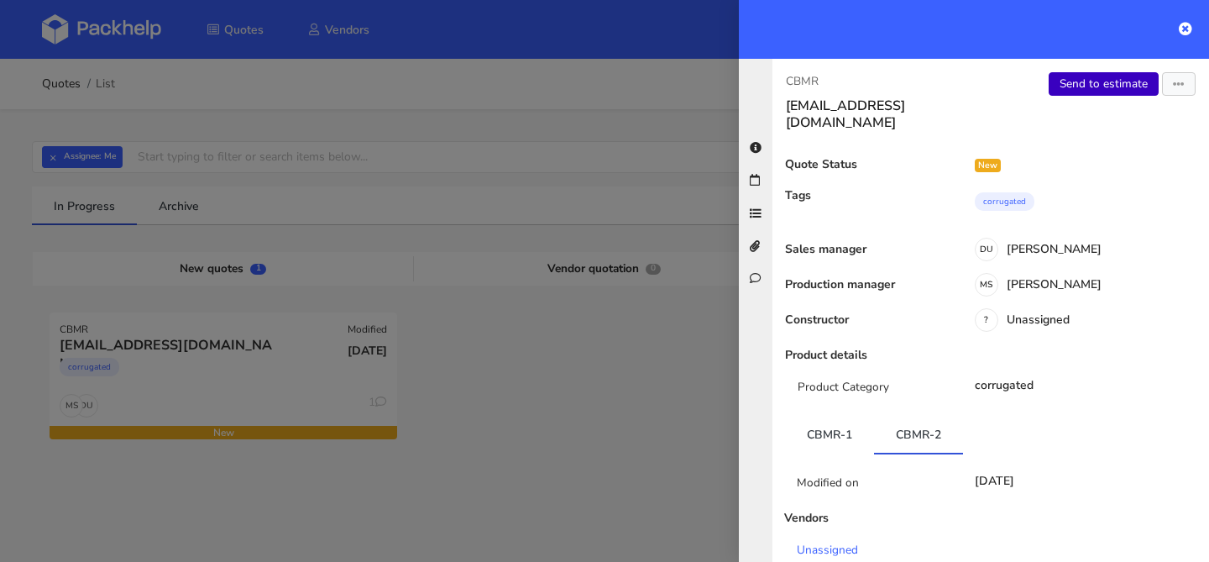
click at [1072, 85] on link "Send to estimate" at bounding box center [1104, 84] width 110 height 24
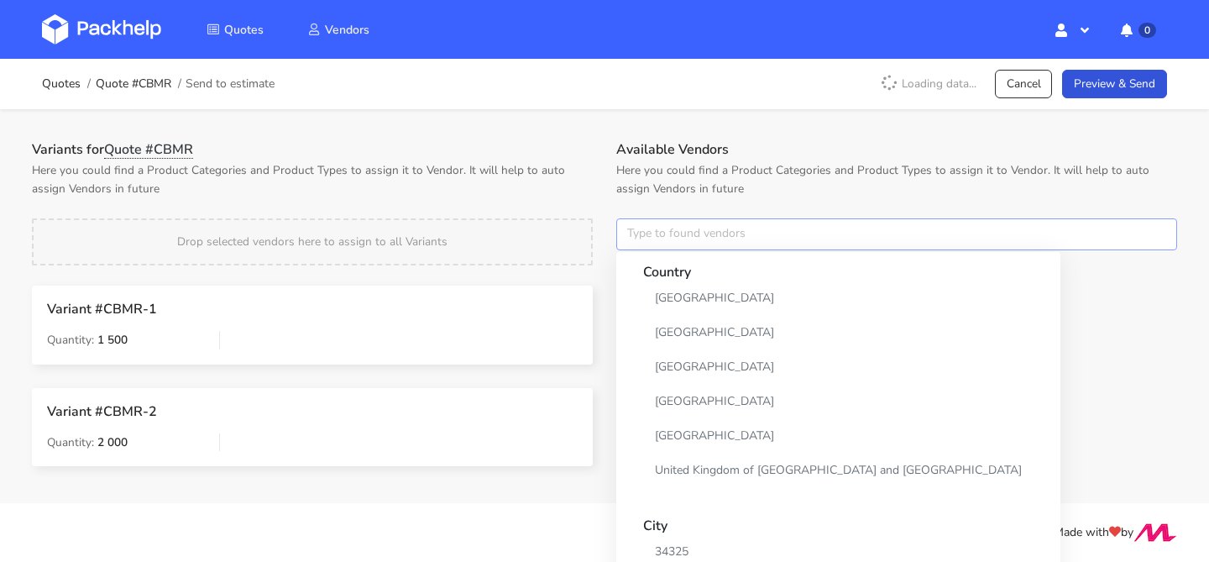
click at [680, 223] on input "text" at bounding box center [896, 234] width 561 height 32
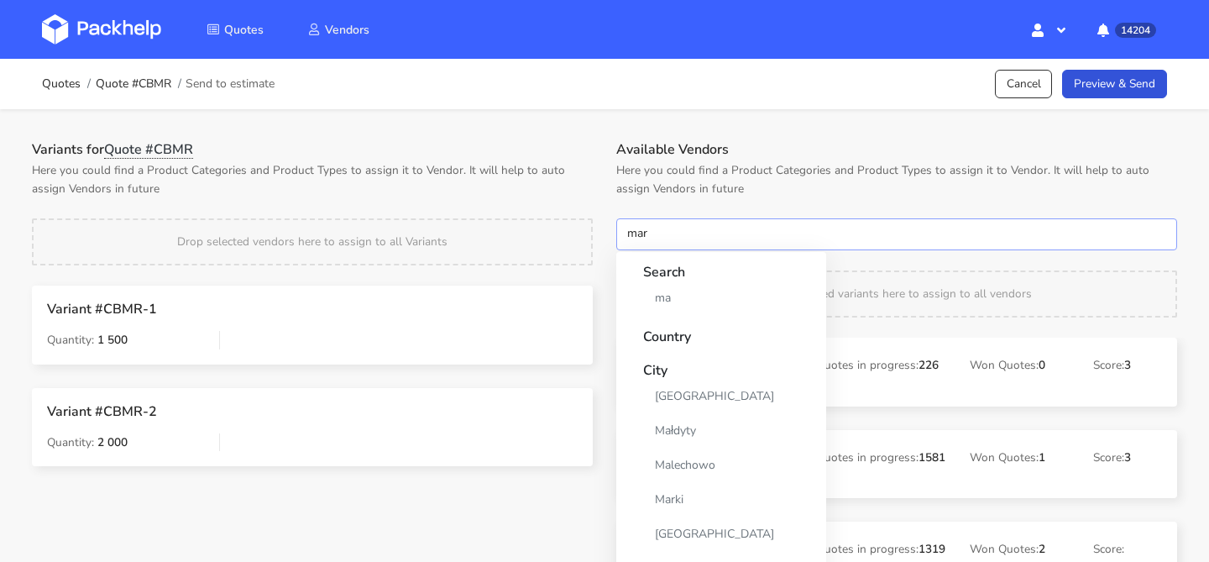
type input "mare"
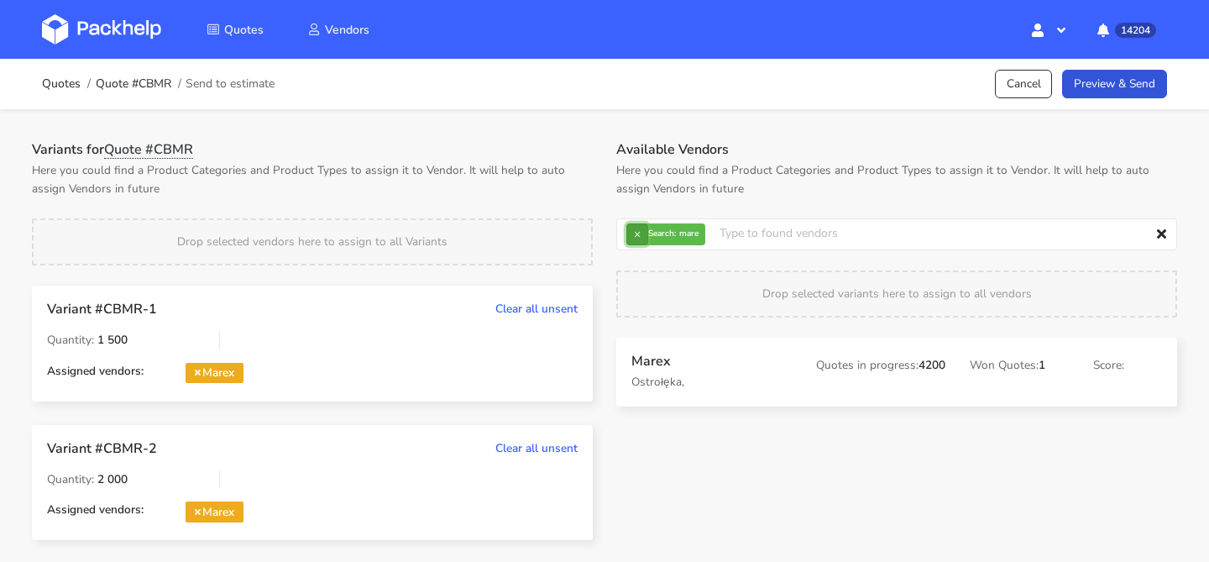
click at [635, 235] on button "×" at bounding box center [637, 234] width 22 height 22
click at [635, 235] on input "text" at bounding box center [896, 234] width 561 height 32
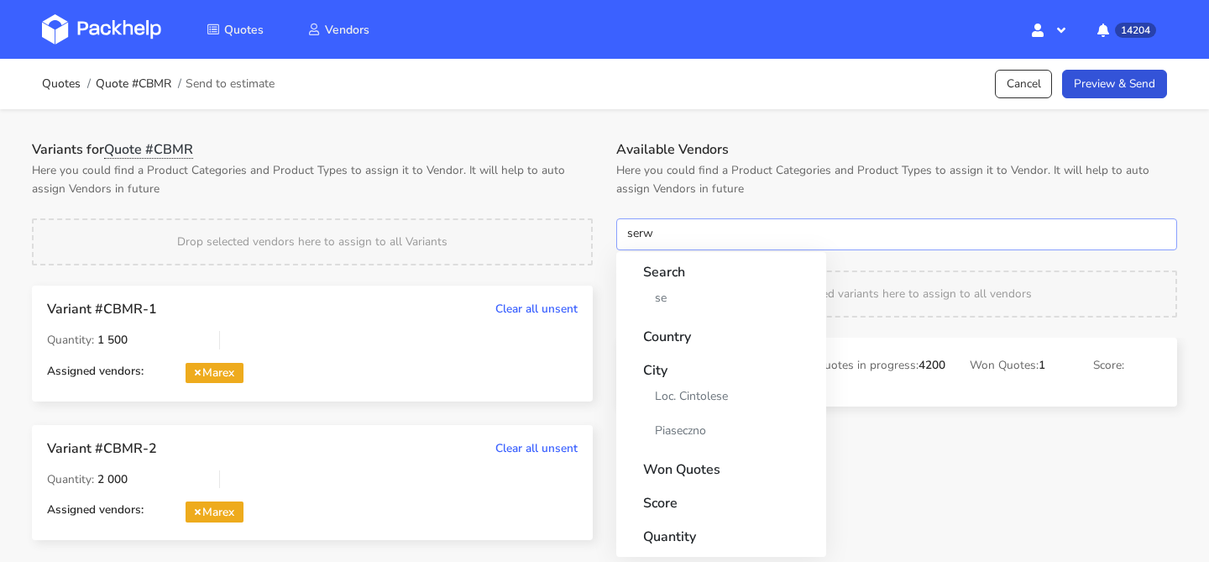
type input "serwa"
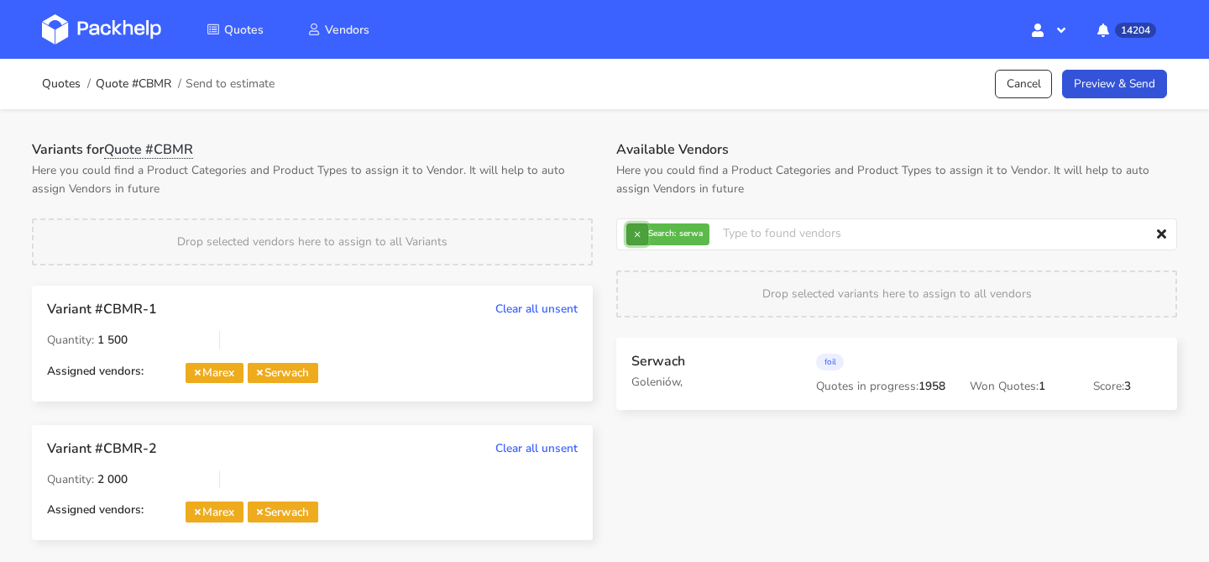
click at [628, 234] on button "×" at bounding box center [637, 234] width 22 height 22
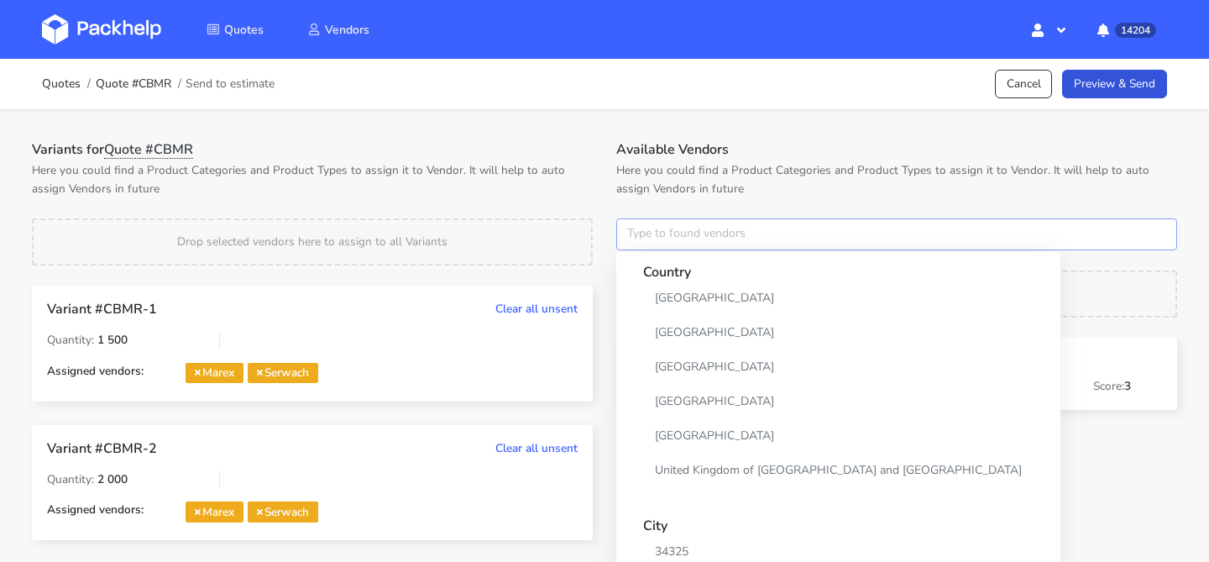
click at [628, 234] on input "text" at bounding box center [896, 234] width 561 height 32
type input "a"
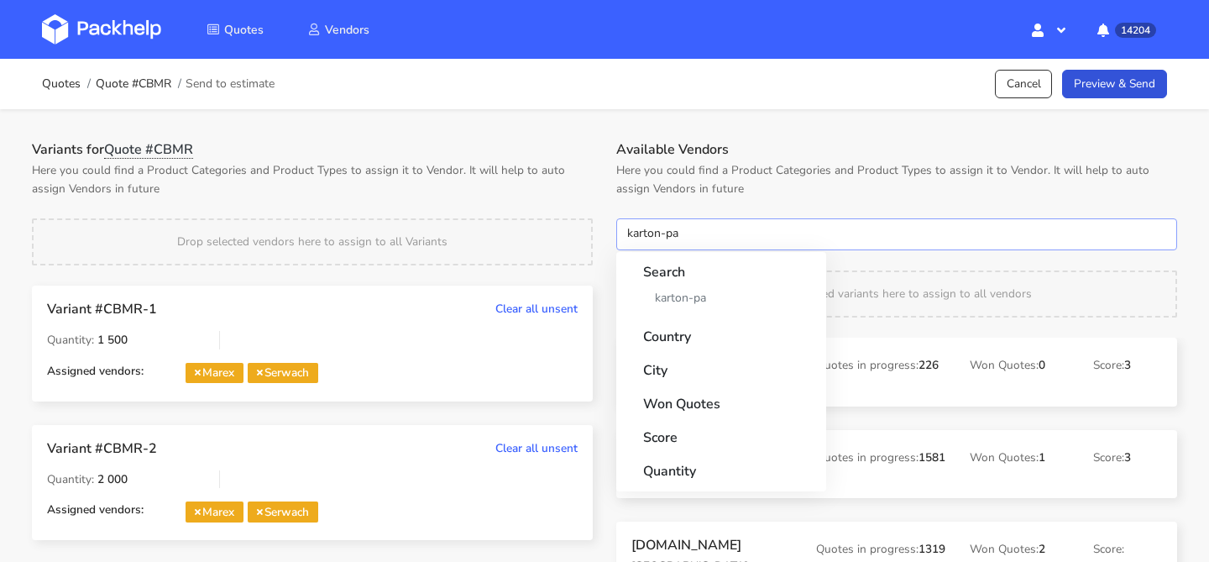
type input "karton-pak"
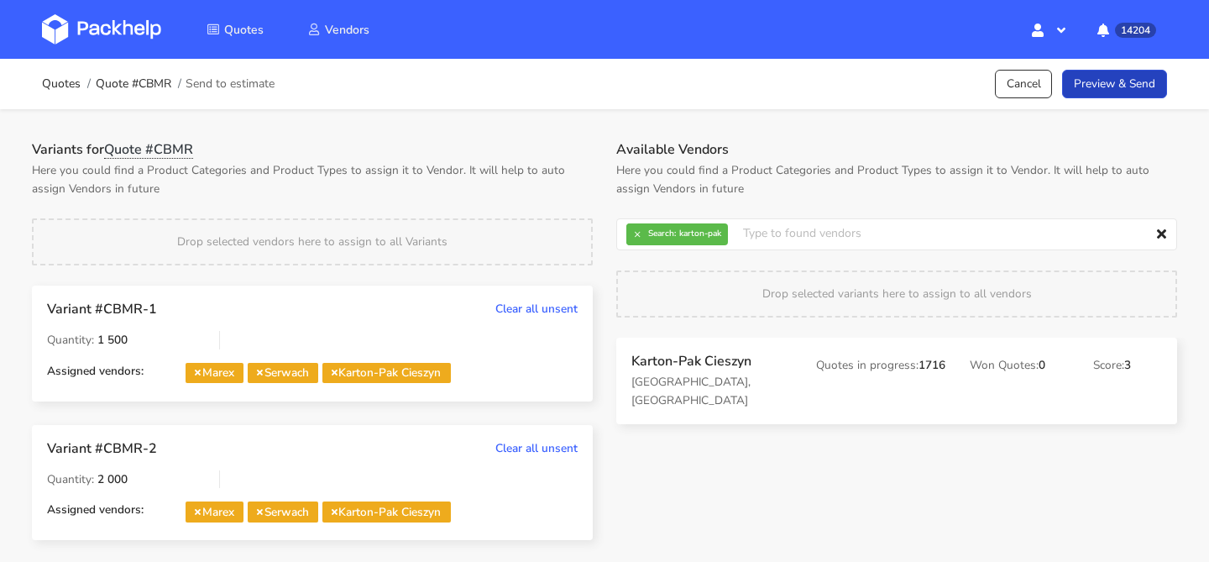
click at [1108, 85] on link "Preview & Send" at bounding box center [1114, 84] width 105 height 29
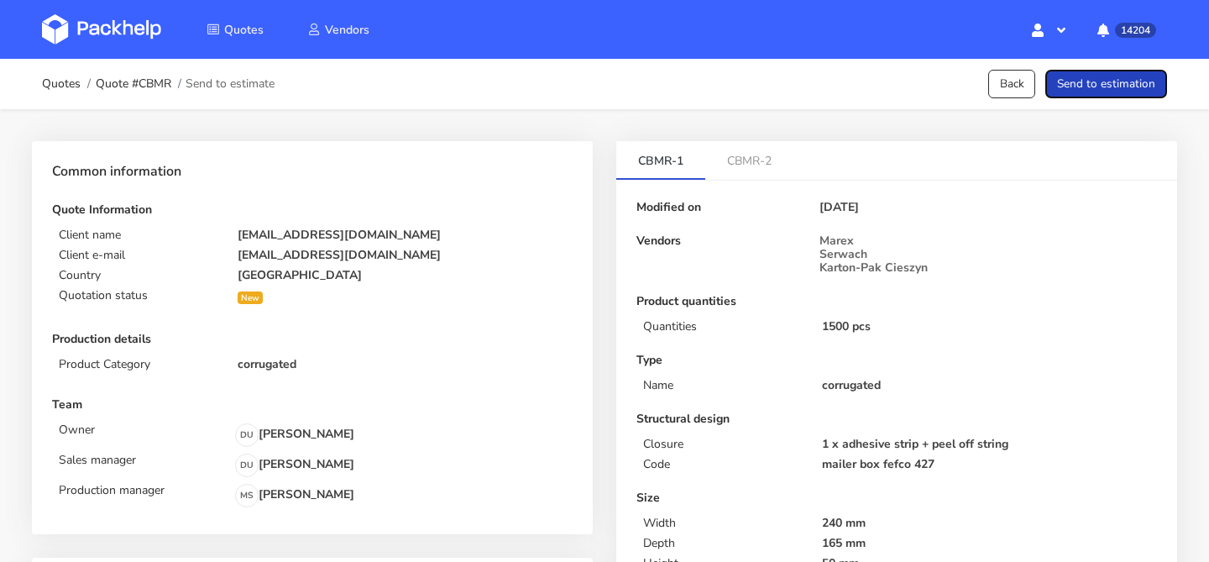
click at [1108, 85] on button "Send to estimation" at bounding box center [1106, 84] width 122 height 29
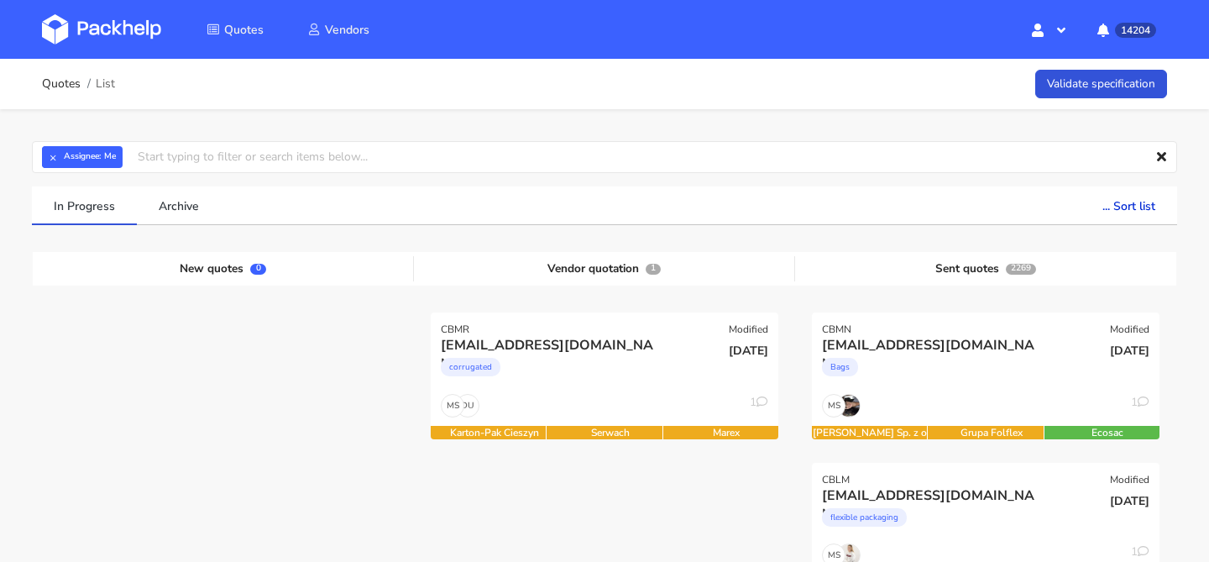
click at [620, 359] on div "corrugated" at bounding box center [552, 371] width 223 height 34
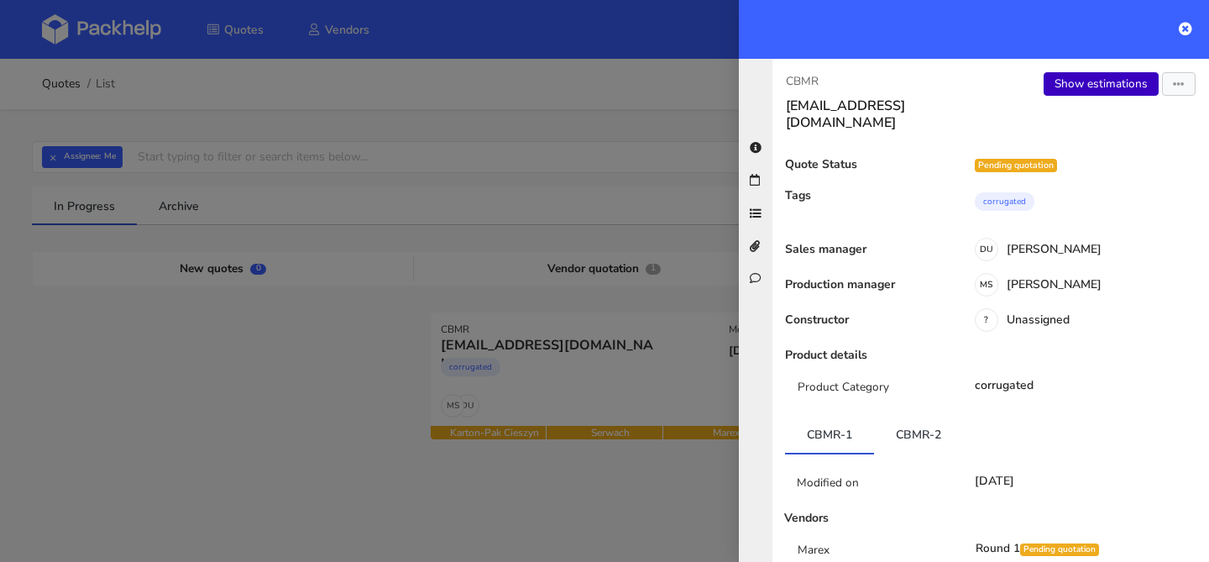
click at [1065, 86] on link "Show estimations" at bounding box center [1101, 84] width 115 height 24
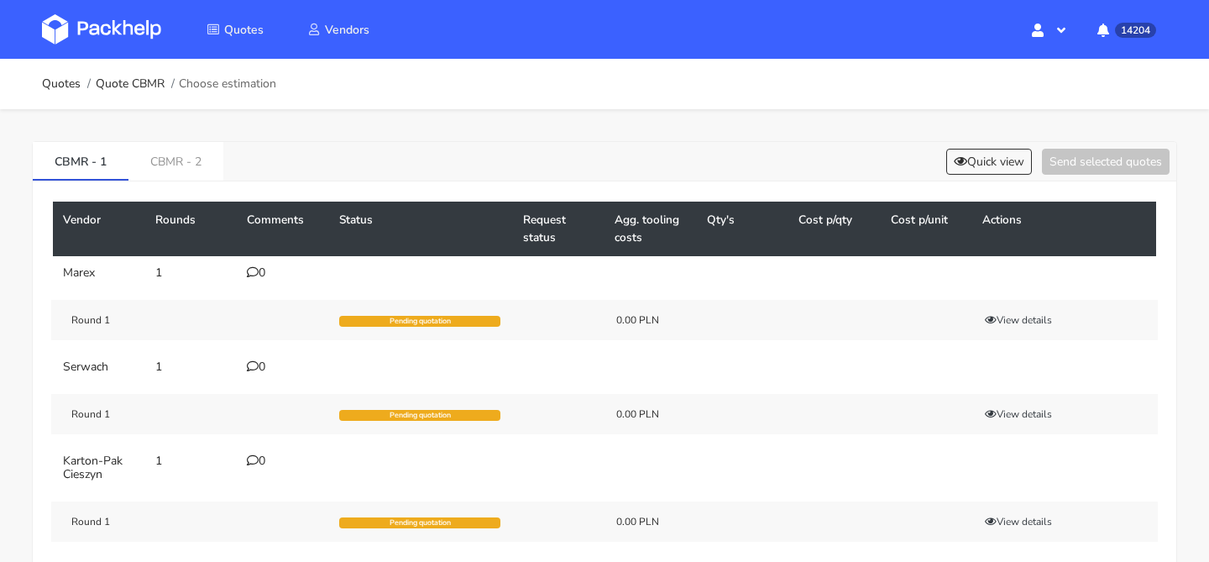
click at [263, 364] on div "0" at bounding box center [283, 366] width 72 height 13
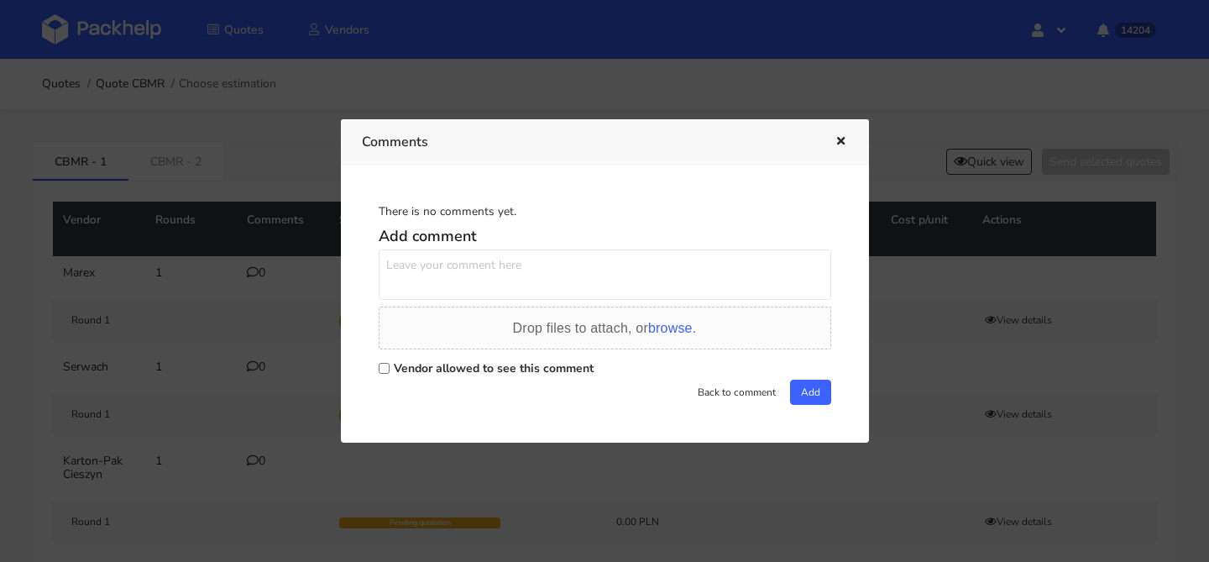
click at [474, 285] on textarea at bounding box center [605, 274] width 453 height 50
paste textarea "GLRE"
type textarea "1 wariant powtórka GLRE tym razem z lakierem matowym, 2 wariant to nowe zapytan…"
click at [441, 363] on label "Vendor allowed to see this comment" at bounding box center [494, 368] width 200 height 16
click at [390, 363] on input "Vendor allowed to see this comment" at bounding box center [384, 368] width 11 height 11
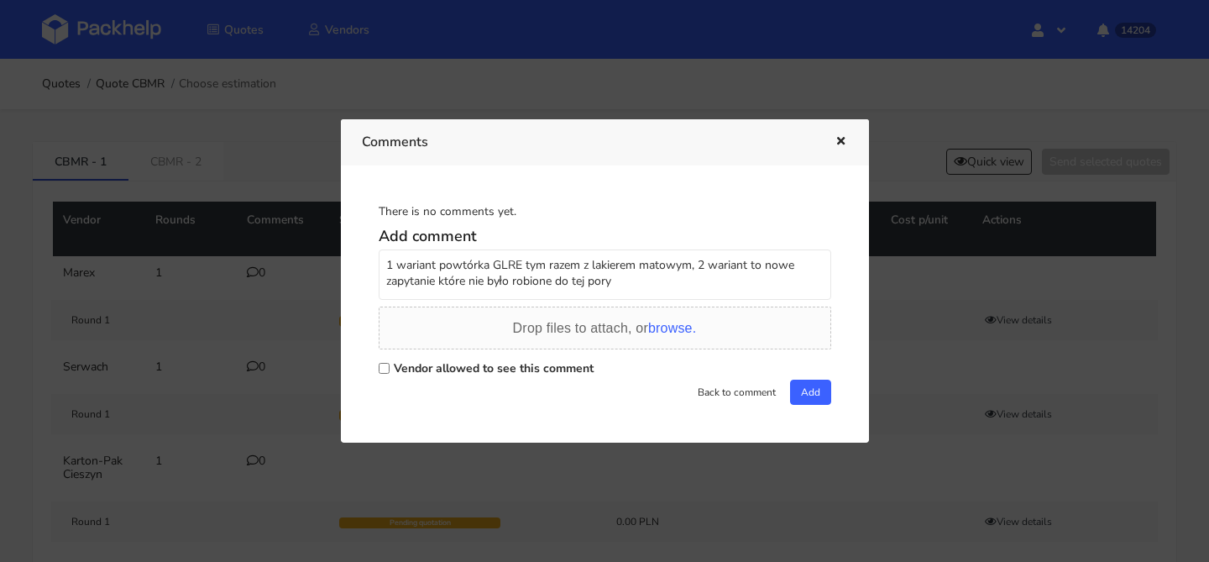
checkbox input "true"
click at [820, 399] on button "Add" at bounding box center [810, 392] width 41 height 25
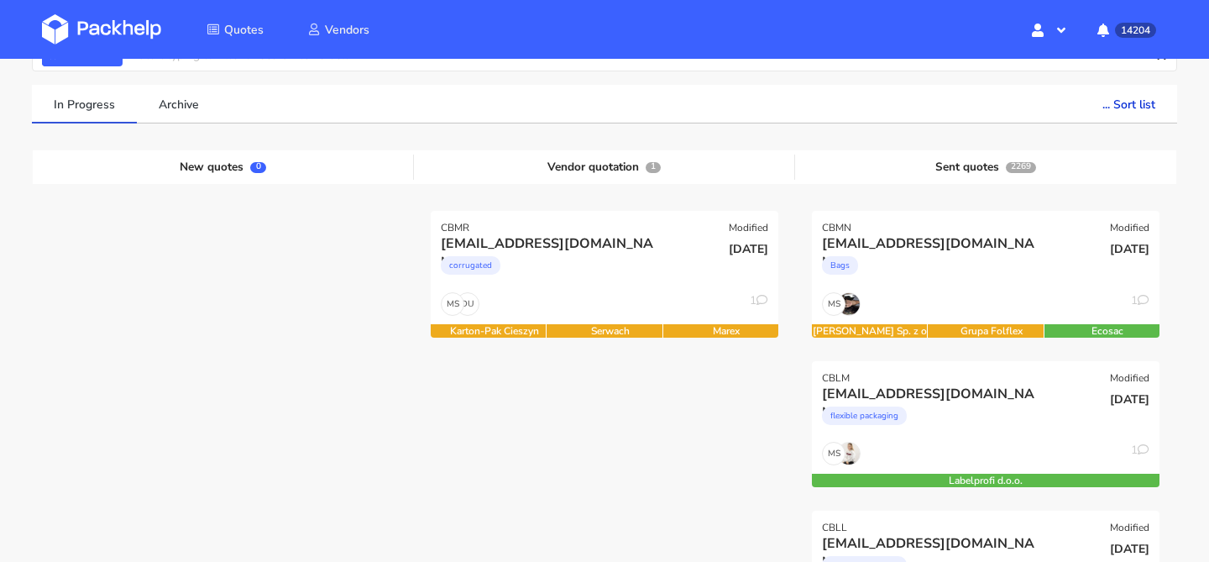
scroll to position [134, 0]
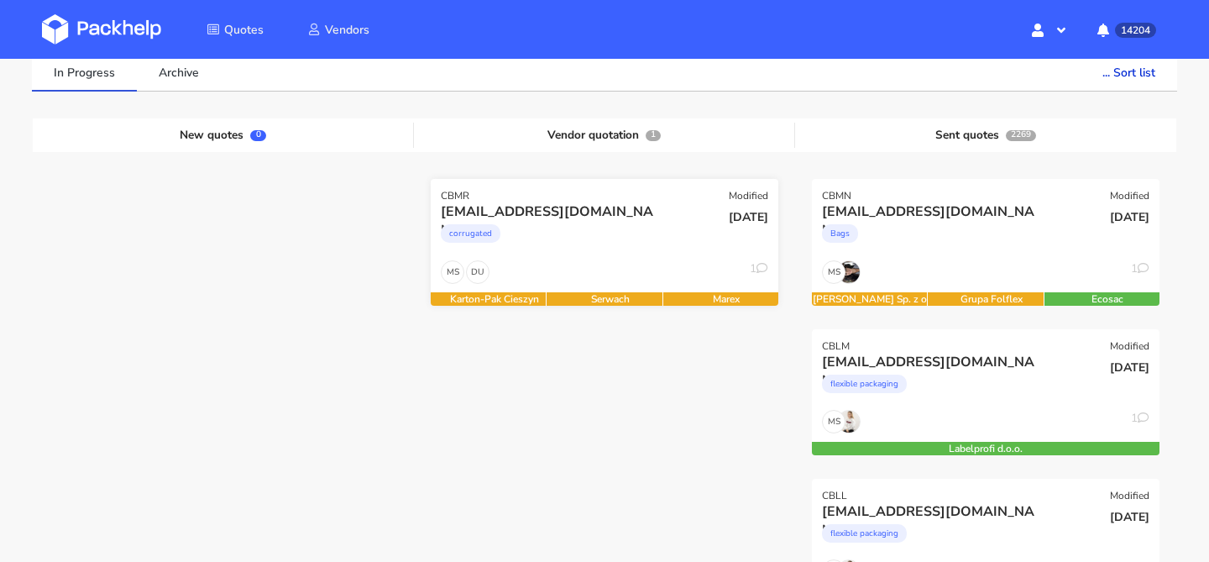
click at [597, 270] on div "DU MS 1" at bounding box center [605, 276] width 348 height 32
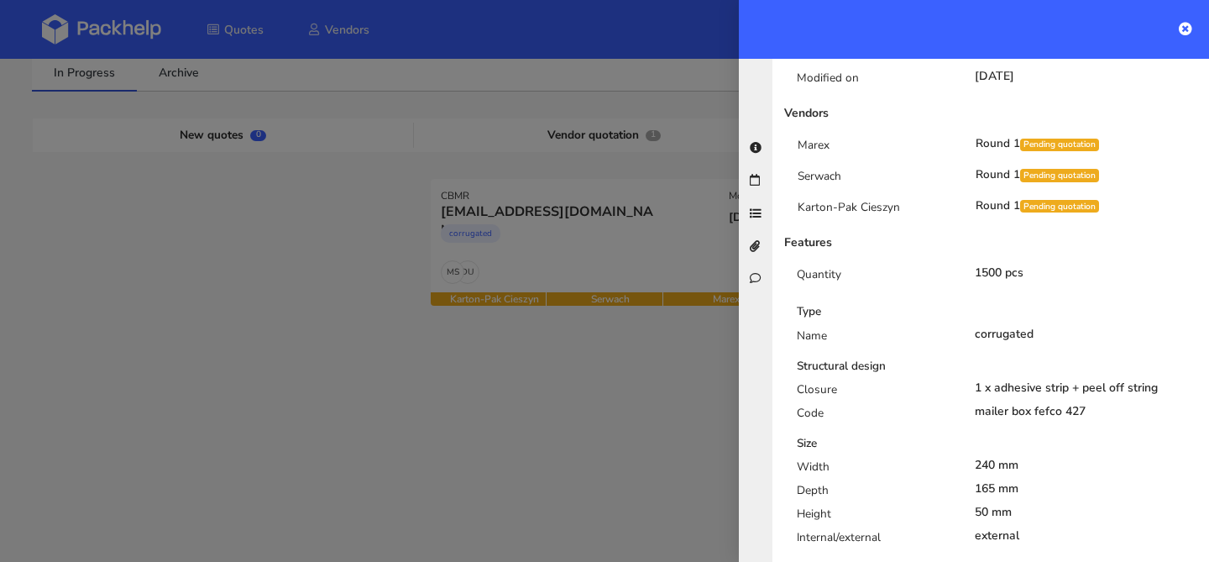
scroll to position [364, 0]
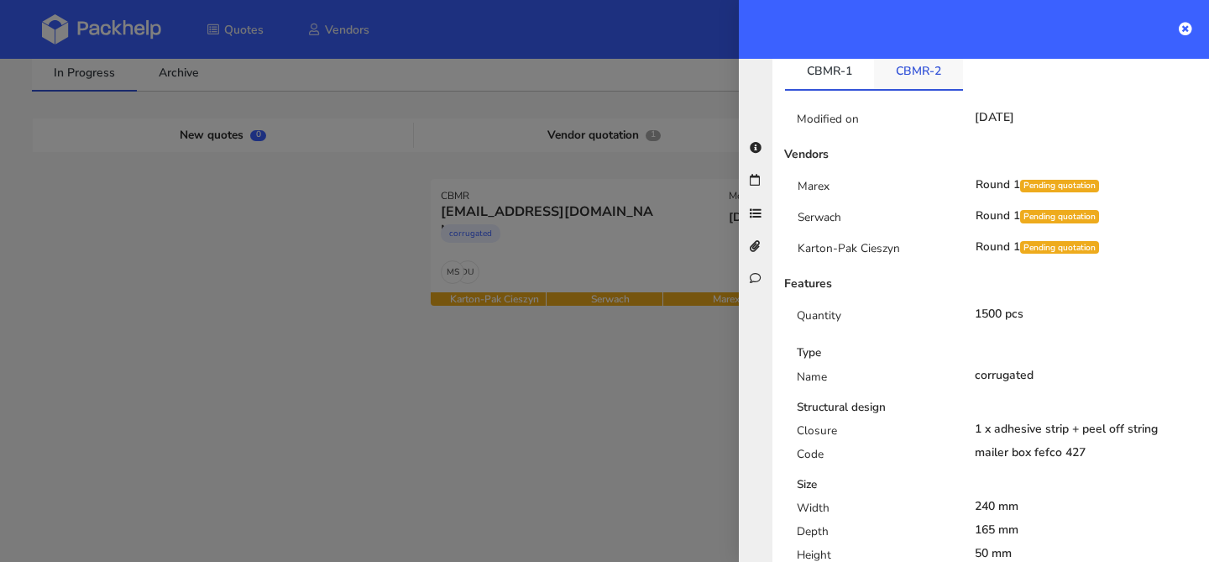
click at [919, 67] on link "CBMR-2" at bounding box center [918, 70] width 89 height 37
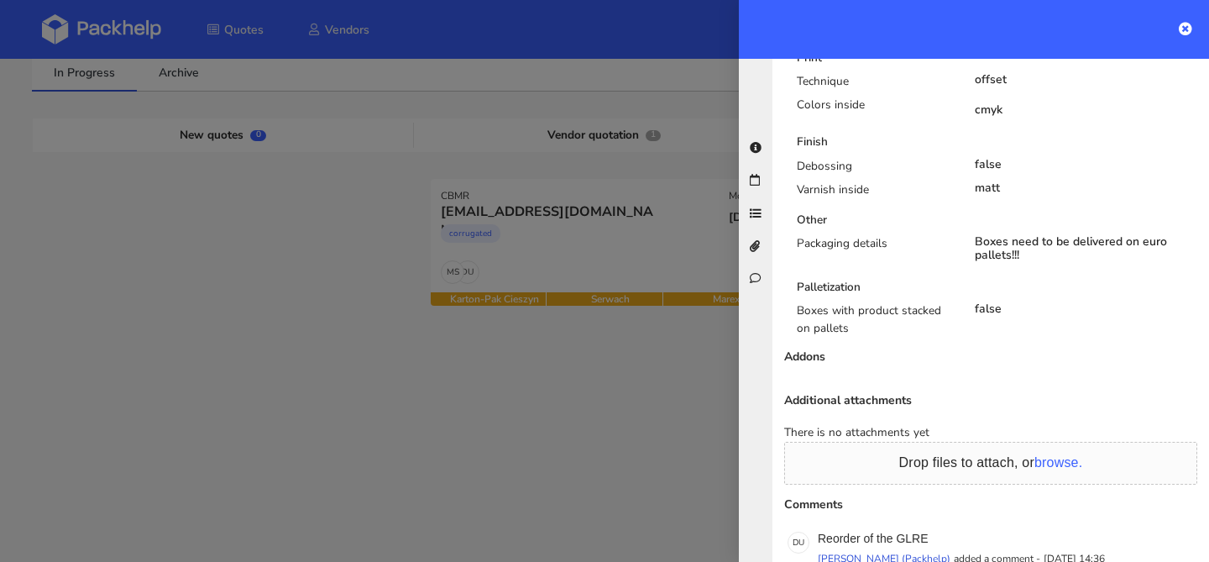
scroll to position [1199, 0]
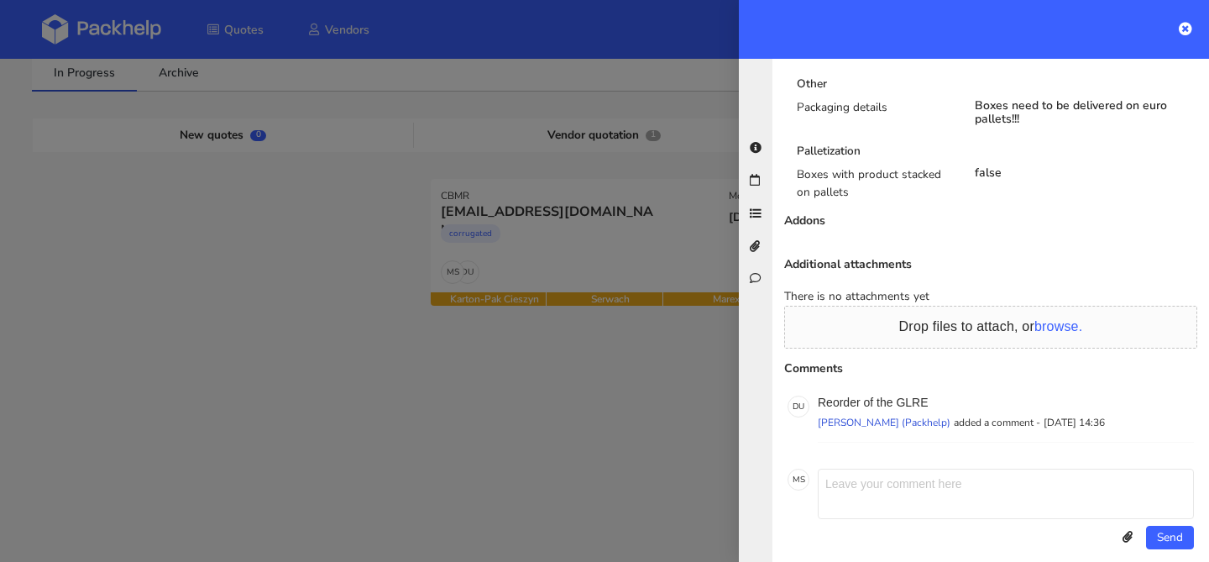
click at [456, 264] on div at bounding box center [604, 281] width 1209 height 562
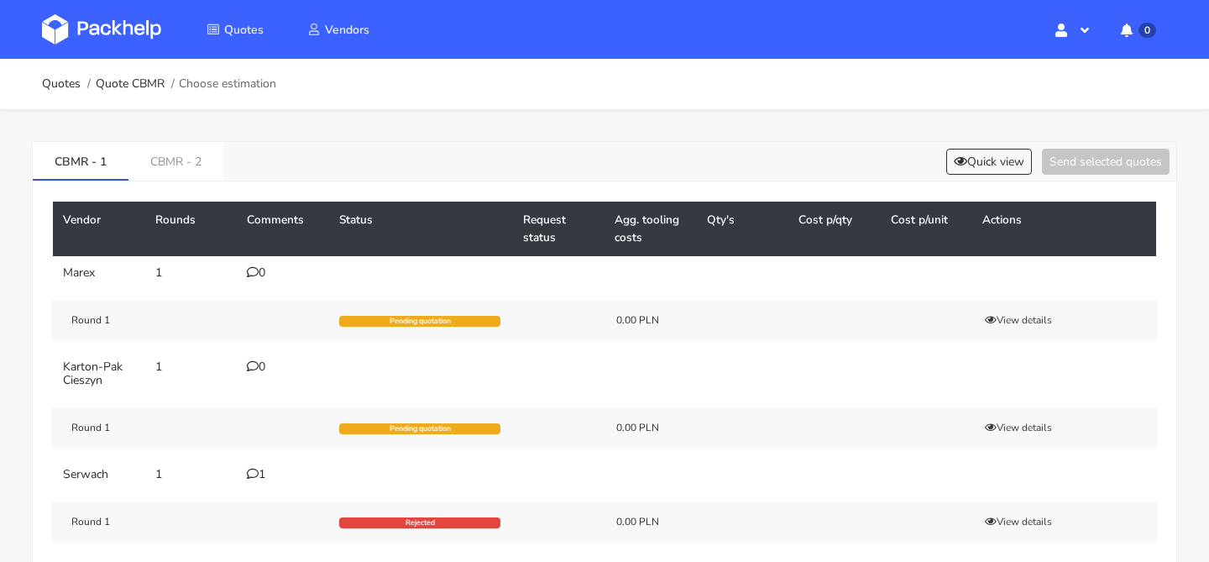
click at [214, 190] on div "Vendor Rounds Comments Status Request status Agg. tooling costs Qty's Cost p/qt…" at bounding box center [605, 376] width 1144 height 390
click at [194, 173] on link "CBMR - 2" at bounding box center [175, 160] width 95 height 37
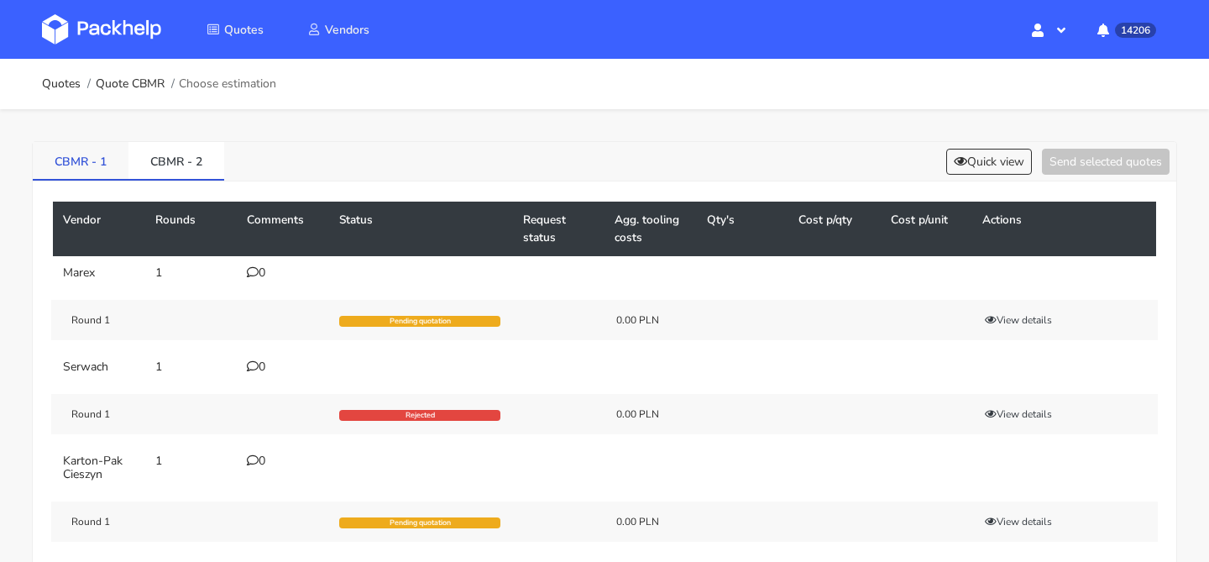
click at [86, 176] on link "CBMR - 1" at bounding box center [81, 160] width 96 height 37
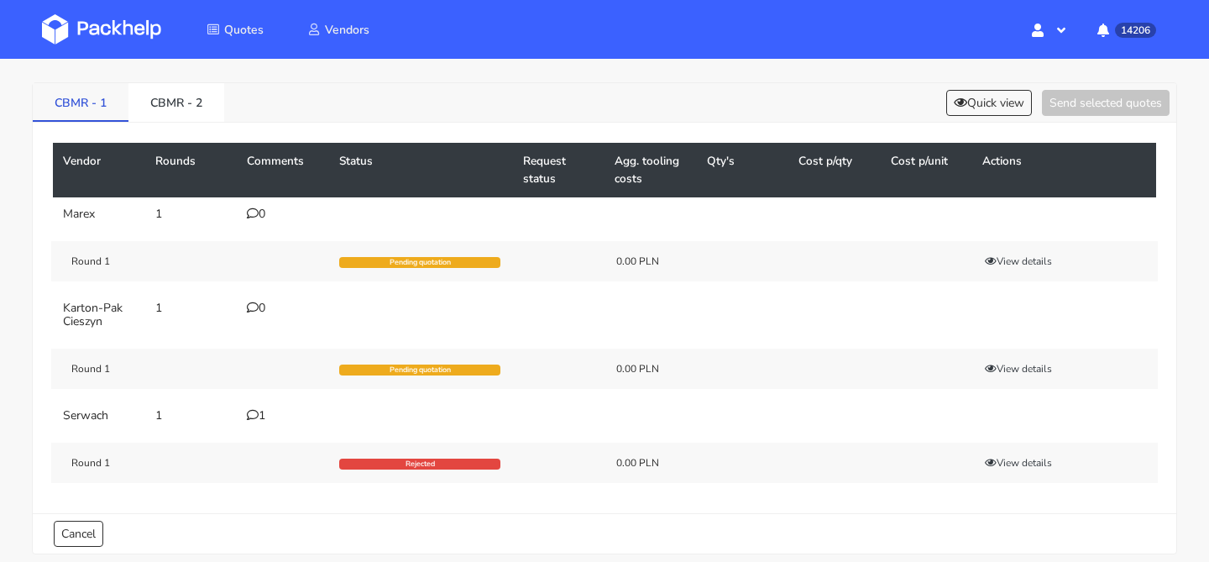
scroll to position [134, 0]
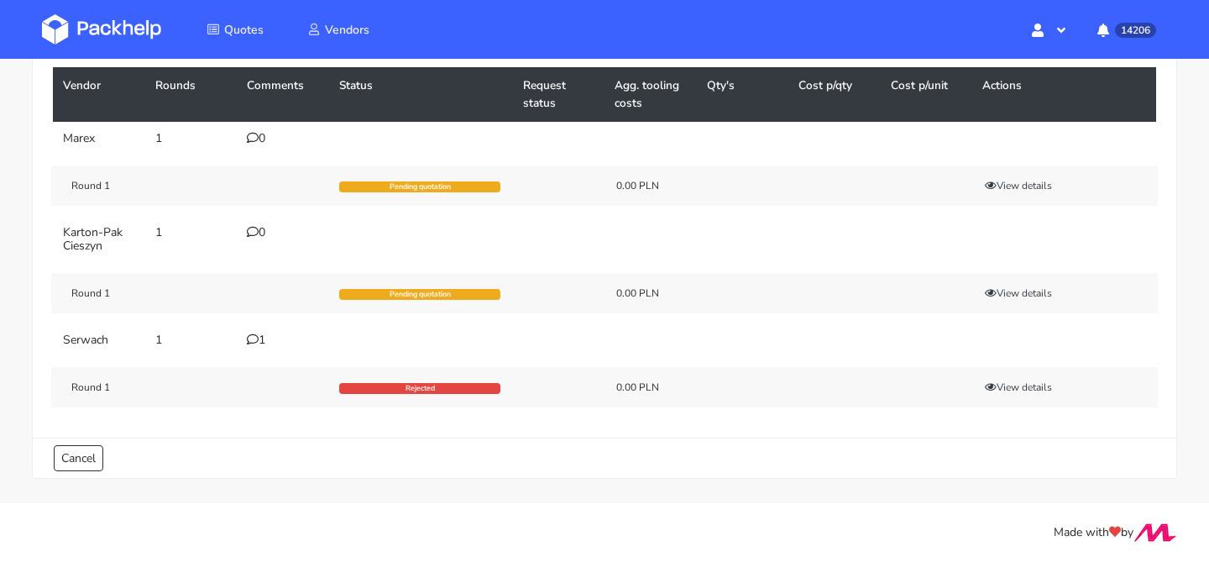
click at [254, 329] on td "1" at bounding box center [283, 340] width 92 height 34
click at [254, 339] on icon at bounding box center [253, 339] width 12 height 12
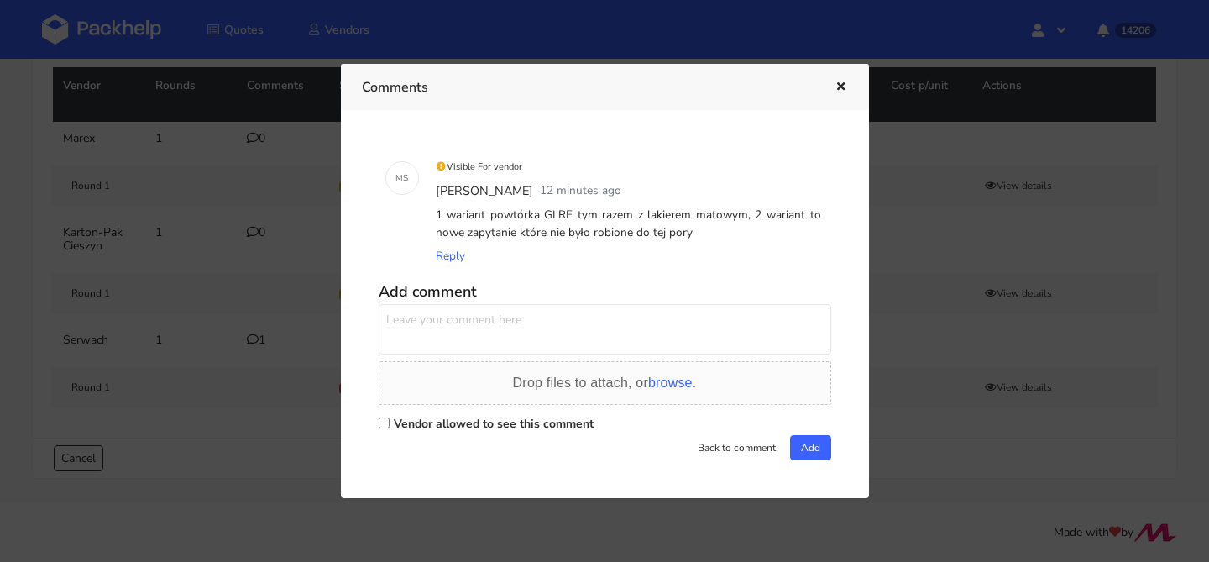
click at [531, 335] on textarea at bounding box center [605, 329] width 453 height 50
type textarea "proszę o ofertę na MOQ w komentarzach do obu wariantów"
click at [479, 427] on label "Vendor allowed to see this comment" at bounding box center [494, 424] width 200 height 16
click at [390, 427] on input "Vendor allowed to see this comment" at bounding box center [384, 422] width 11 height 11
checkbox input "true"
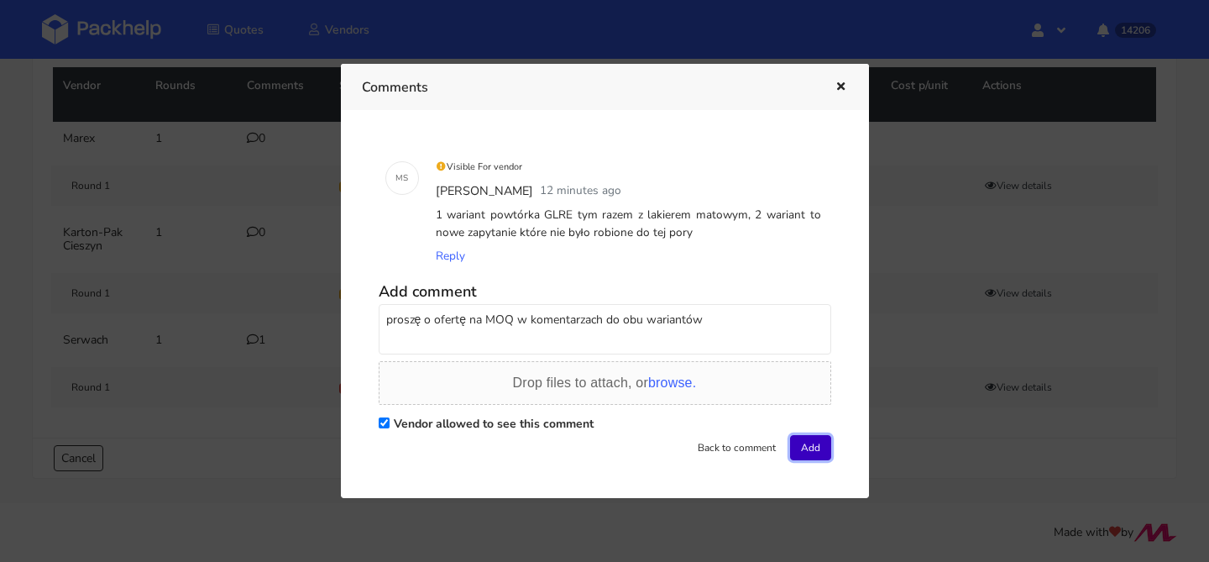
click at [803, 442] on button "Add" at bounding box center [810, 447] width 41 height 25
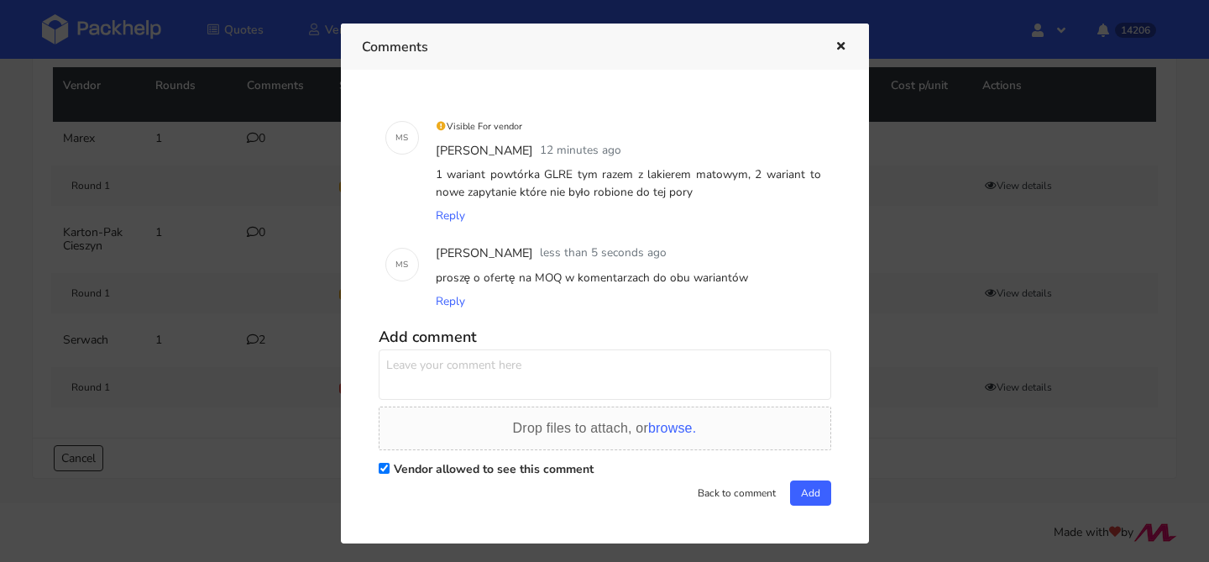
click at [838, 50] on icon "button" at bounding box center [841, 47] width 14 height 12
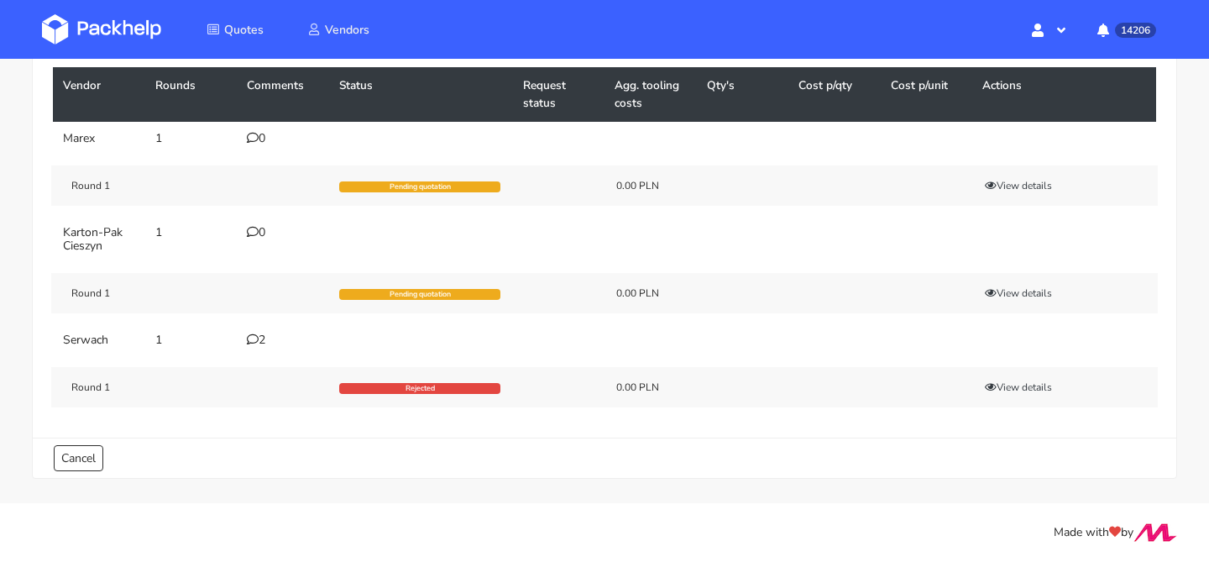
click at [262, 338] on div "2" at bounding box center [283, 339] width 72 height 13
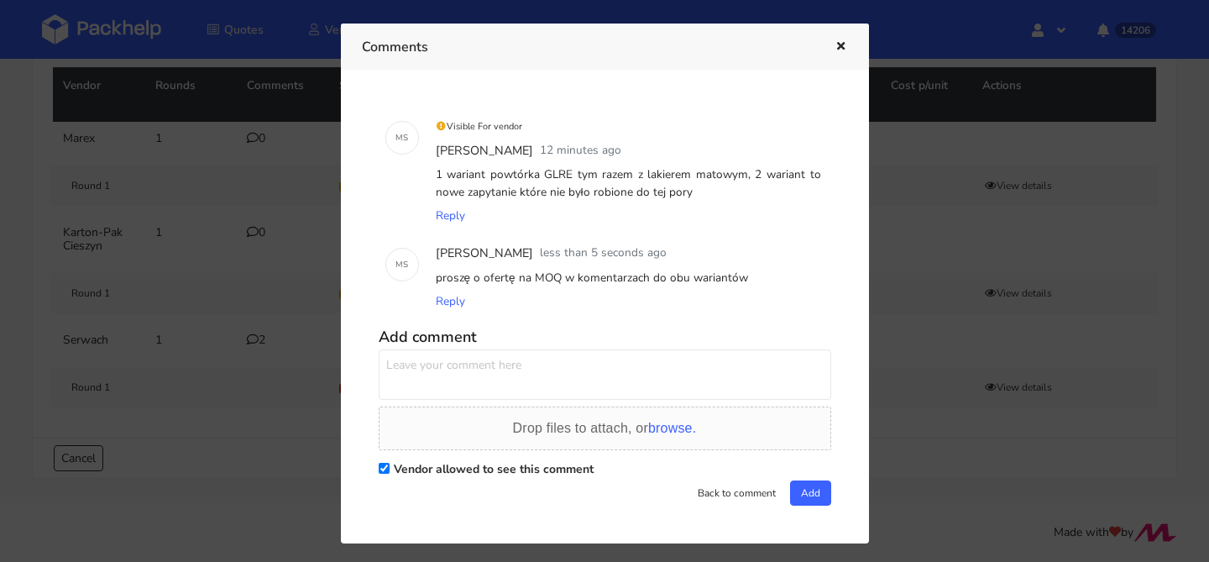
click at [259, 301] on div at bounding box center [604, 281] width 1209 height 562
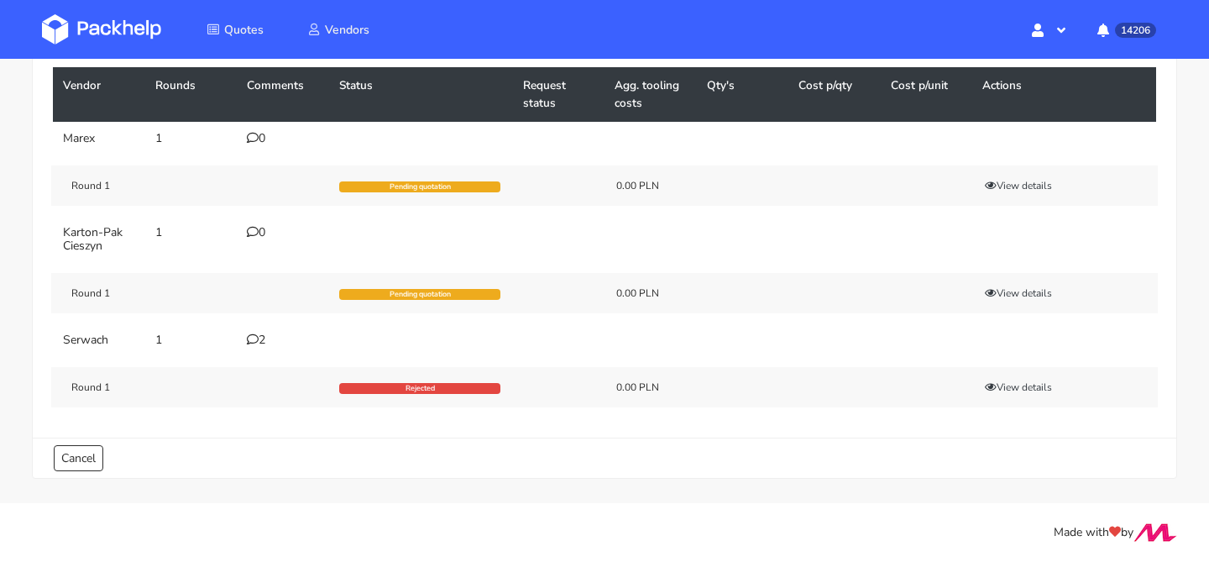
scroll to position [0, 0]
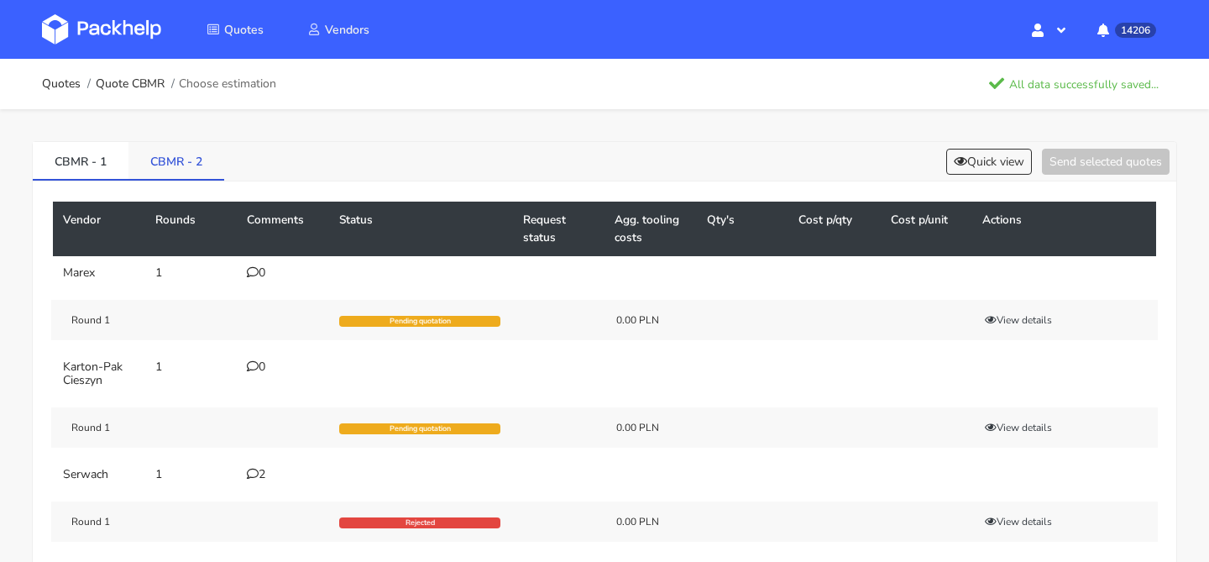
click at [206, 149] on link "CBMR - 2" at bounding box center [176, 160] width 96 height 37
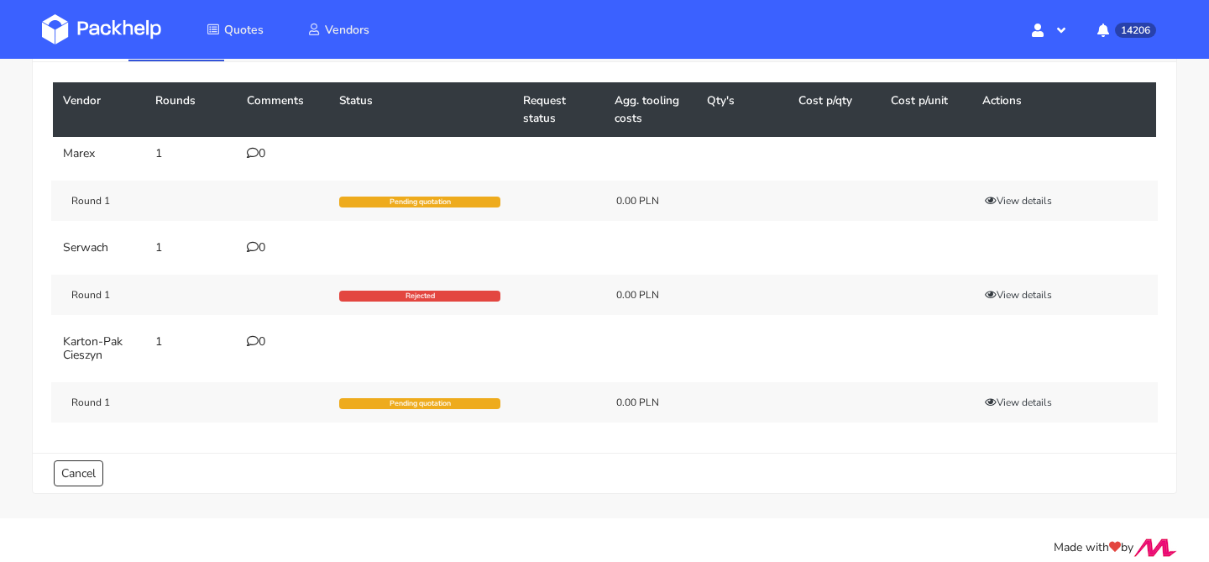
scroll to position [134, 0]
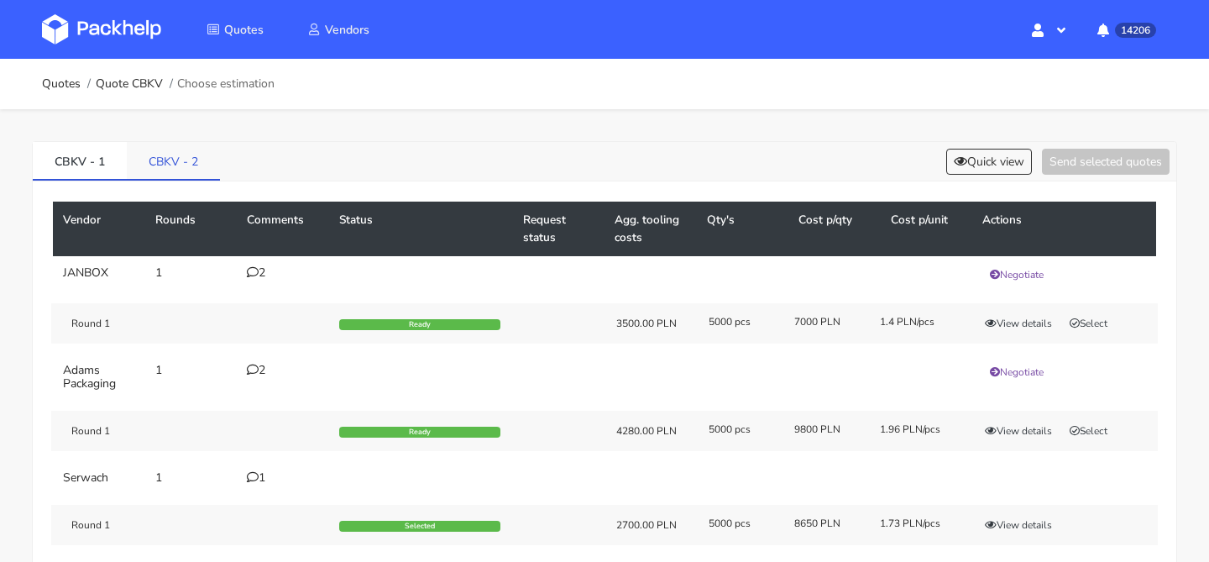
click at [192, 171] on link "CBKV - 2" at bounding box center [173, 160] width 93 height 37
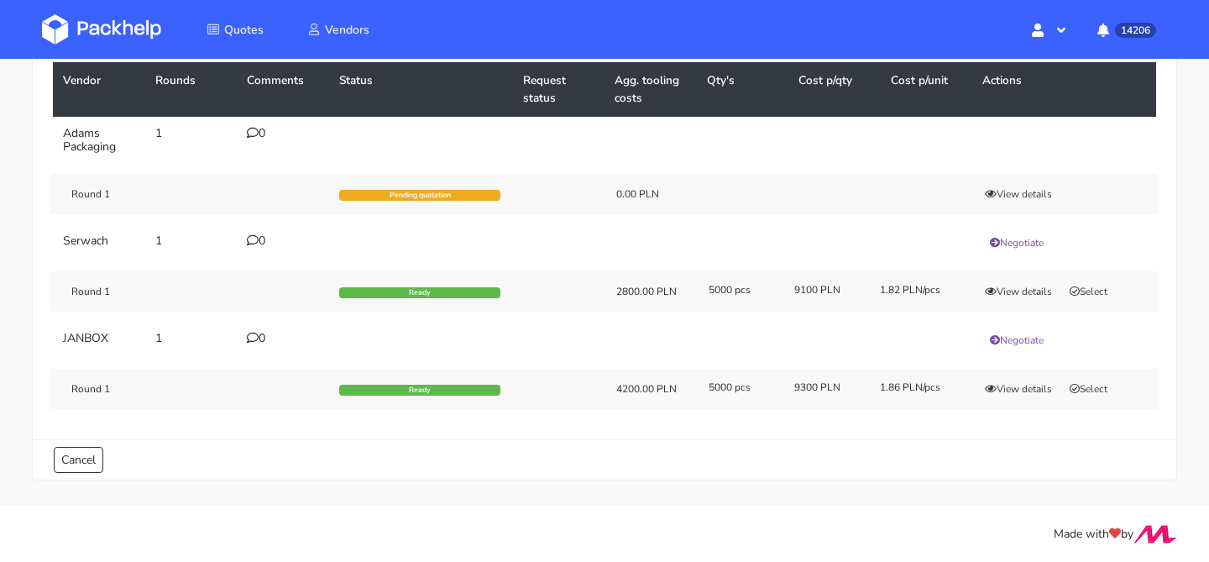
scroll to position [141, 0]
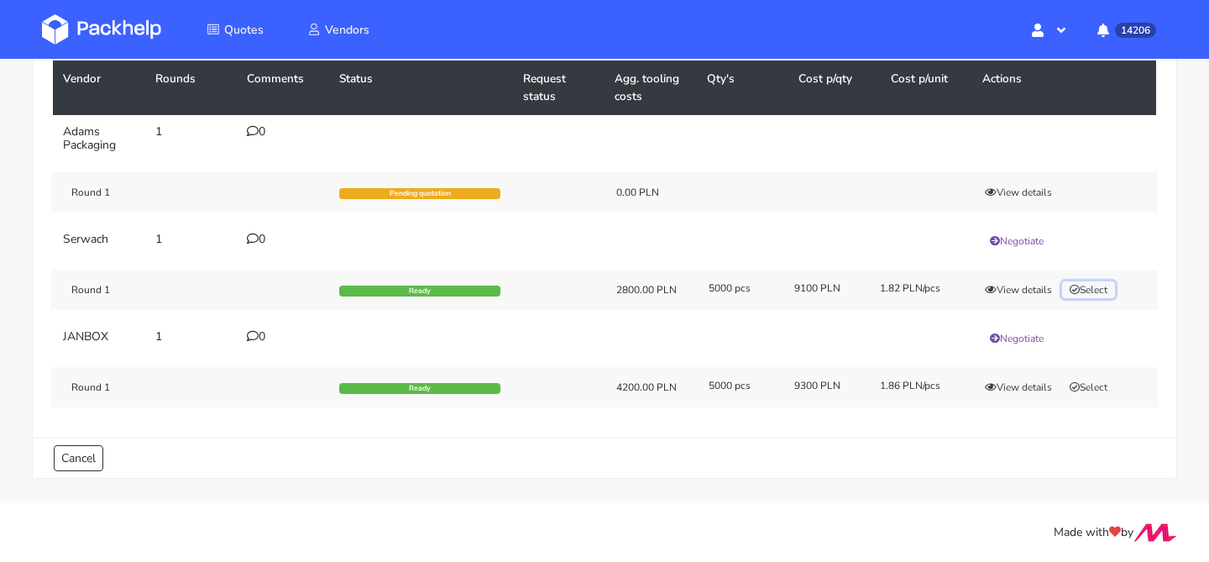
click at [1092, 291] on button "Select" at bounding box center [1088, 289] width 53 height 17
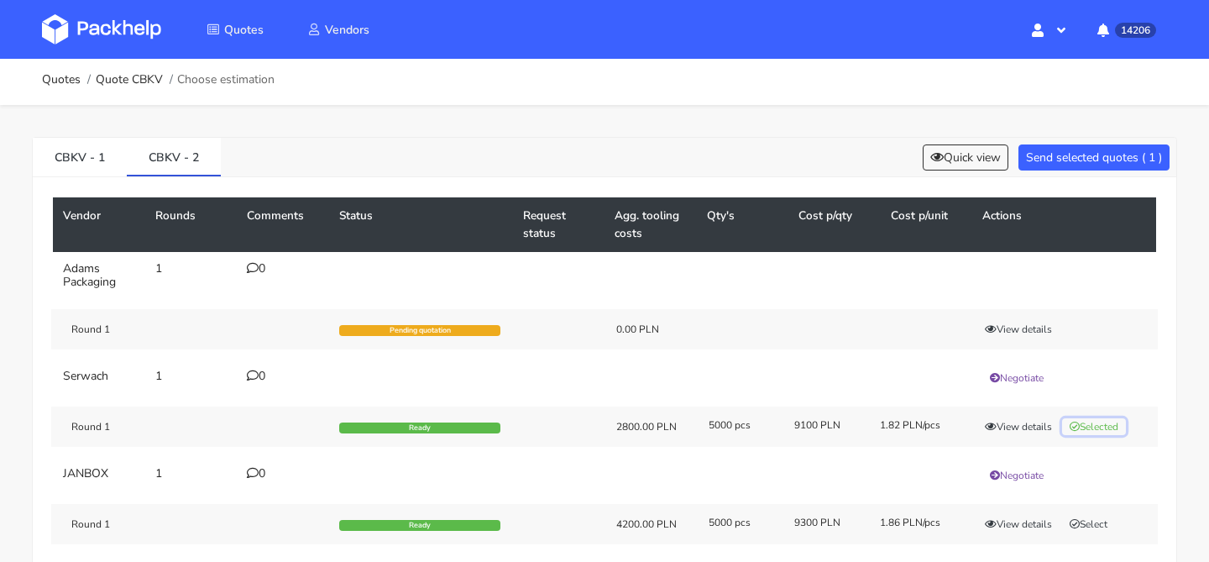
scroll to position [0, 0]
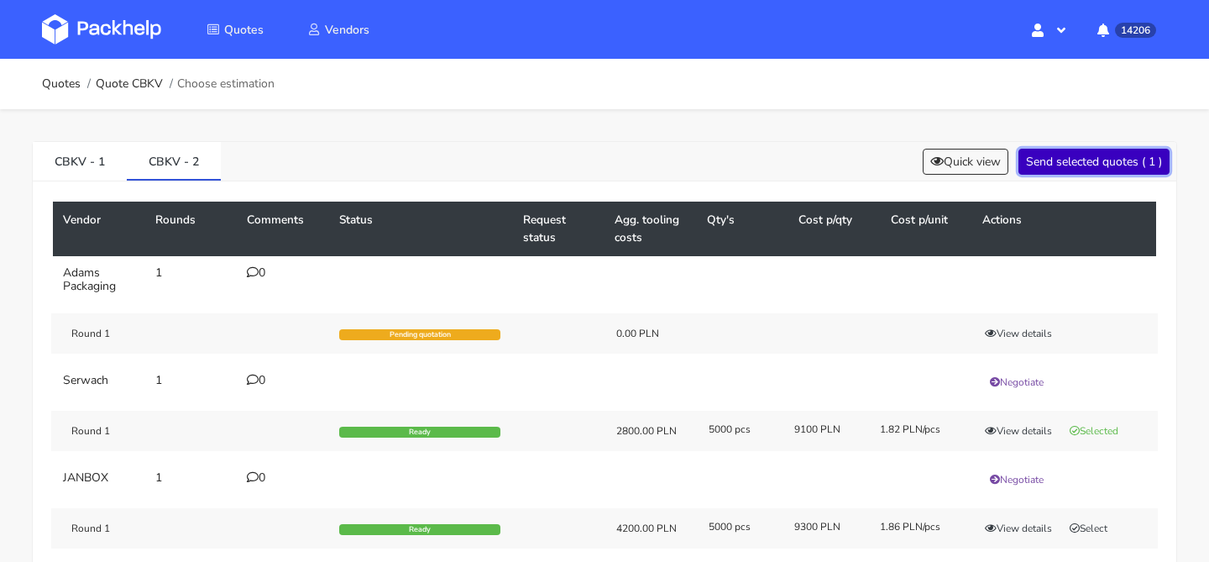
click at [1114, 159] on button "Send selected quotes ( 1 )" at bounding box center [1093, 162] width 151 height 26
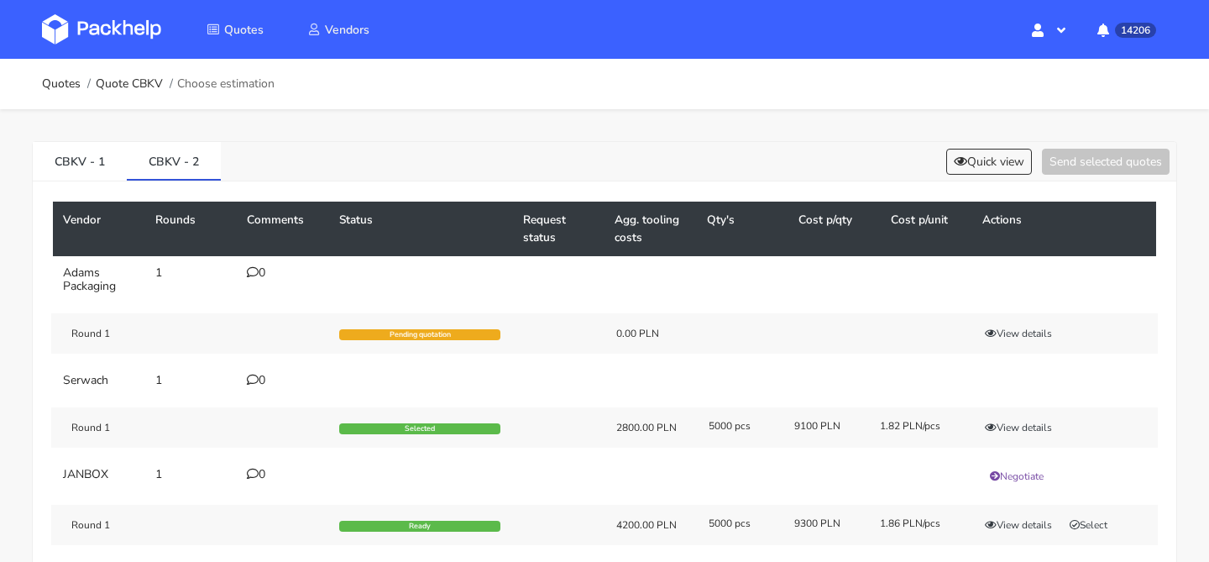
scroll to position [30, 0]
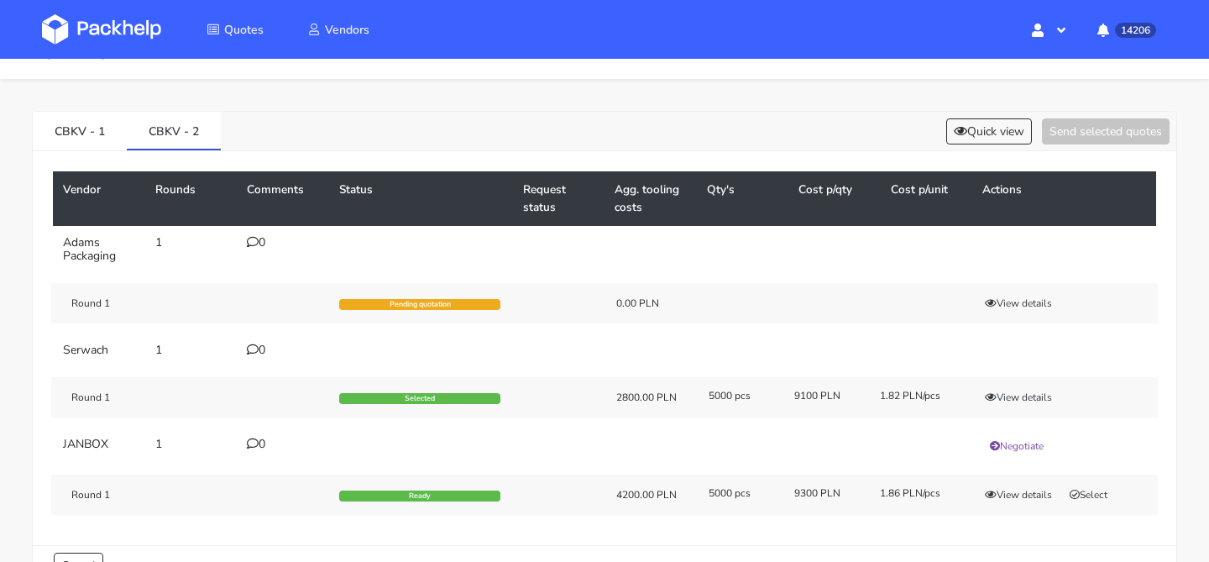
click at [65, 109] on div "CBKV - 1 CBKV - 2 Quick view Send selected quotes Vendor Rounds Comments Status…" at bounding box center [604, 344] width 1209 height 531
click at [79, 130] on link "CBKV - 1" at bounding box center [80, 130] width 94 height 37
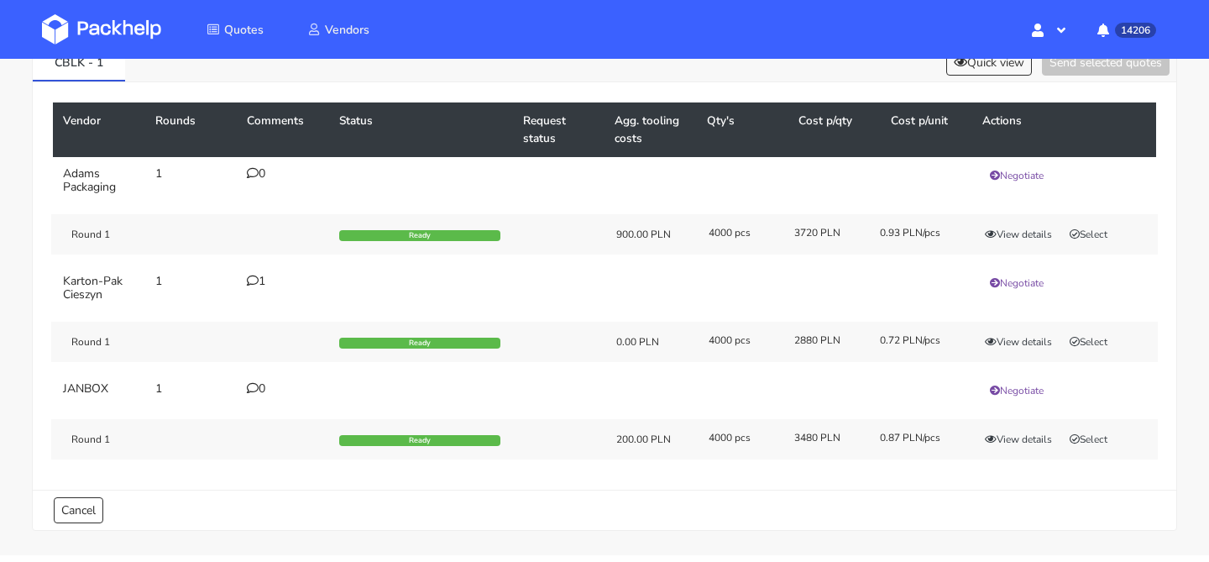
scroll to position [98, 0]
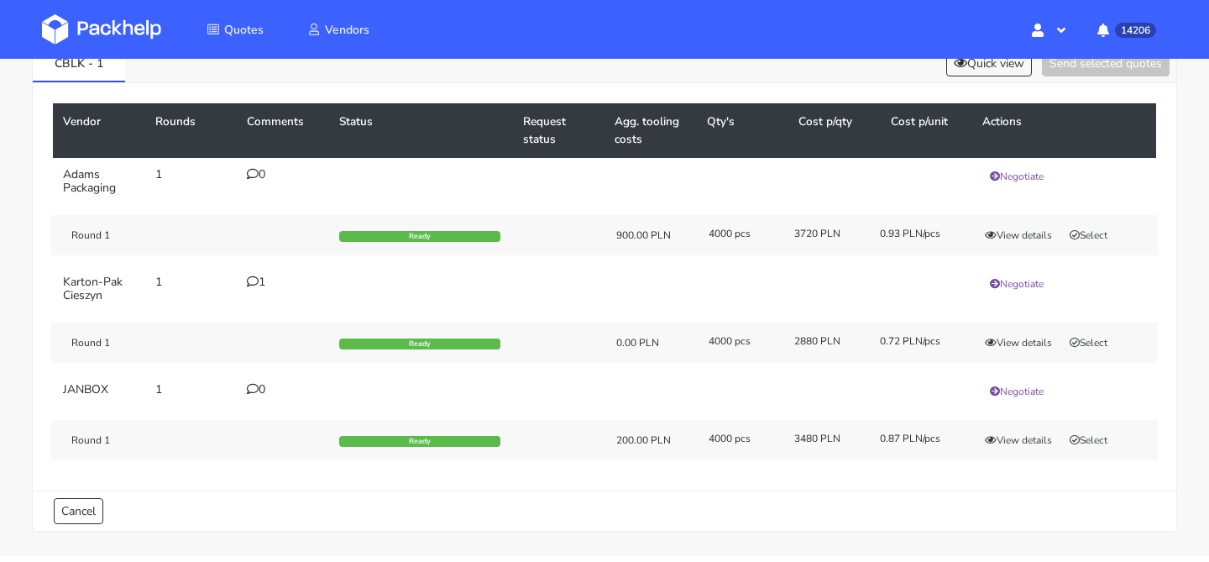
click at [255, 285] on icon at bounding box center [253, 281] width 12 height 12
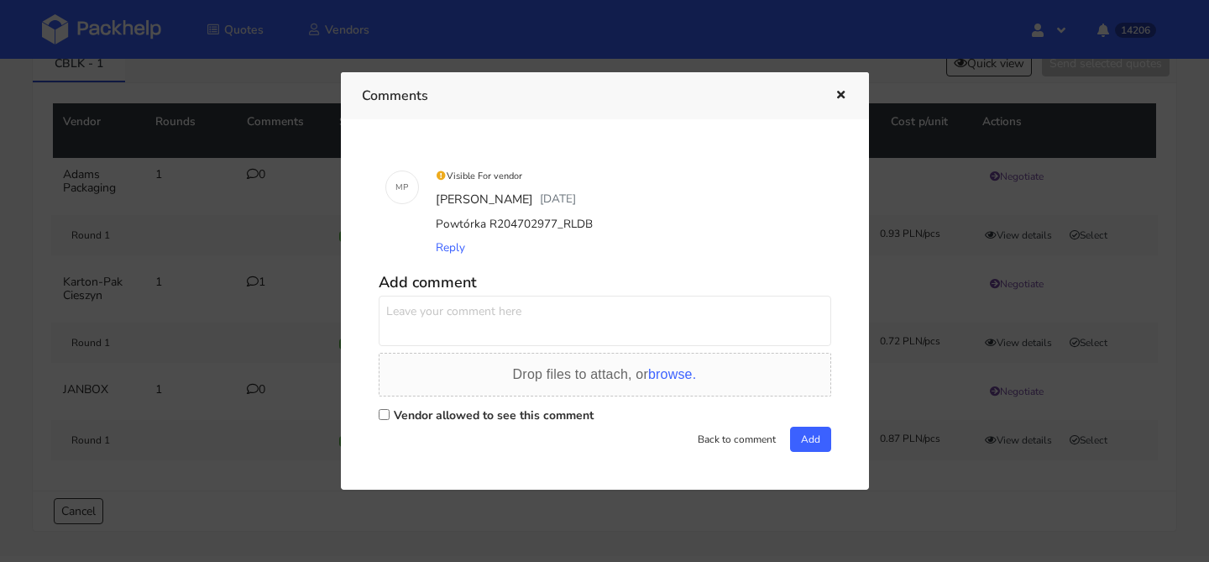
click at [228, 296] on div at bounding box center [604, 281] width 1209 height 562
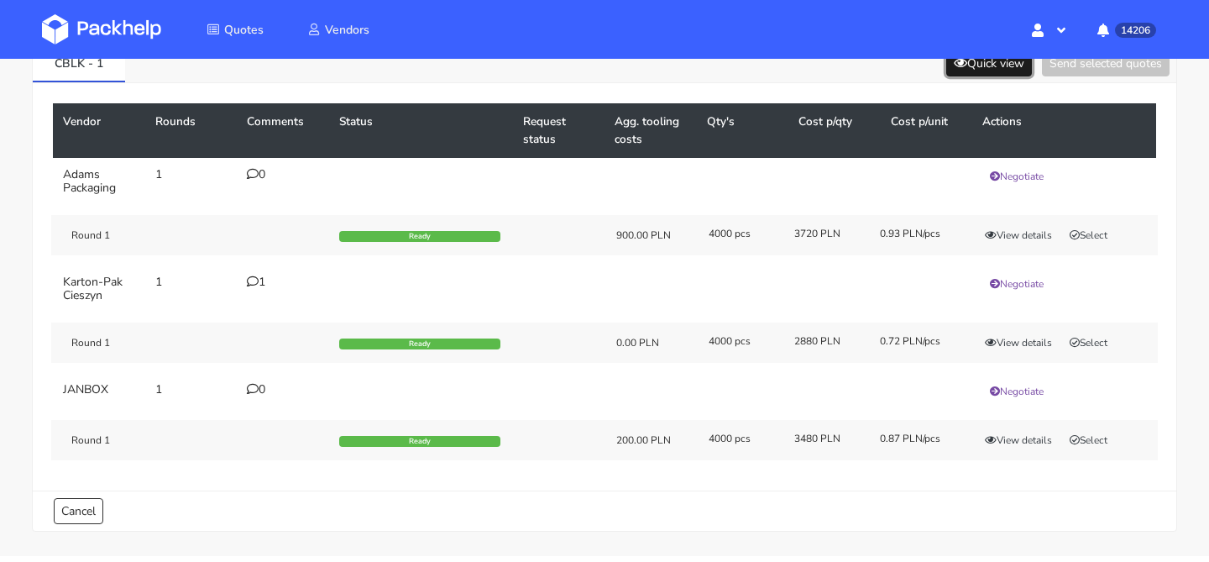
click at [998, 60] on button "Quick view" at bounding box center [989, 63] width 86 height 26
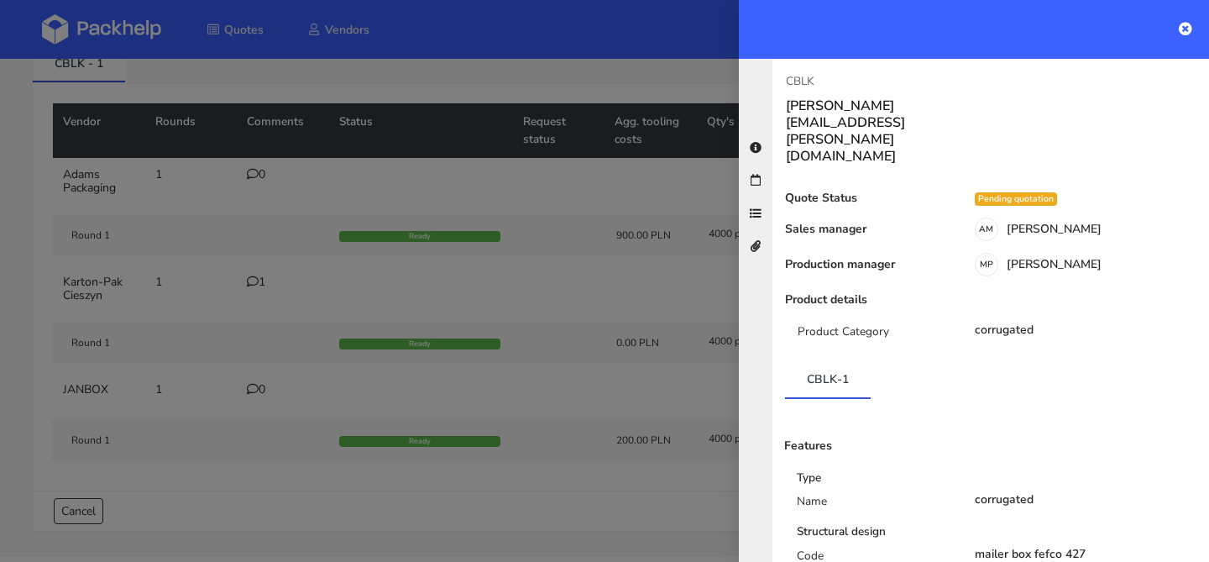
click at [683, 285] on div at bounding box center [604, 281] width 1209 height 562
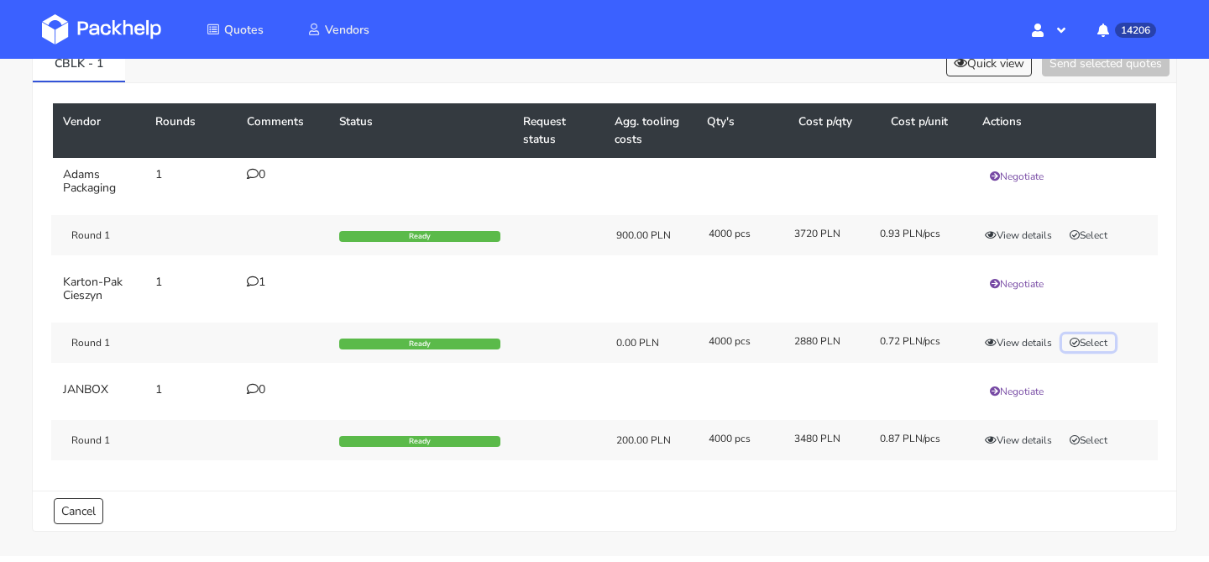
click at [1093, 334] on button "Select" at bounding box center [1088, 342] width 53 height 17
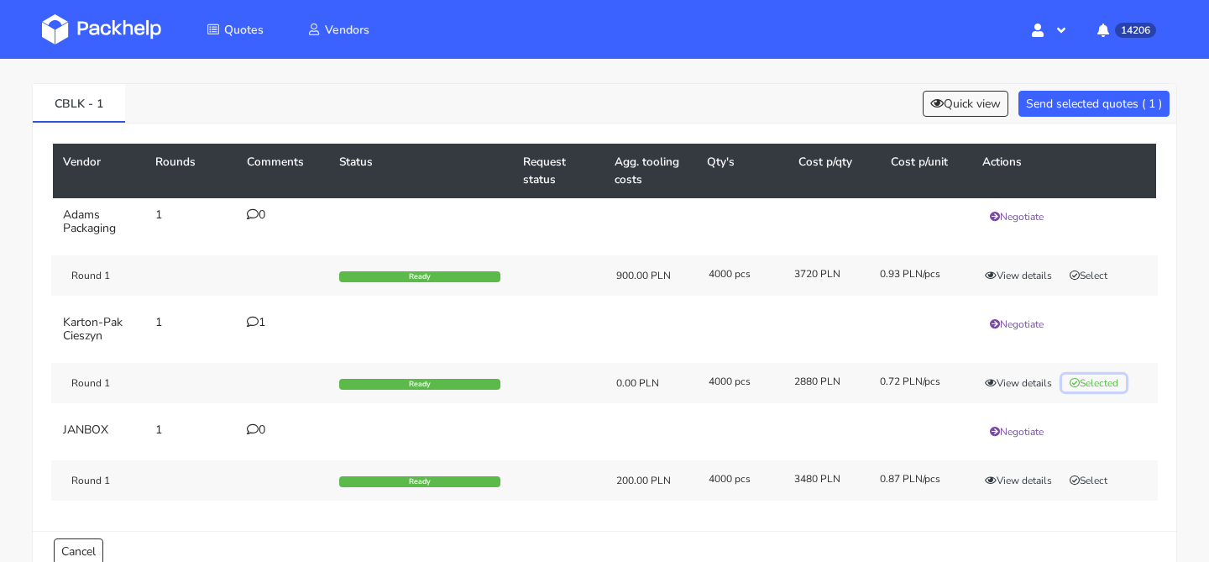
scroll to position [0, 0]
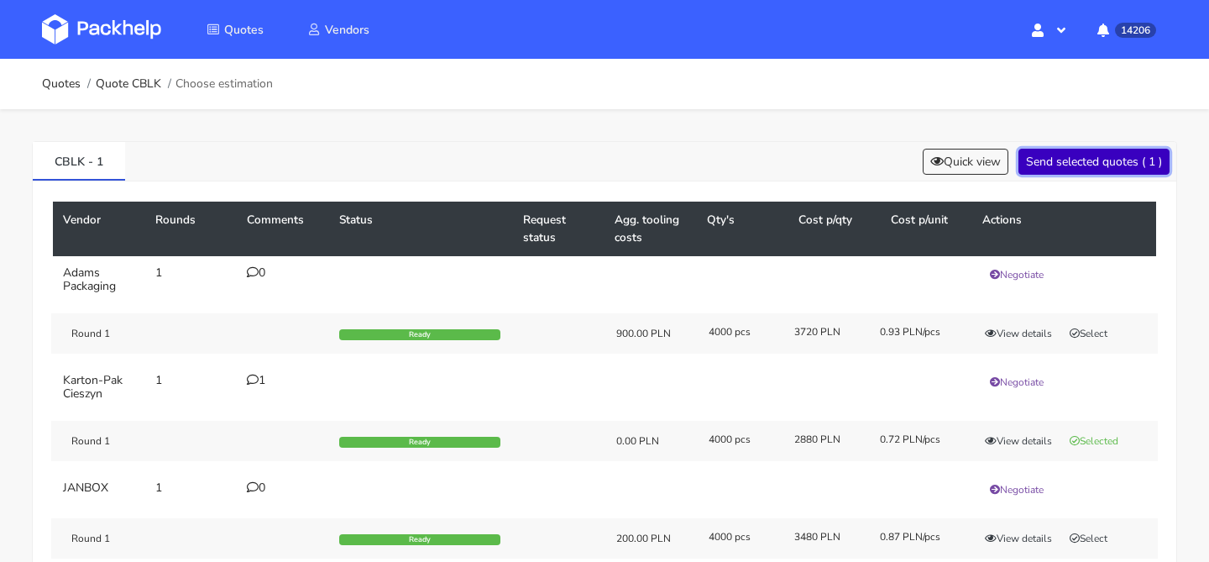
click at [1113, 160] on button "Send selected quotes ( 1 )" at bounding box center [1093, 162] width 151 height 26
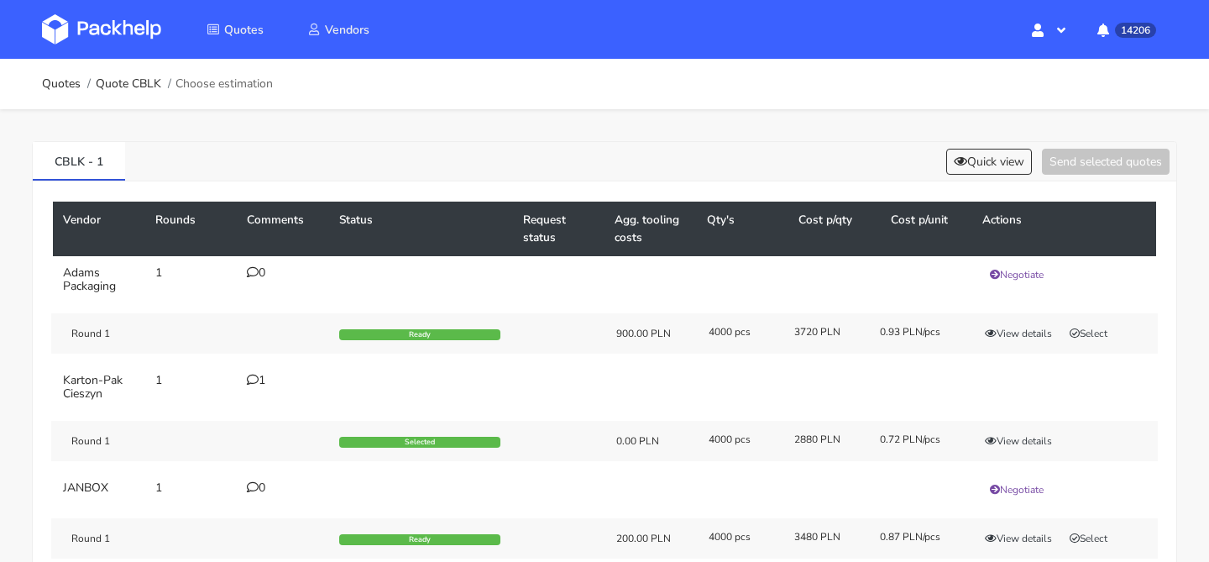
scroll to position [83, 0]
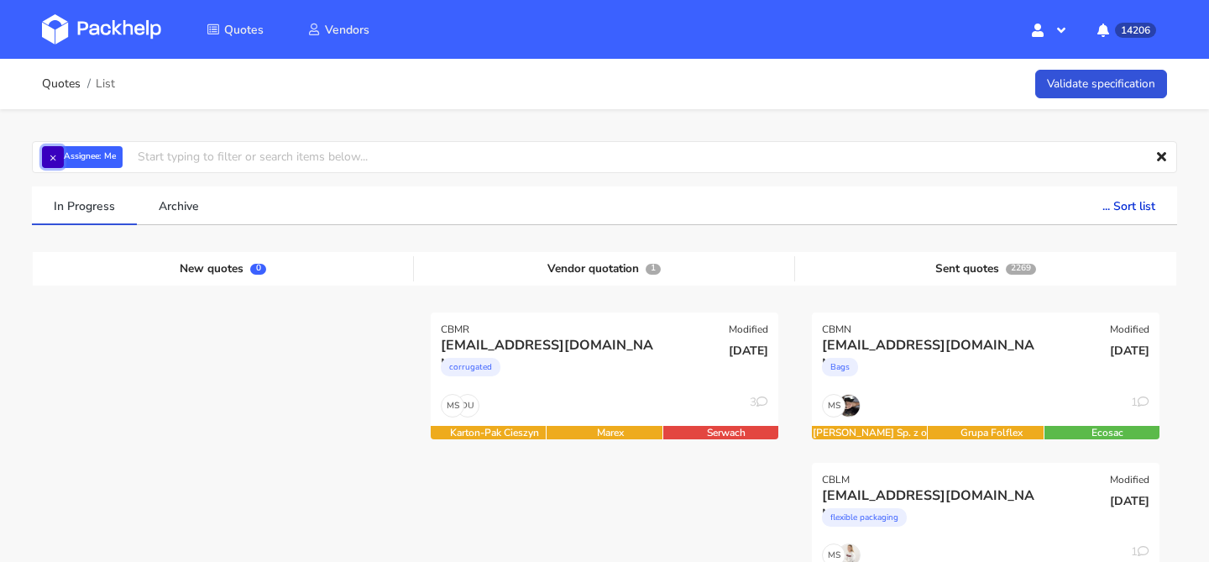
click at [49, 152] on button "×" at bounding box center [53, 157] width 22 height 22
click at [49, 152] on input "text" at bounding box center [604, 157] width 1145 height 32
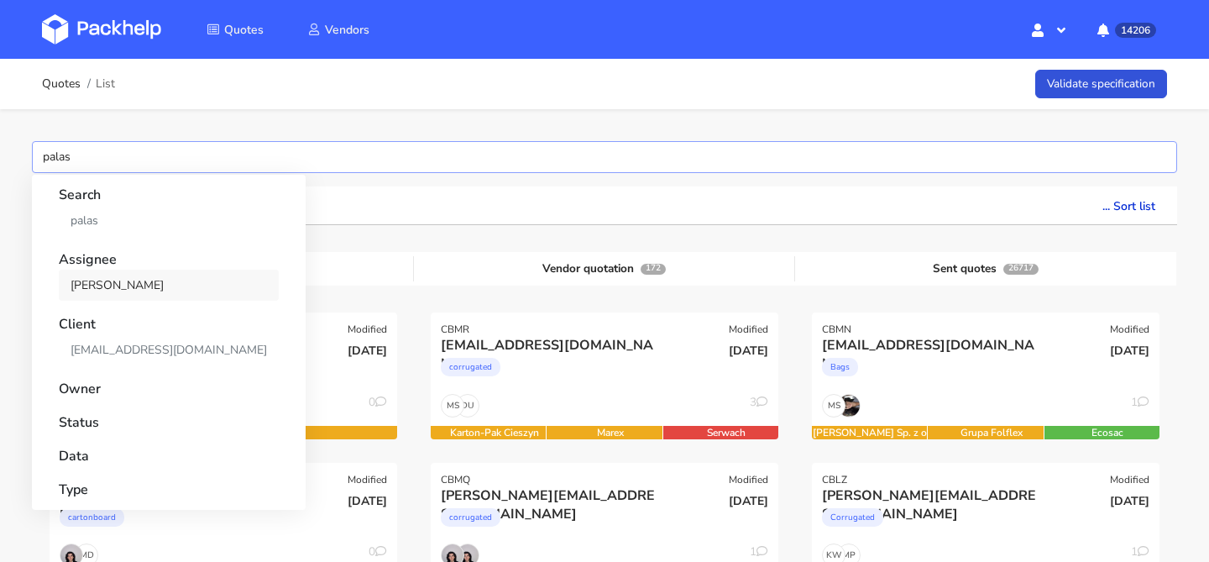
type input "palas"
click at [92, 288] on link "[PERSON_NAME]" at bounding box center [169, 285] width 220 height 31
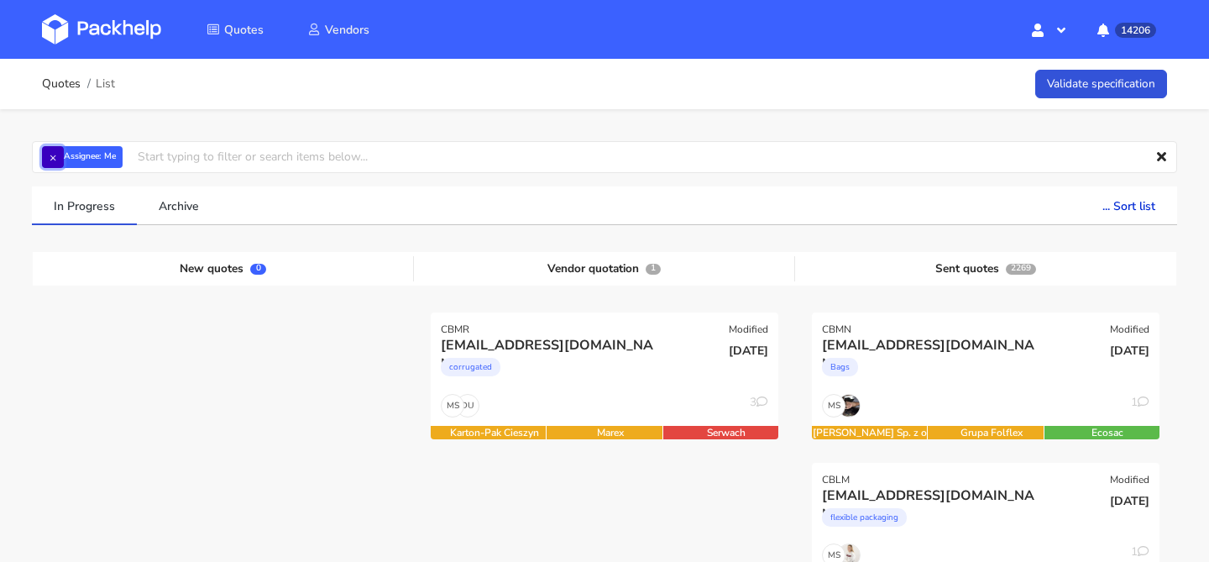
click at [49, 147] on button "×" at bounding box center [53, 157] width 22 height 22
click at [49, 147] on input "text" at bounding box center [604, 157] width 1145 height 32
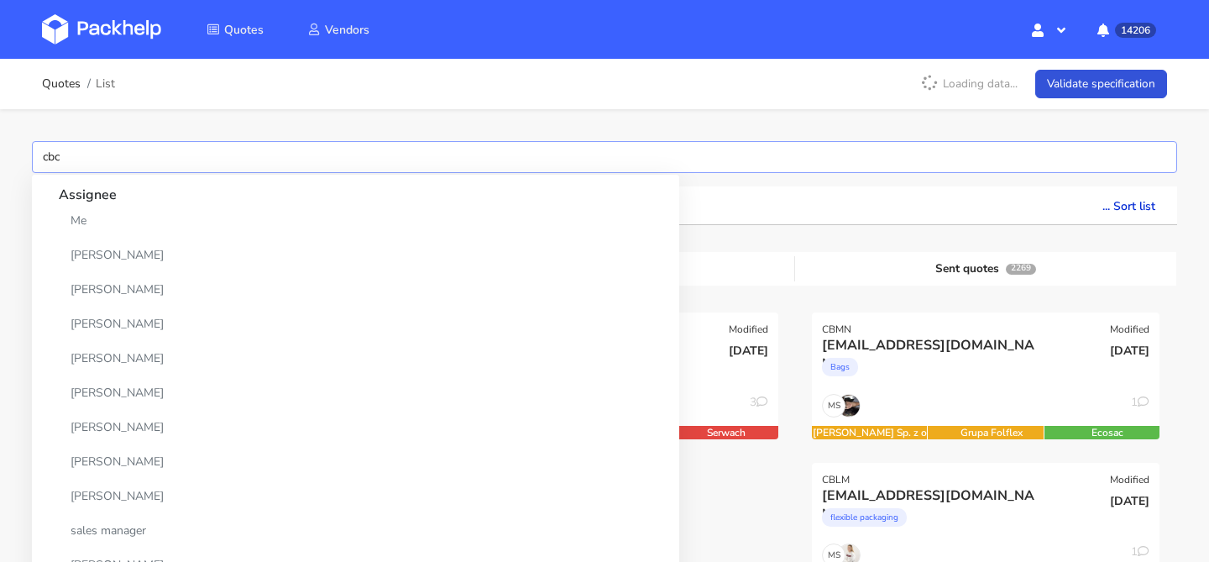
type input "cbcv"
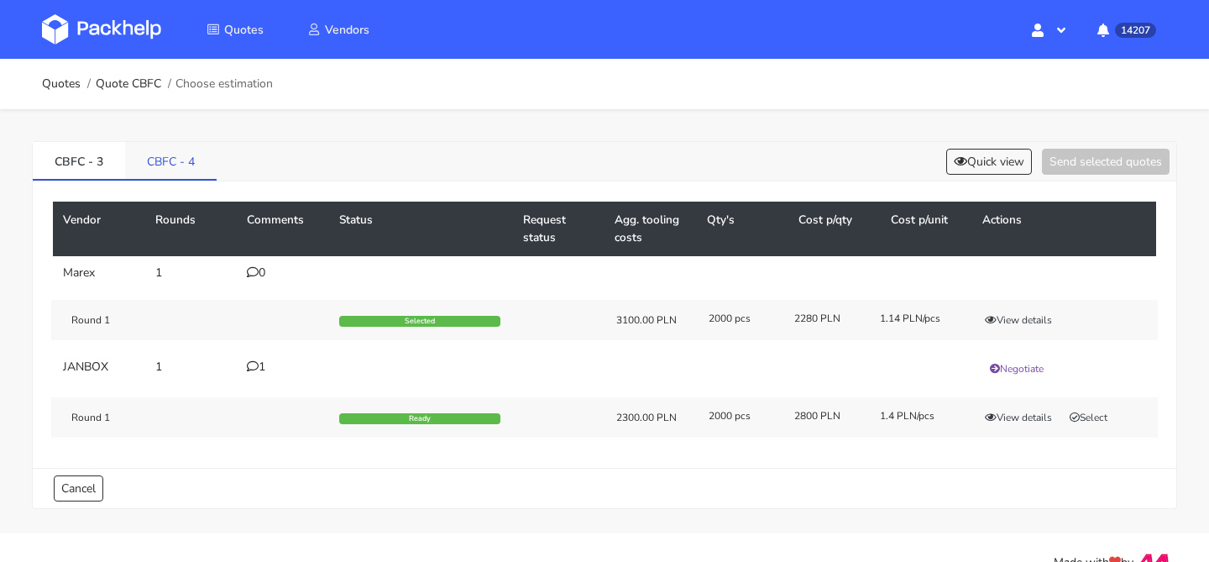
click at [202, 165] on link "CBFC - 4" at bounding box center [171, 160] width 92 height 37
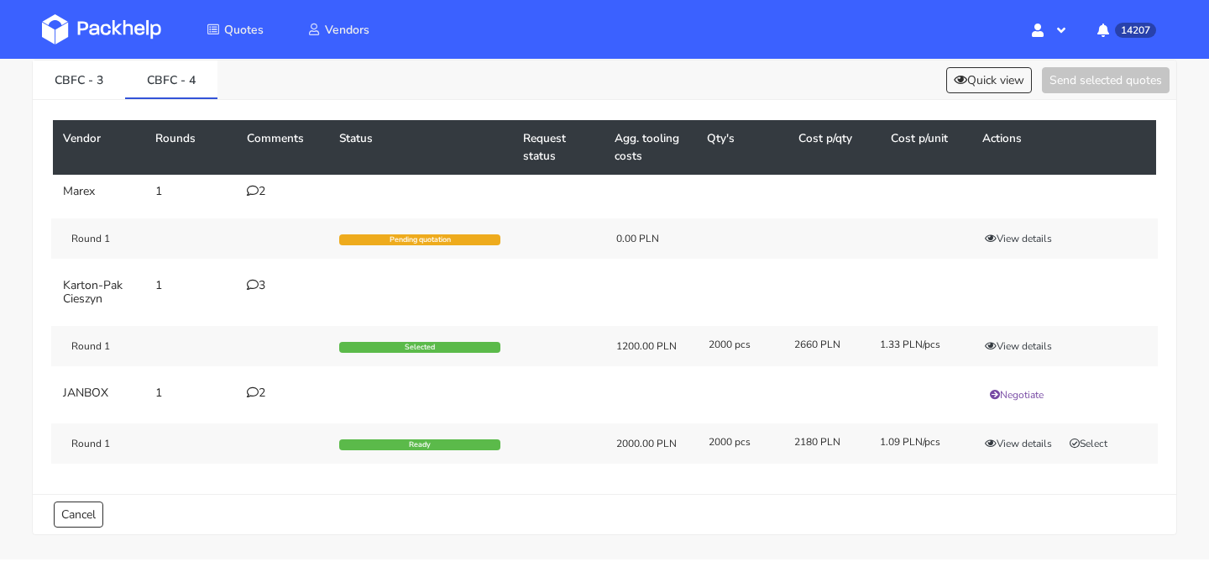
scroll to position [34, 0]
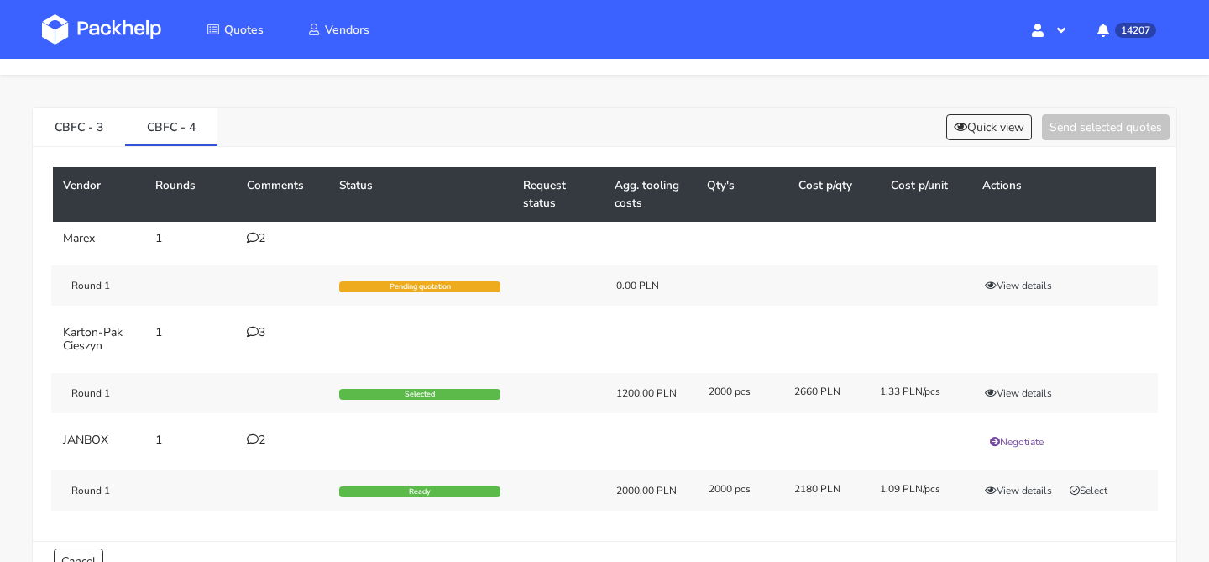
click at [264, 335] on div "3" at bounding box center [283, 332] width 72 height 13
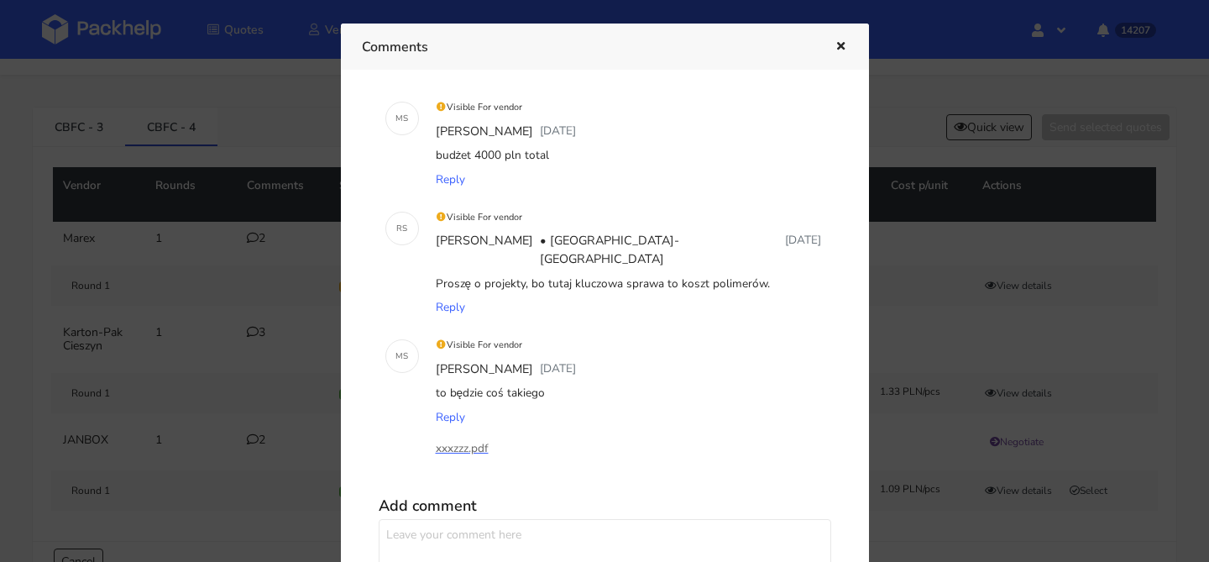
scroll to position [26, 0]
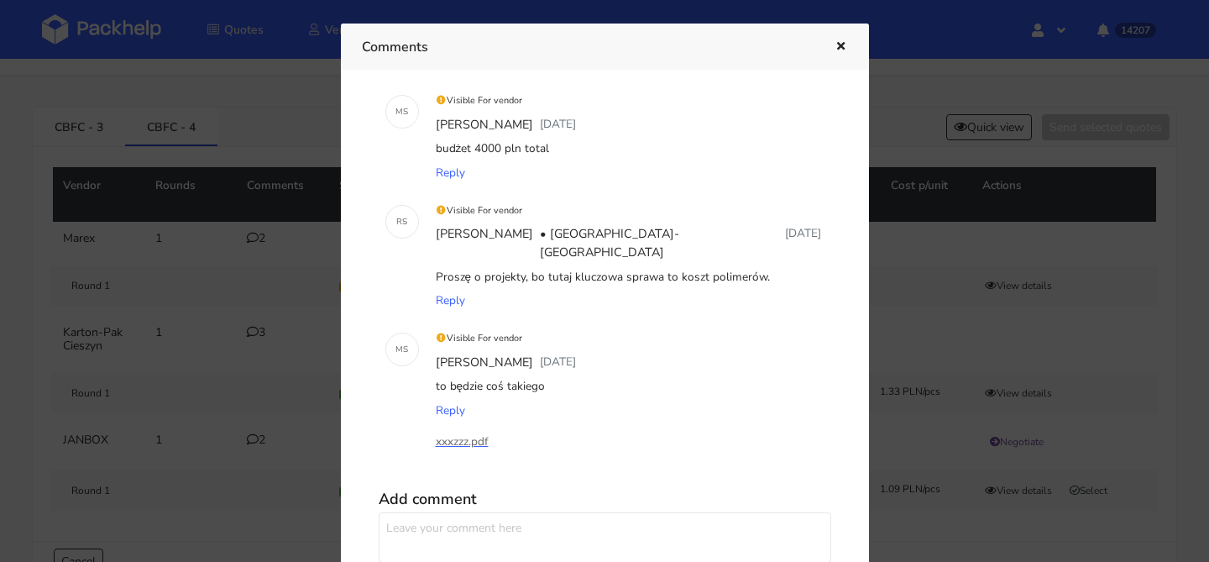
click at [235, 334] on div at bounding box center [604, 281] width 1209 height 562
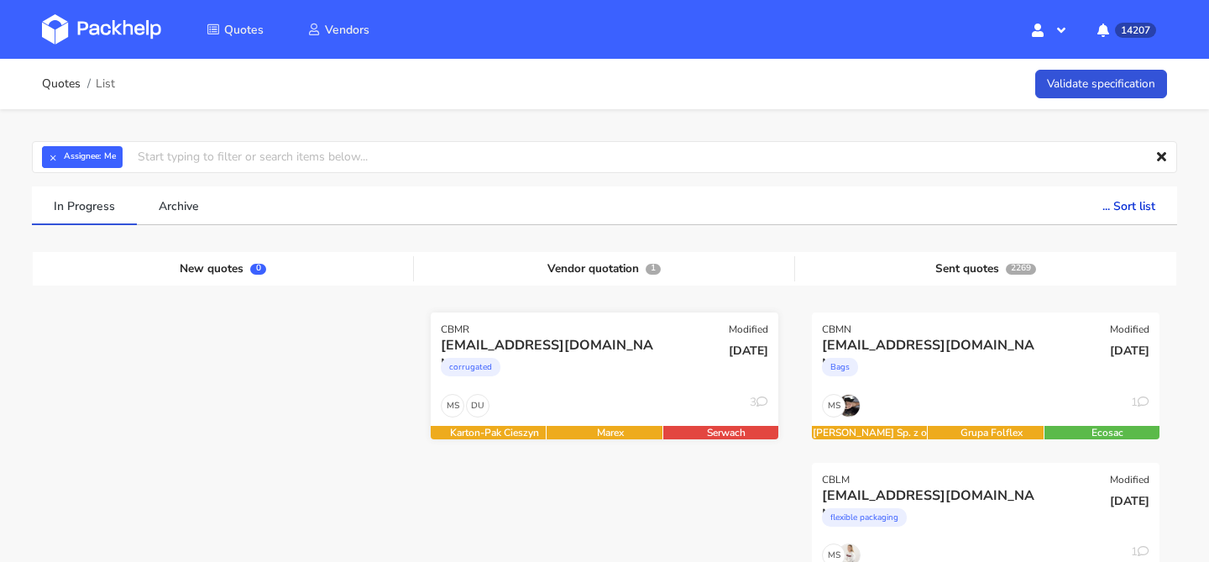
click at [641, 367] on div "corrugated" at bounding box center [552, 371] width 223 height 34
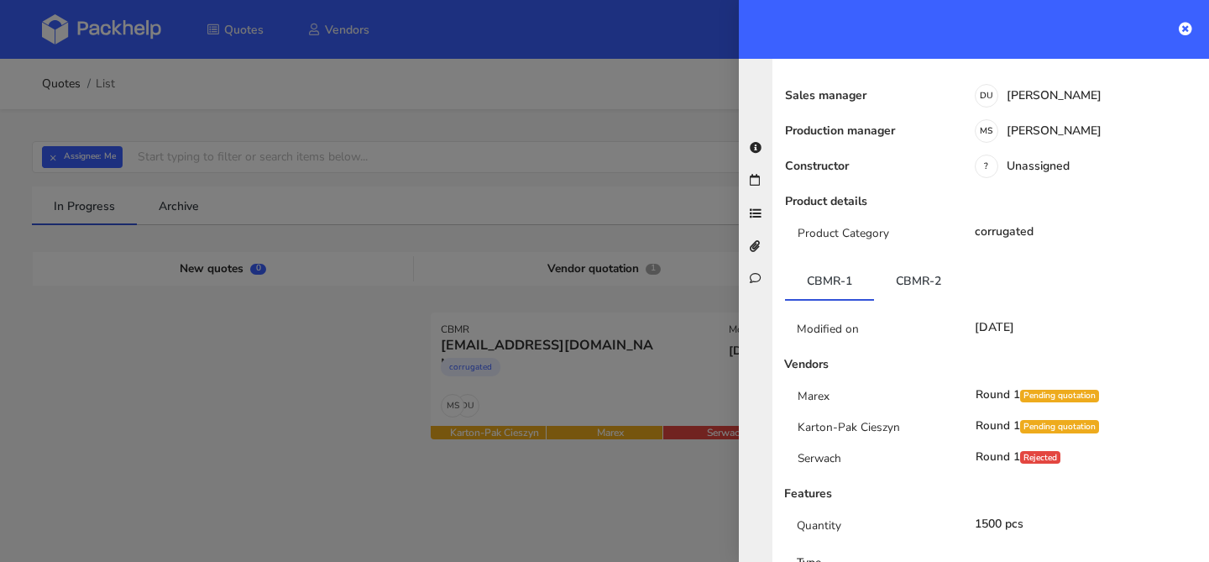
scroll to position [215, 0]
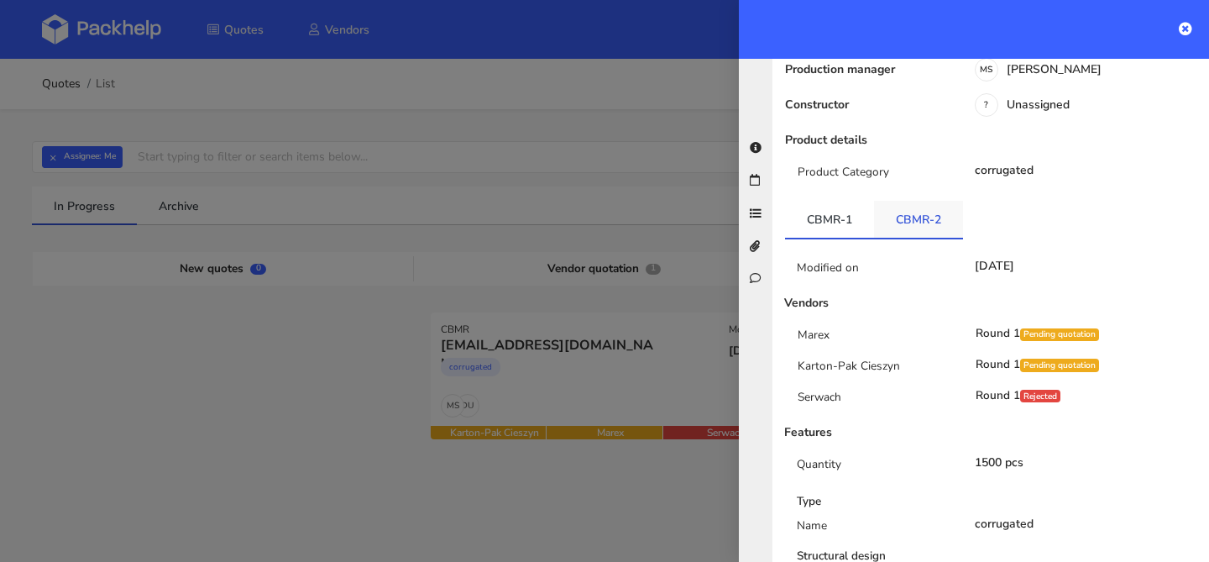
click at [931, 207] on link "CBMR-2" at bounding box center [918, 219] width 89 height 37
click at [838, 203] on link "CBMR-1" at bounding box center [829, 219] width 89 height 37
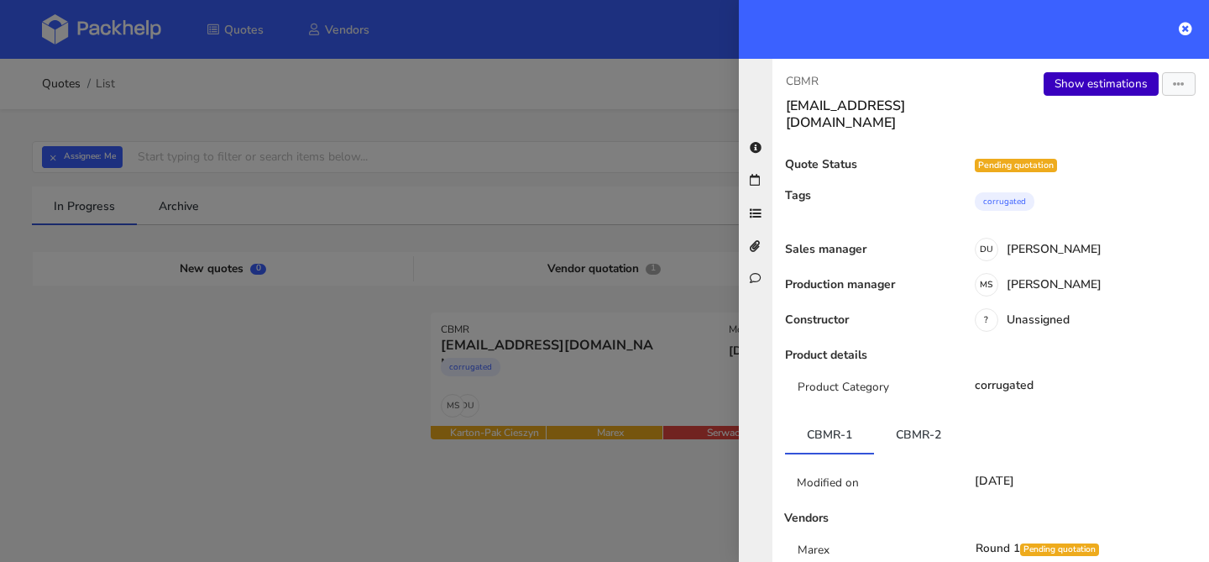
click at [1078, 76] on link "Show estimations" at bounding box center [1101, 84] width 115 height 24
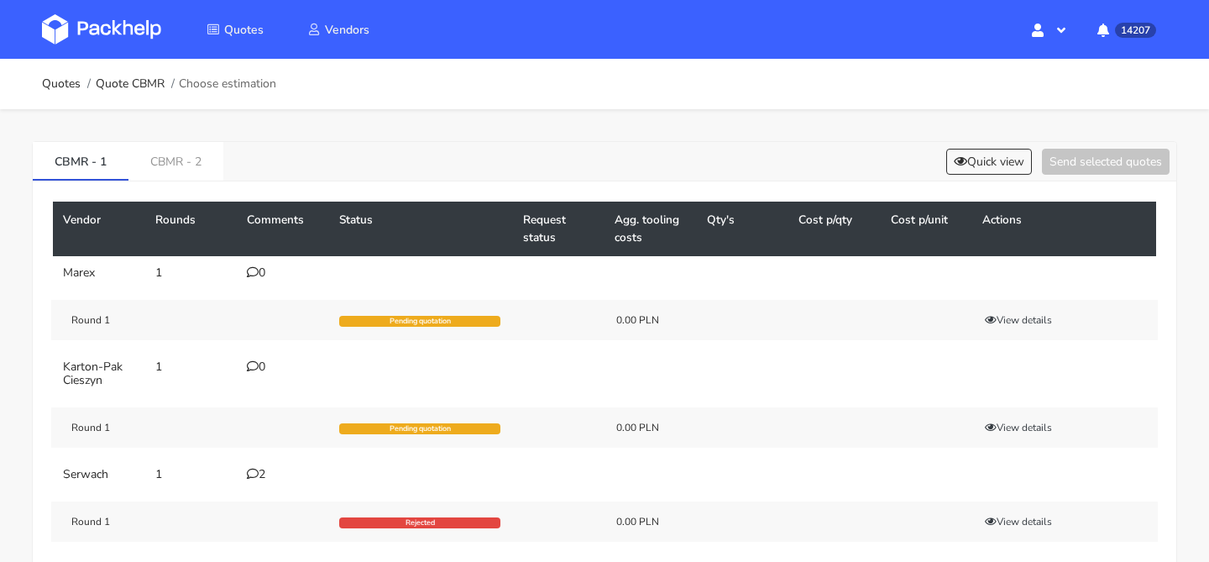
click at [251, 471] on icon at bounding box center [253, 474] width 12 height 12
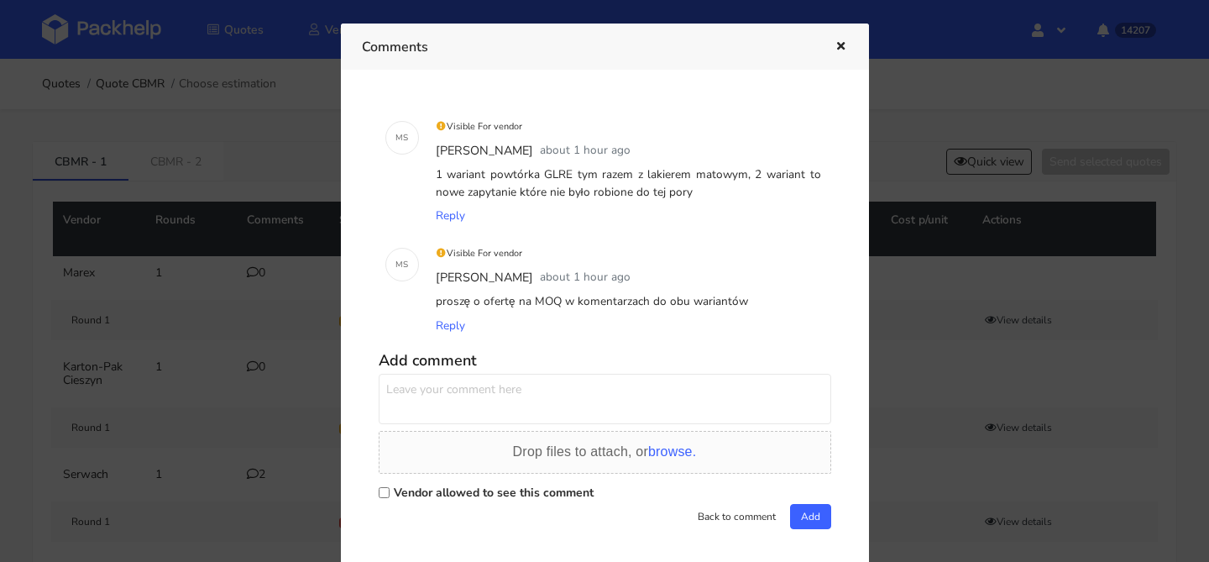
click at [230, 375] on div at bounding box center [604, 281] width 1209 height 562
